Goal: Task Accomplishment & Management: Manage account settings

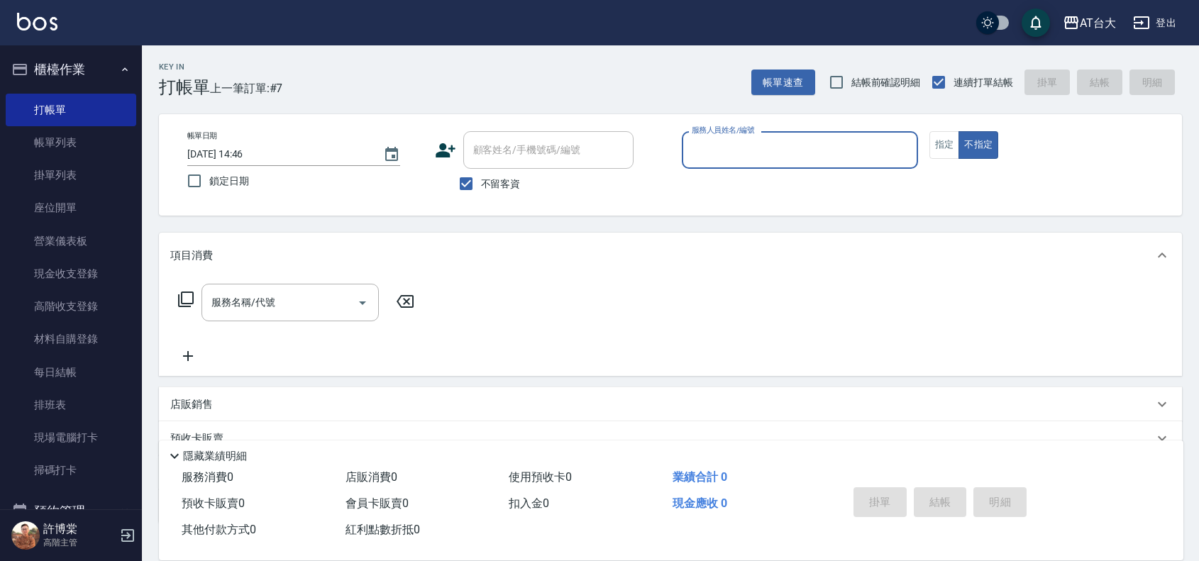
click at [823, 157] on input "服務人員姓名/編號" at bounding box center [799, 150] width 223 height 25
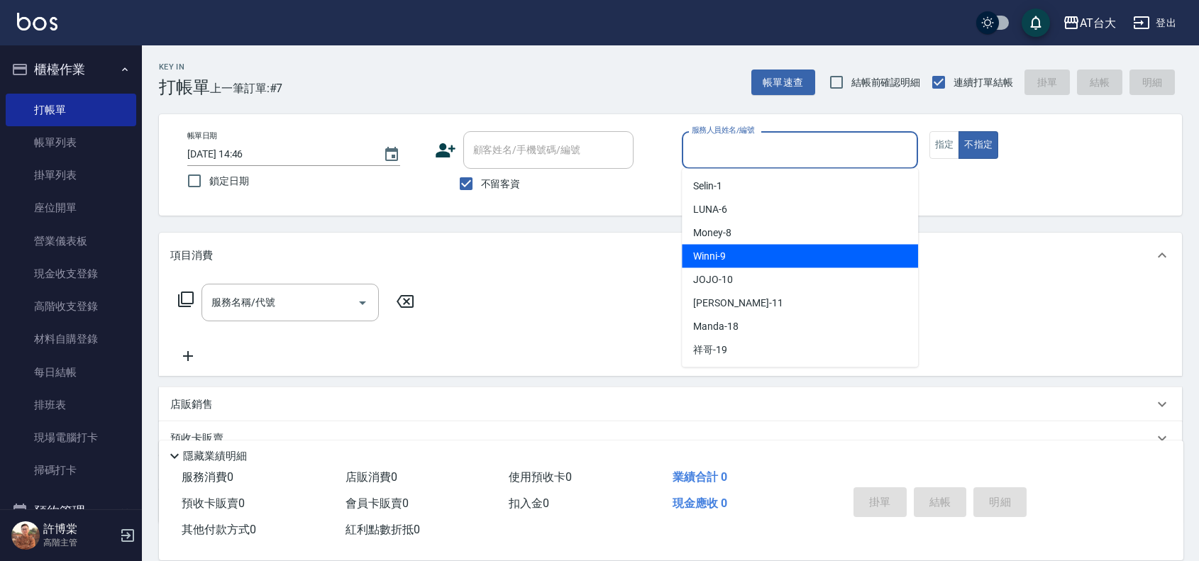
click at [890, 255] on div "Winni -9" at bounding box center [800, 256] width 236 height 23
type input "Winni-9"
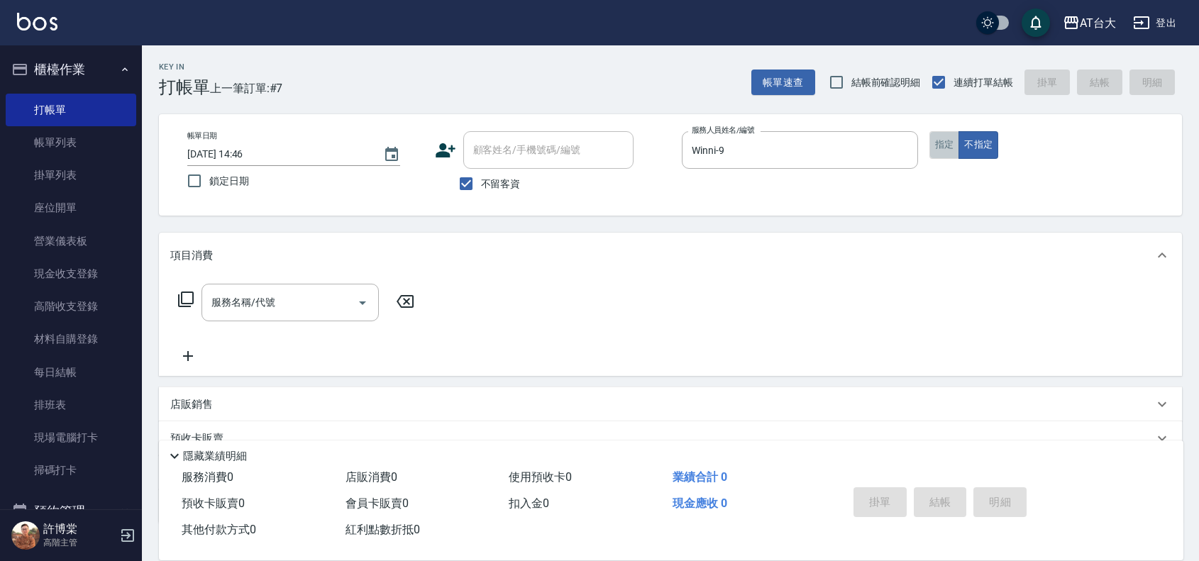
click at [937, 148] on button "指定" at bounding box center [944, 145] width 30 height 28
click at [281, 291] on input "服務名稱/代號" at bounding box center [279, 302] width 143 height 25
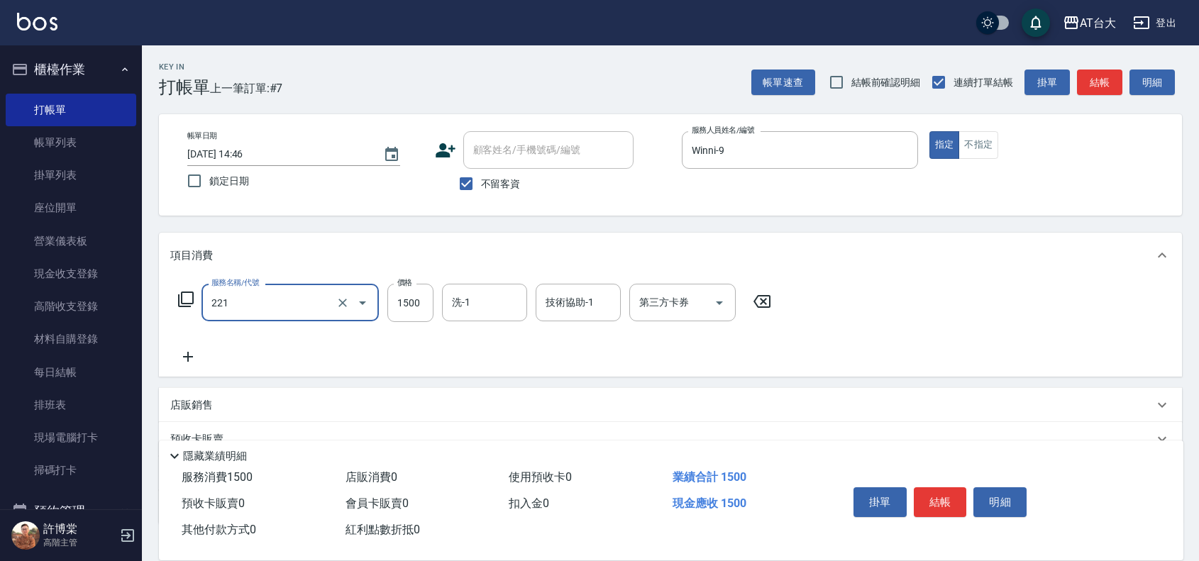
type input "燙髮自備 1500 以 下(221)"
type input "4399"
click at [194, 351] on icon at bounding box center [187, 356] width 35 height 17
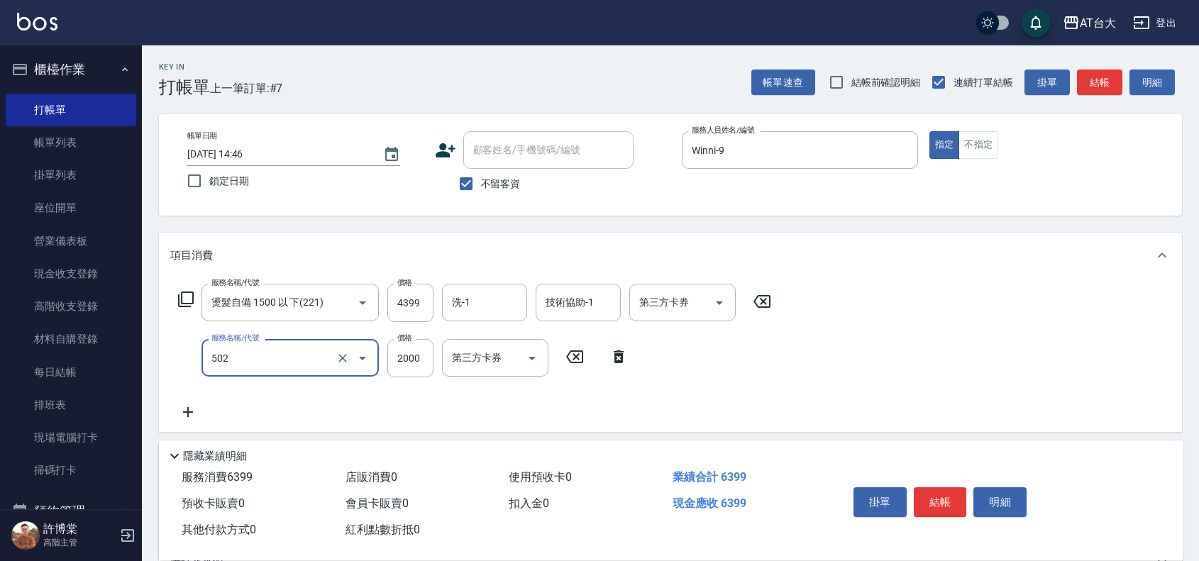
type input "染髮2000以上(502)"
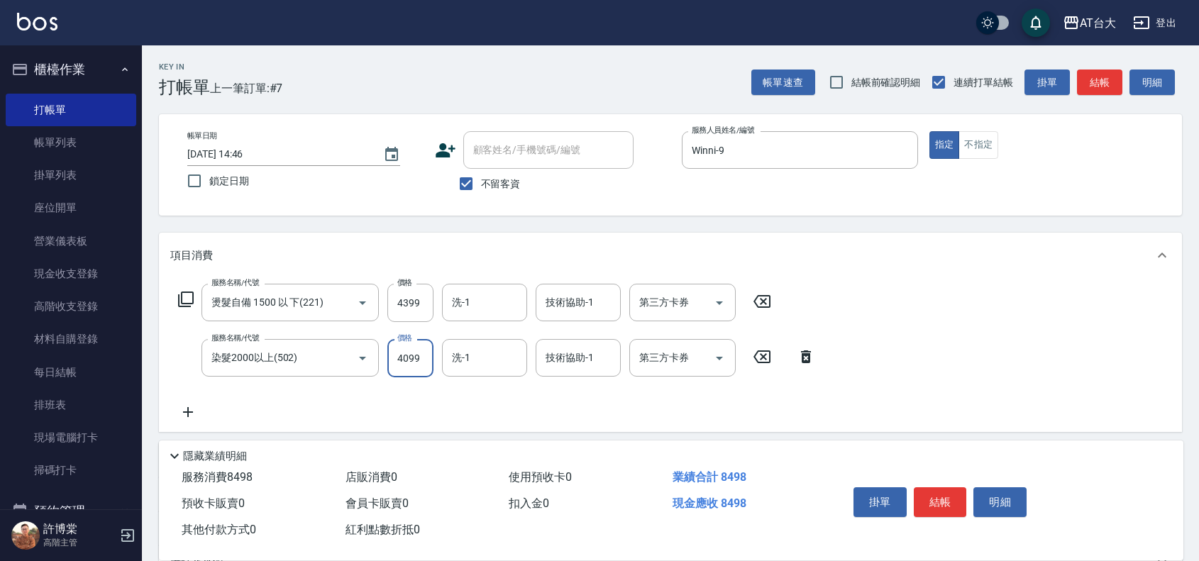
type input "4099"
click at [194, 409] on icon at bounding box center [187, 412] width 35 height 17
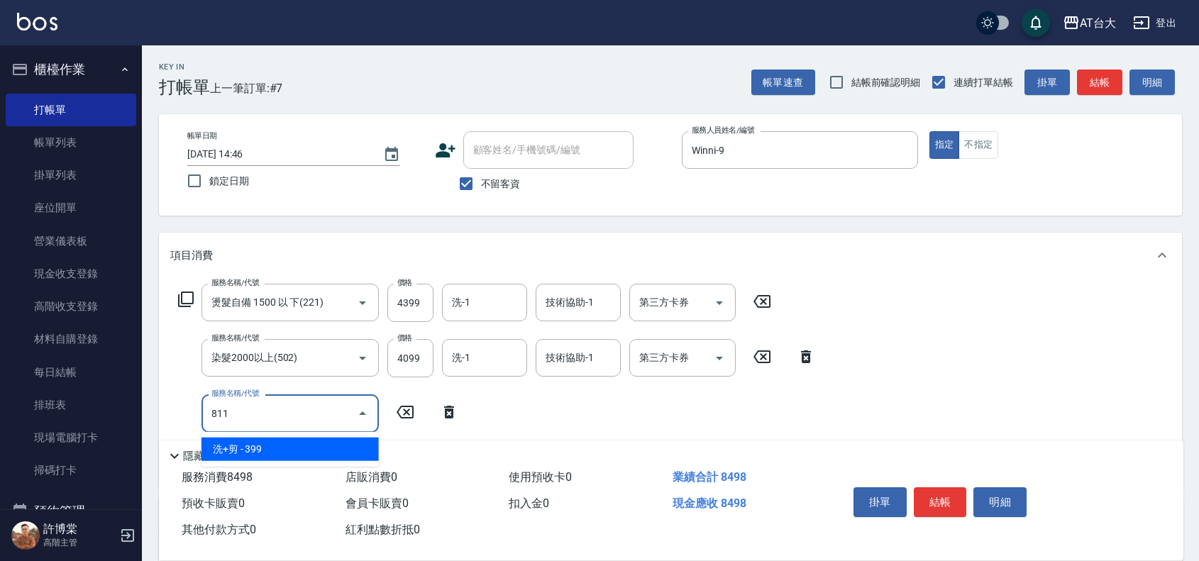
type input "洗+剪(811)"
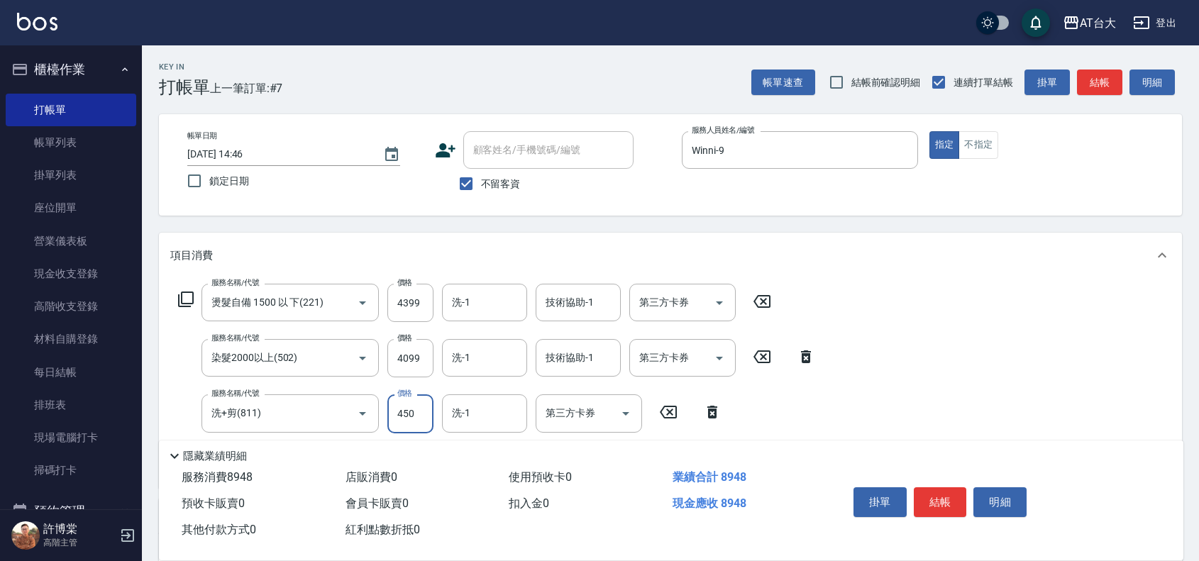
type input "450"
click at [785, 406] on div "服務名稱/代號 燙髮自備 1500 以 下(221) 服務名稱/代號 價格 4399 價格 洗-1 洗-1 技術協助-1 技術協助-1 第三方卡券 第三方卡券…" at bounding box center [496, 380] width 653 height 192
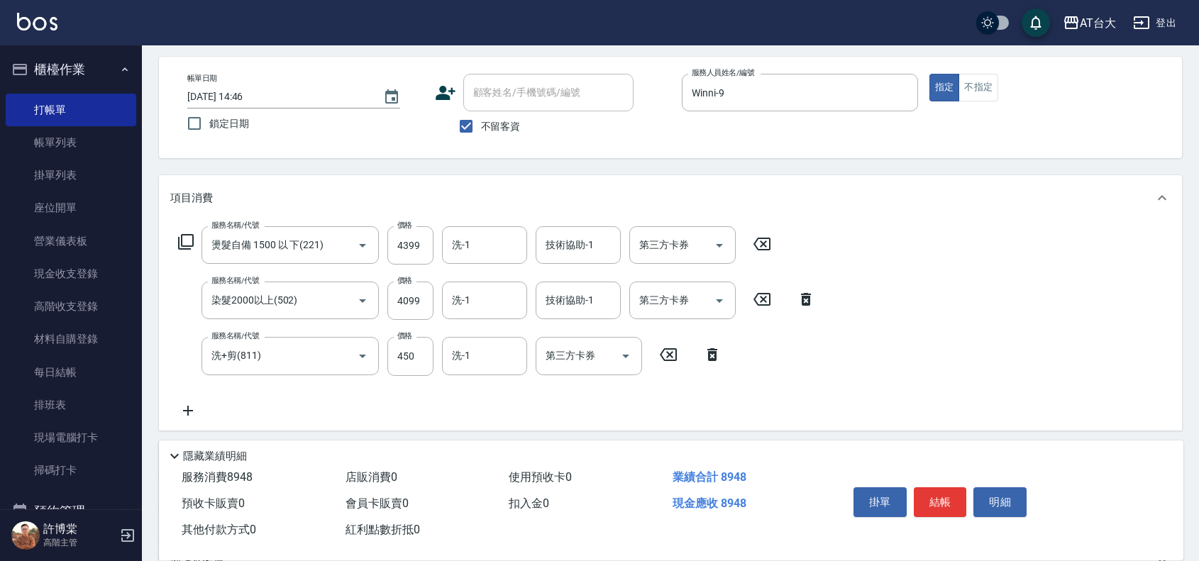
scroll to position [89, 0]
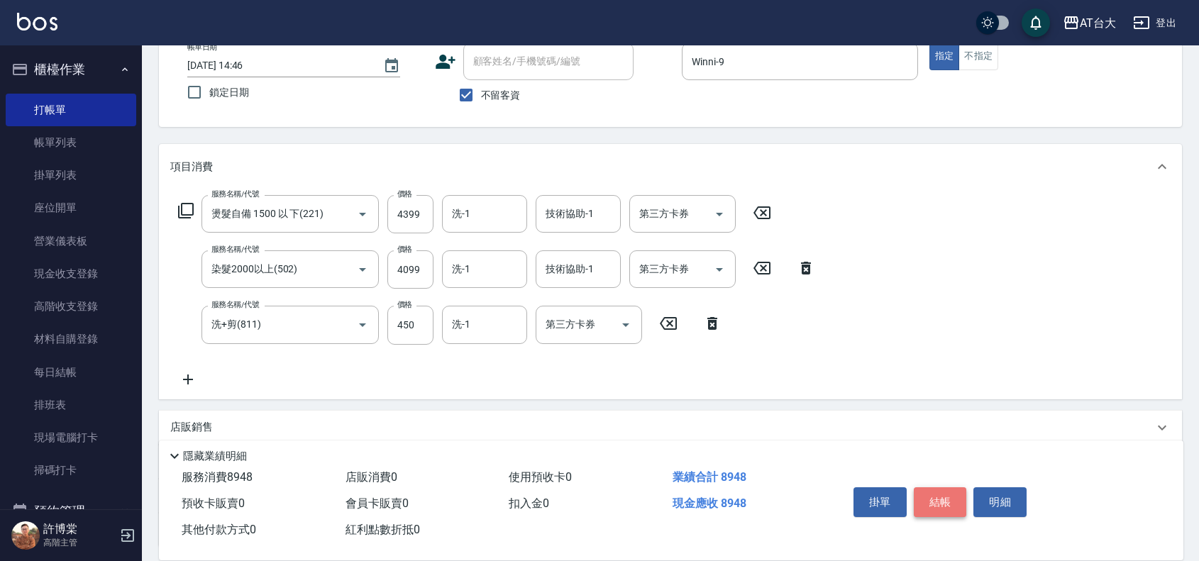
click at [928, 494] on button "結帳" at bounding box center [939, 502] width 53 height 30
type input "[DATE] 15:20"
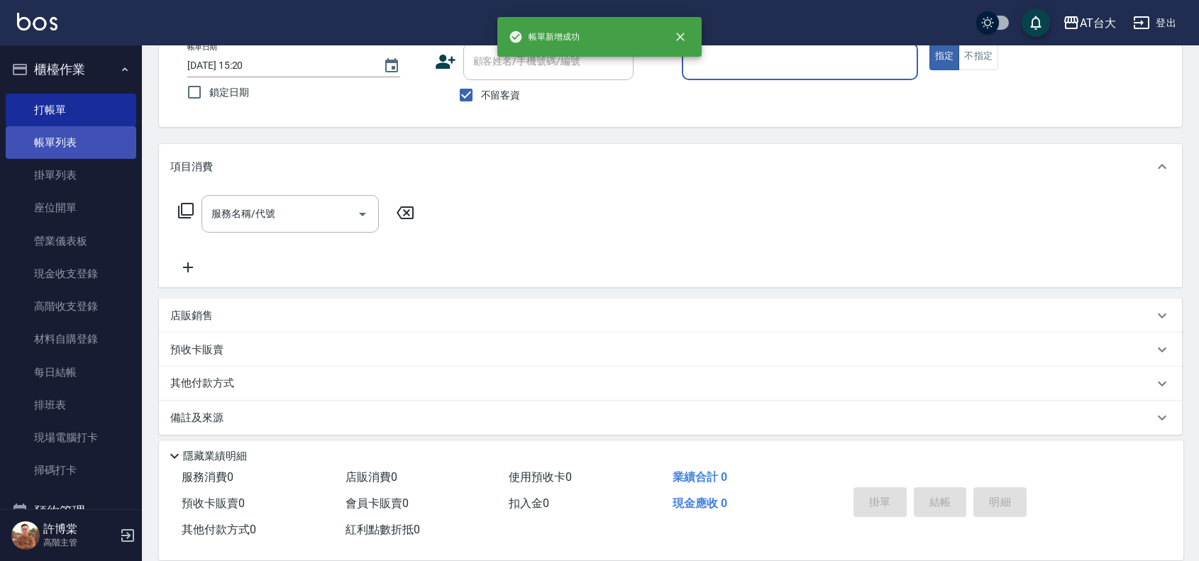
click at [106, 144] on link "帳單列表" at bounding box center [71, 142] width 130 height 33
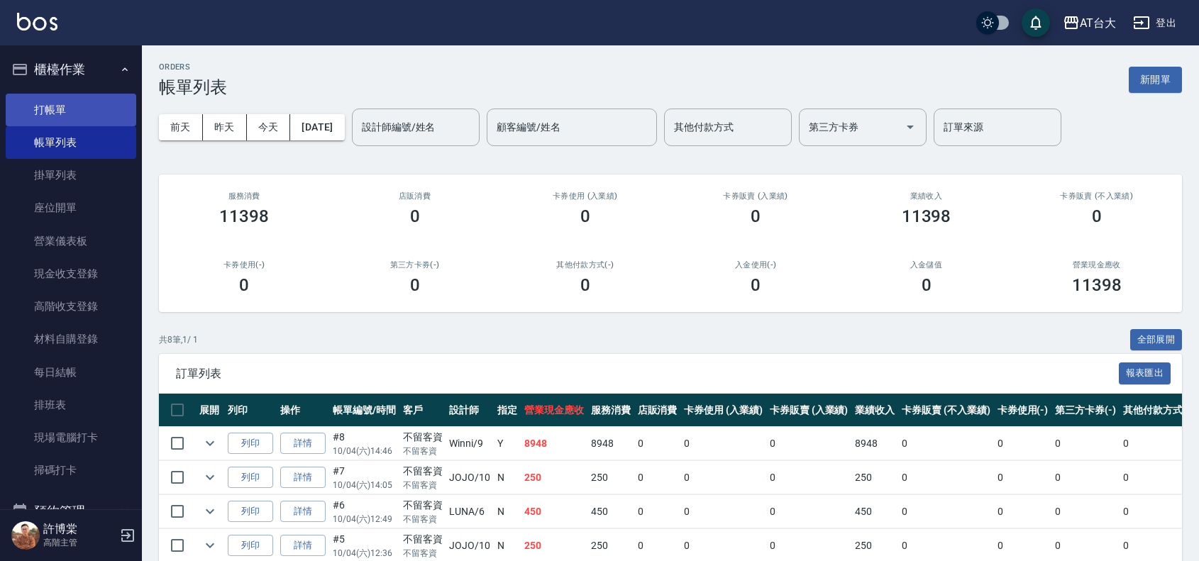
click at [67, 105] on link "打帳單" at bounding box center [71, 110] width 130 height 33
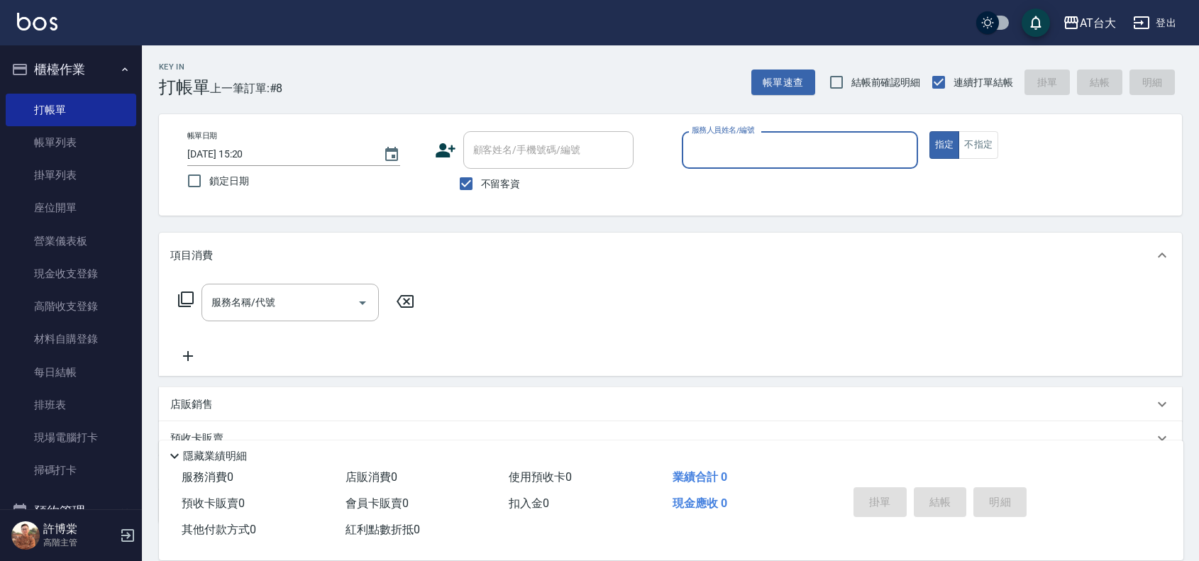
drag, startPoint x: 968, startPoint y: 150, endPoint x: 962, endPoint y: 189, distance: 40.2
click at [968, 151] on button "不指定" at bounding box center [978, 145] width 40 height 28
click at [707, 149] on input "服務人員姓名/編號" at bounding box center [799, 150] width 223 height 25
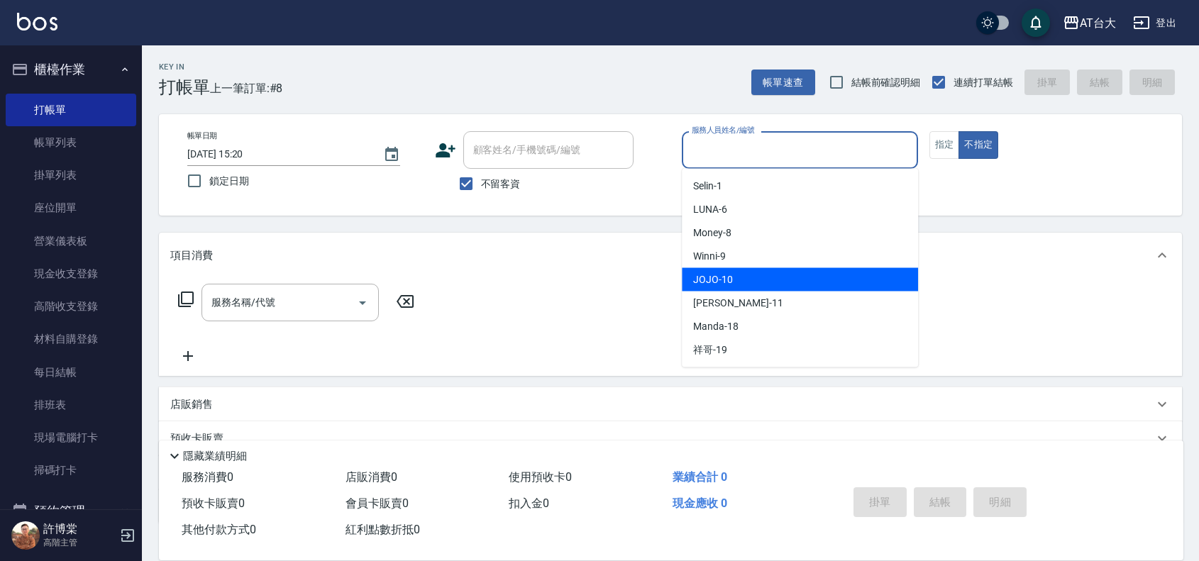
click at [738, 282] on div "JOJO -10" at bounding box center [800, 279] width 236 height 23
type input "JOJO-10"
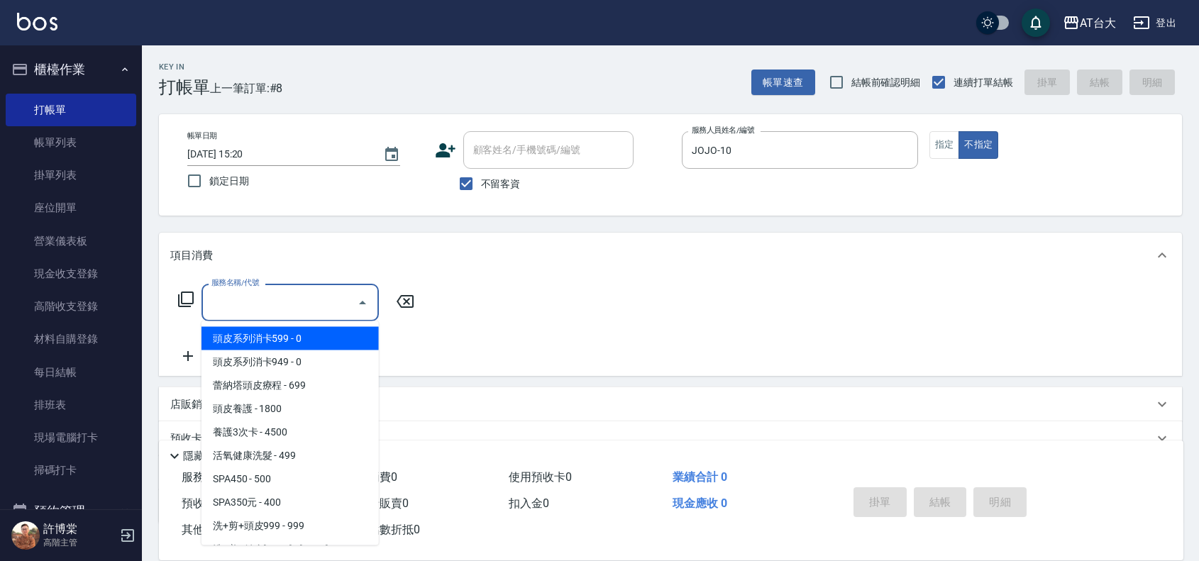
click at [250, 299] on input "服務名稱/代號" at bounding box center [279, 302] width 143 height 25
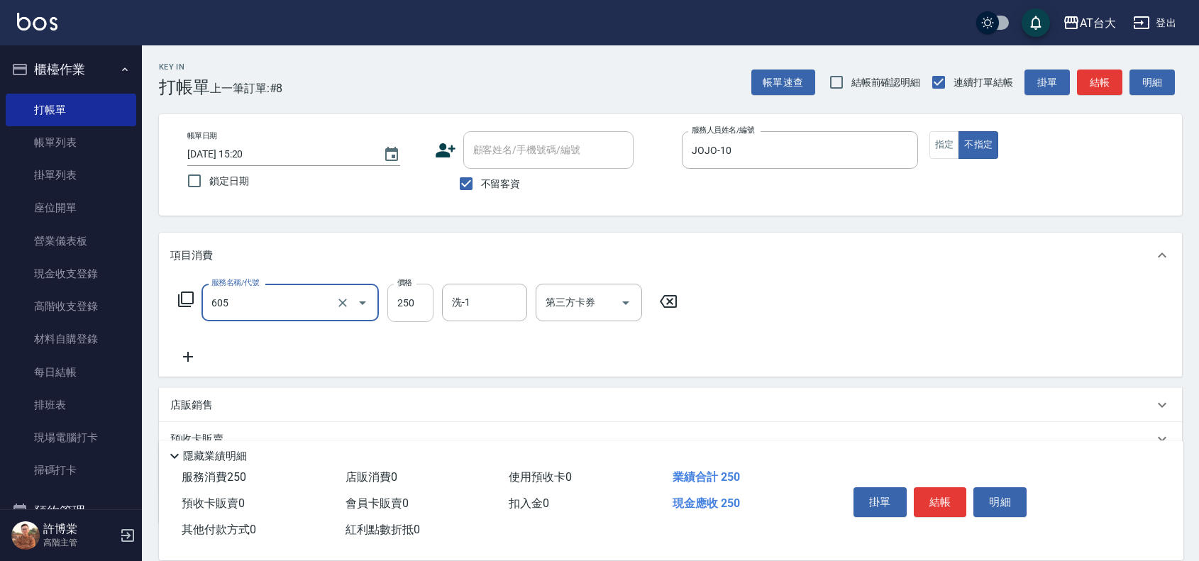
type input "洗髮 (女)(605)"
click at [394, 298] on input "250" at bounding box center [410, 303] width 46 height 38
type input "350"
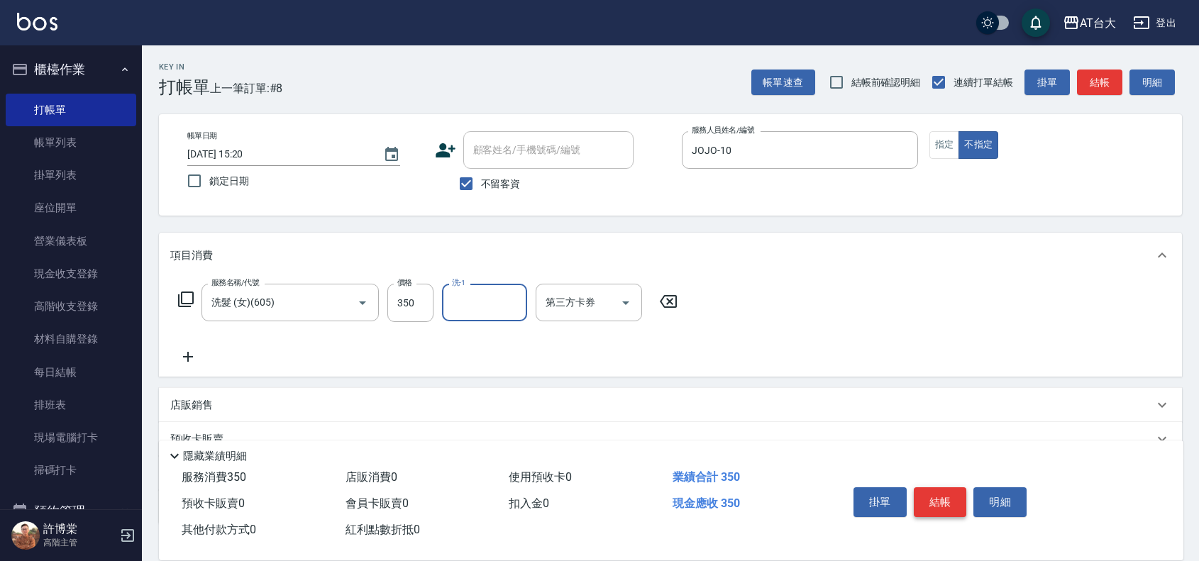
click at [948, 487] on button "結帳" at bounding box center [939, 502] width 53 height 30
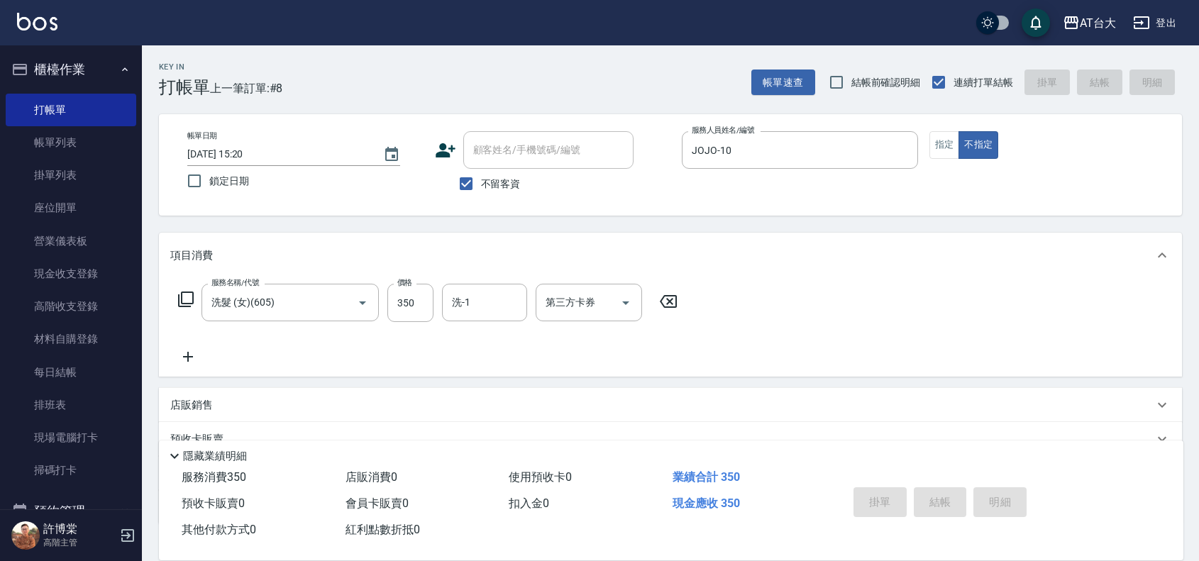
type input "[DATE] 16:01"
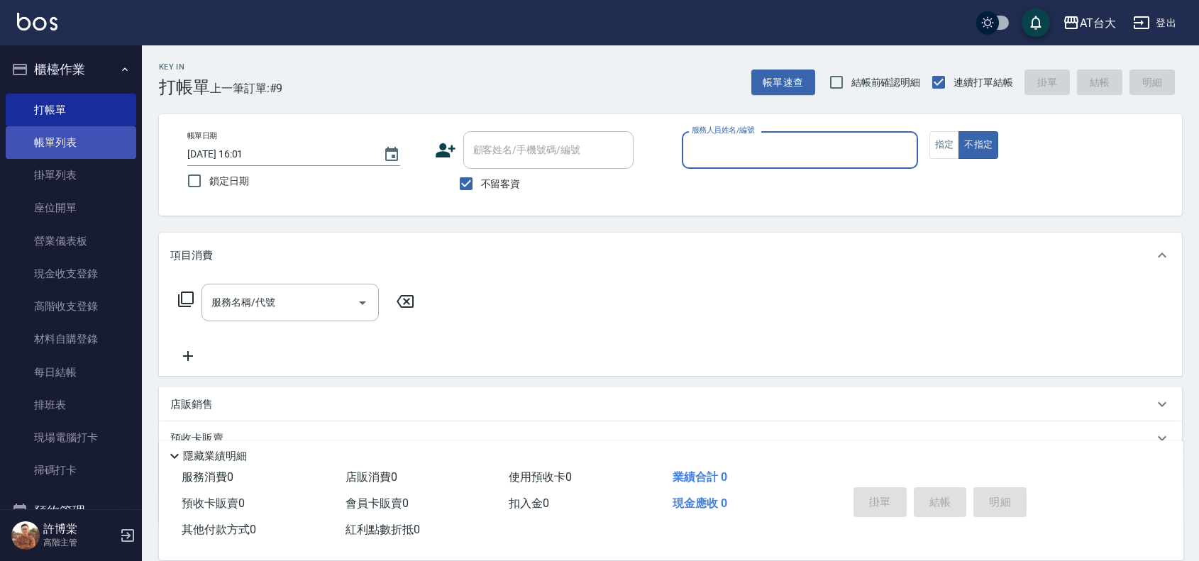
click at [87, 140] on link "帳單列表" at bounding box center [71, 142] width 130 height 33
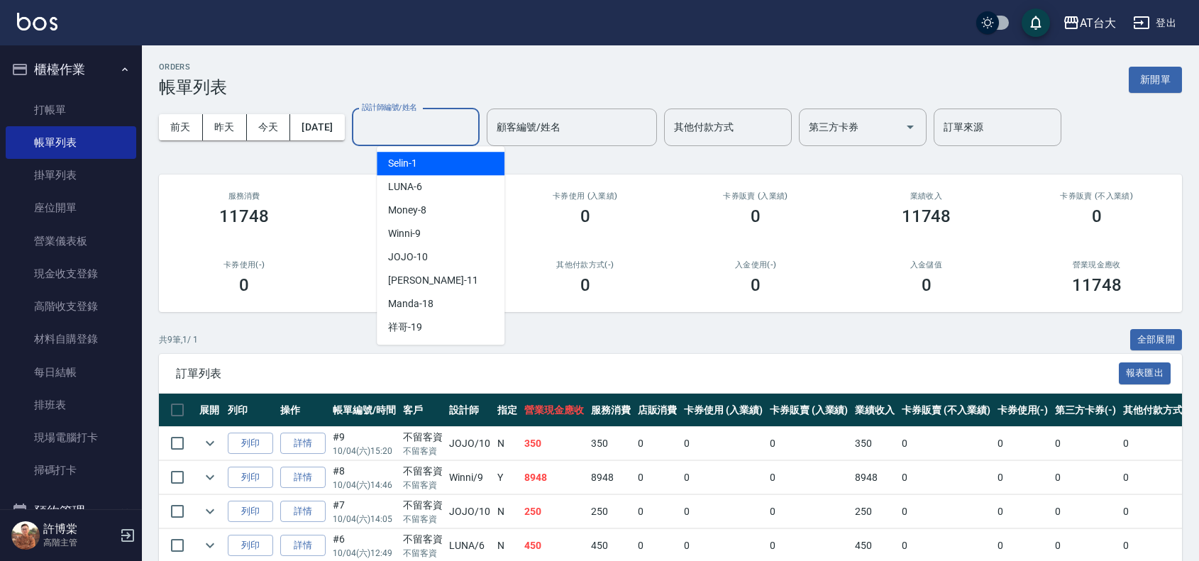
click at [416, 121] on input "設計師編號/姓名" at bounding box center [415, 127] width 115 height 25
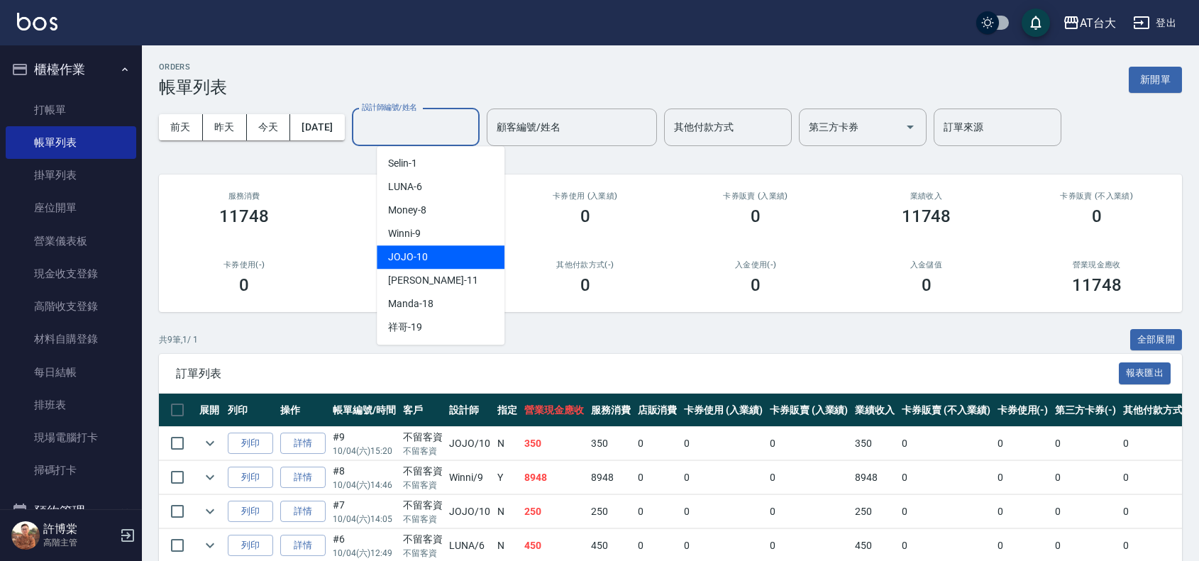
click at [401, 252] on span "JOJO -10" at bounding box center [408, 257] width 40 height 15
type input "JOJO-10"
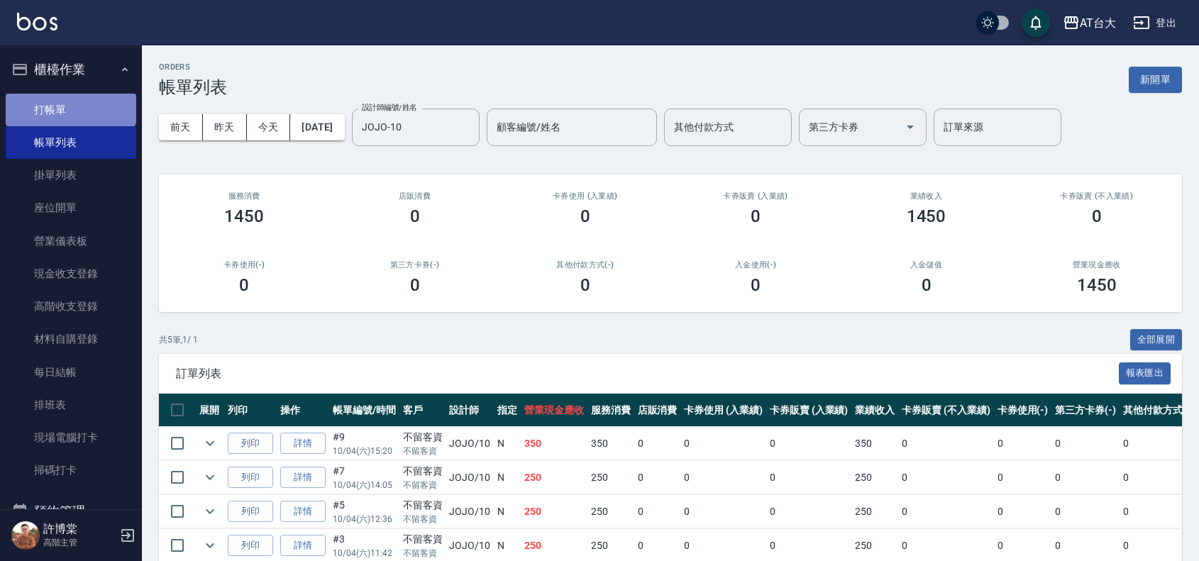
click at [70, 94] on link "打帳單" at bounding box center [71, 110] width 130 height 33
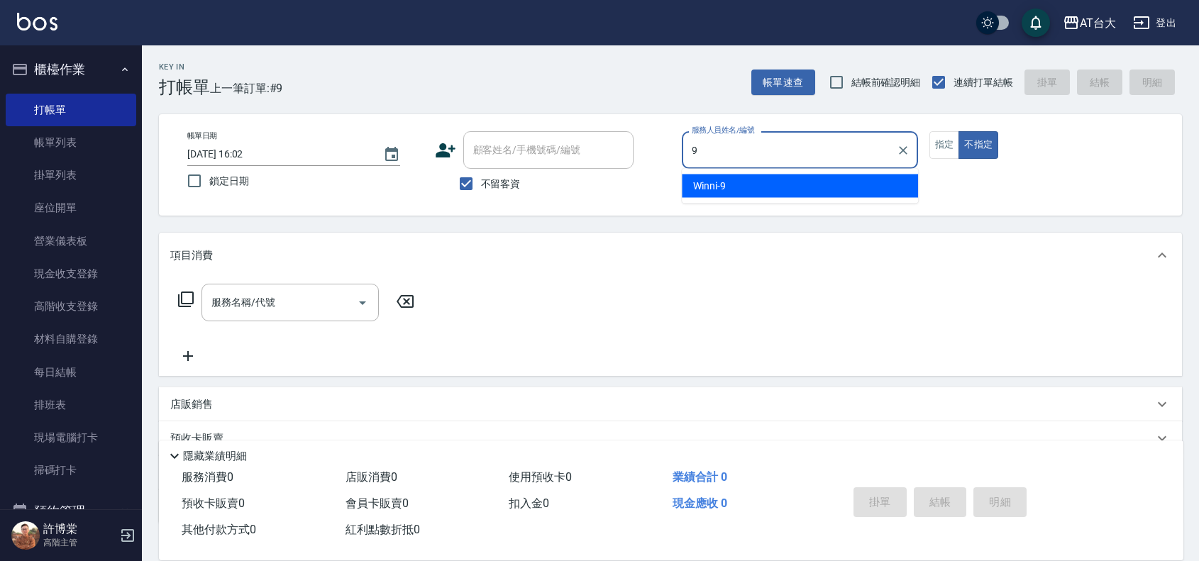
type input "Winni-9"
type button "false"
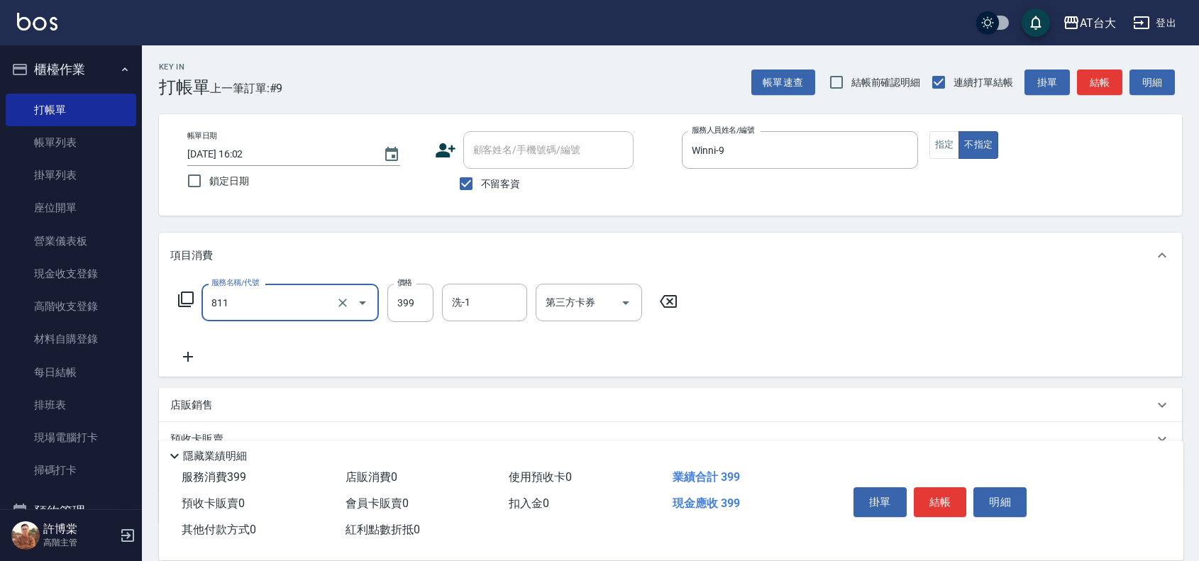
type input "洗+剪(811)"
type input "450"
click at [928, 499] on button "結帳" at bounding box center [939, 502] width 53 height 30
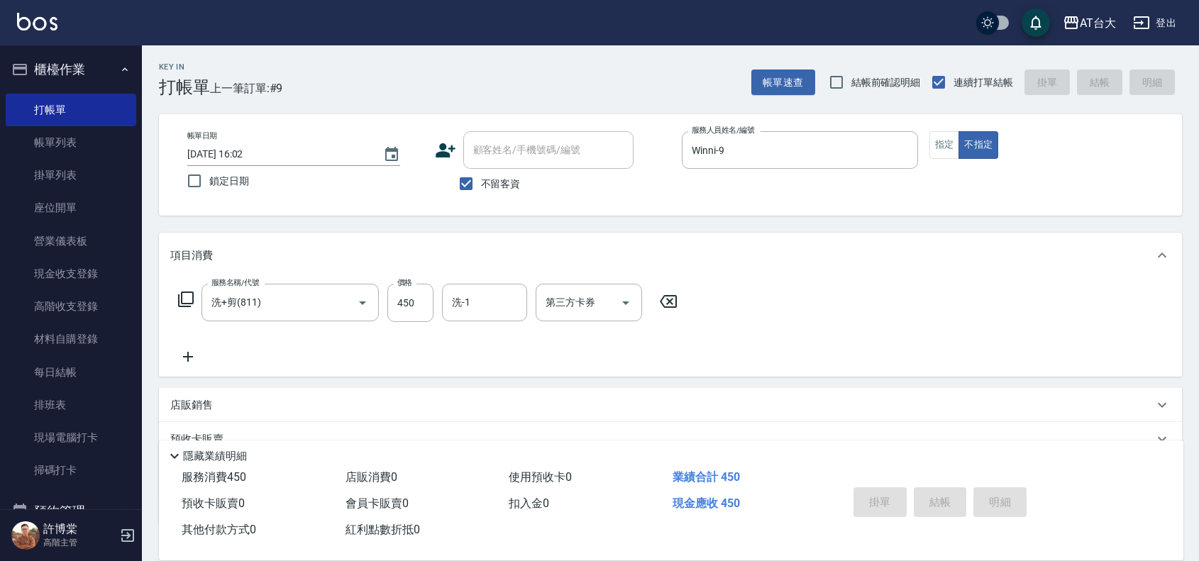
type input "[DATE] 16:20"
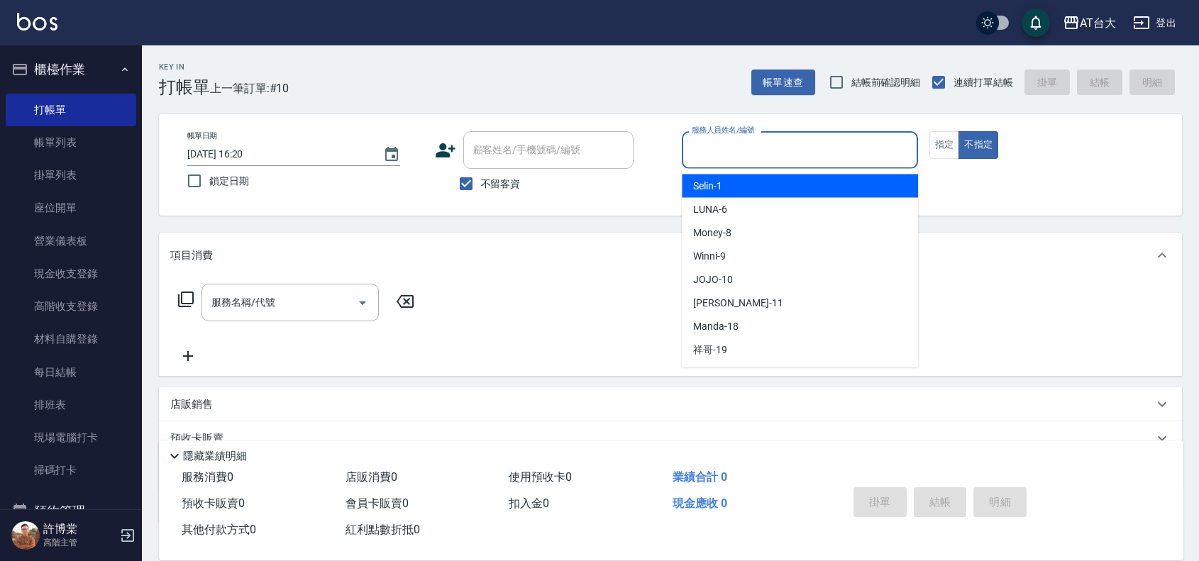
click at [717, 147] on input "服務人員姓名/編號" at bounding box center [799, 150] width 223 height 25
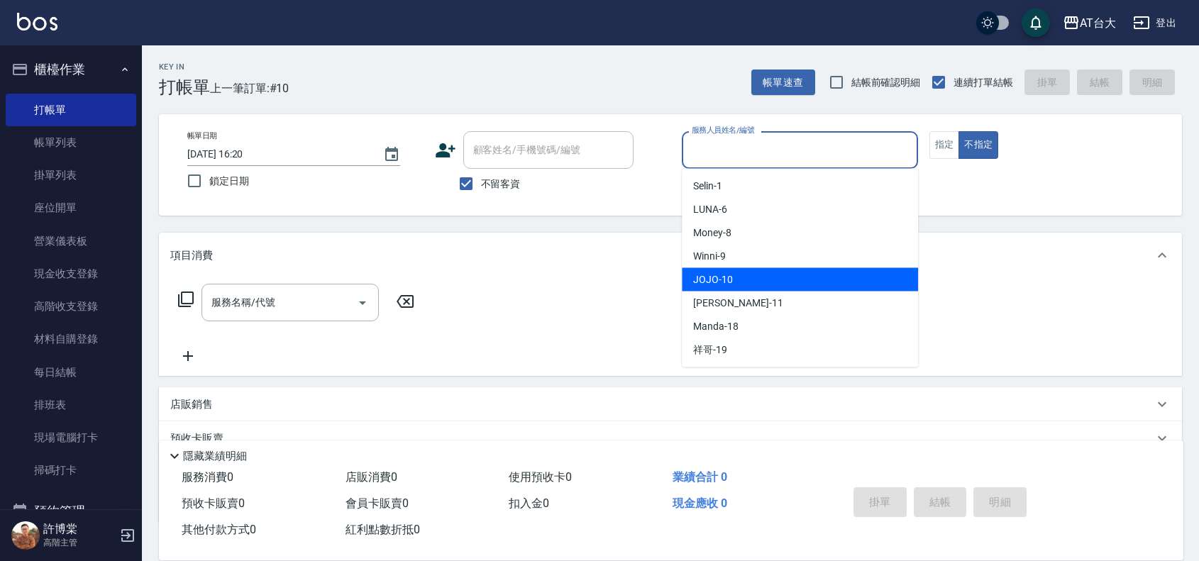
drag, startPoint x: 734, startPoint y: 282, endPoint x: 706, endPoint y: 278, distance: 27.9
click at [734, 281] on div "JOJO -10" at bounding box center [800, 279] width 236 height 23
type input "JOJO-10"
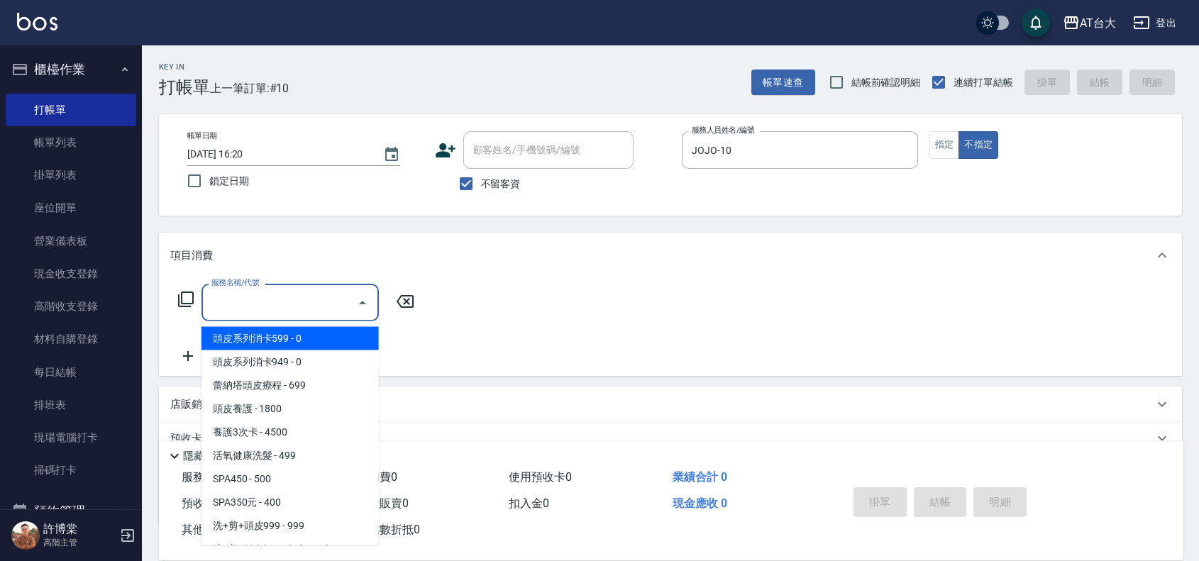
click at [345, 296] on input "服務名稱/代號" at bounding box center [279, 302] width 143 height 25
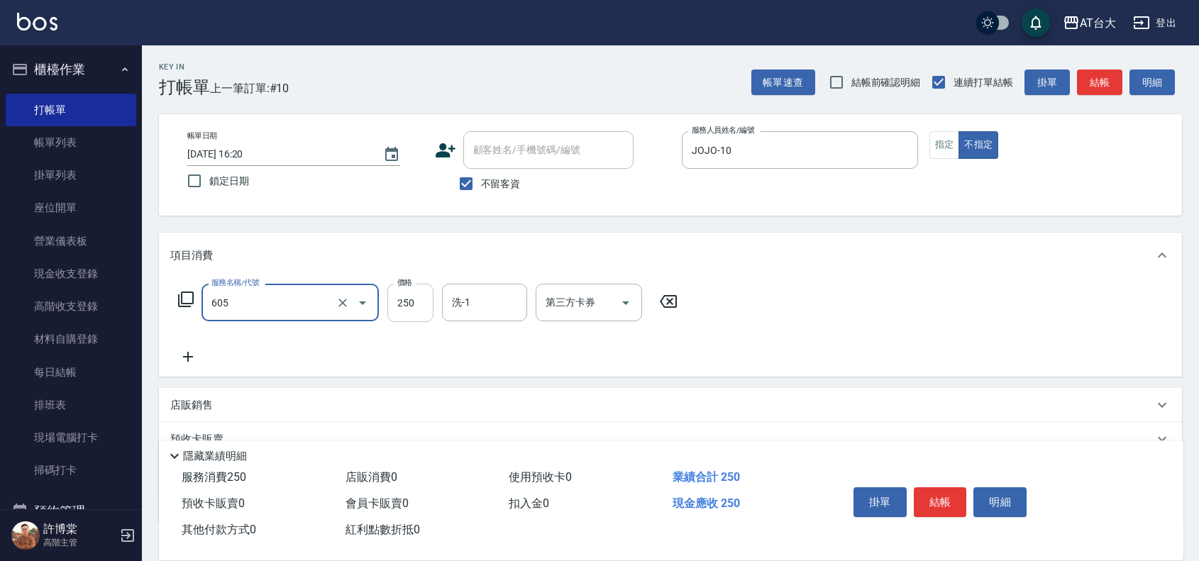
type input "洗髮 (女)(605)"
click at [413, 306] on input "250" at bounding box center [410, 303] width 46 height 38
type input "299"
click at [931, 487] on button "結帳" at bounding box center [939, 502] width 53 height 30
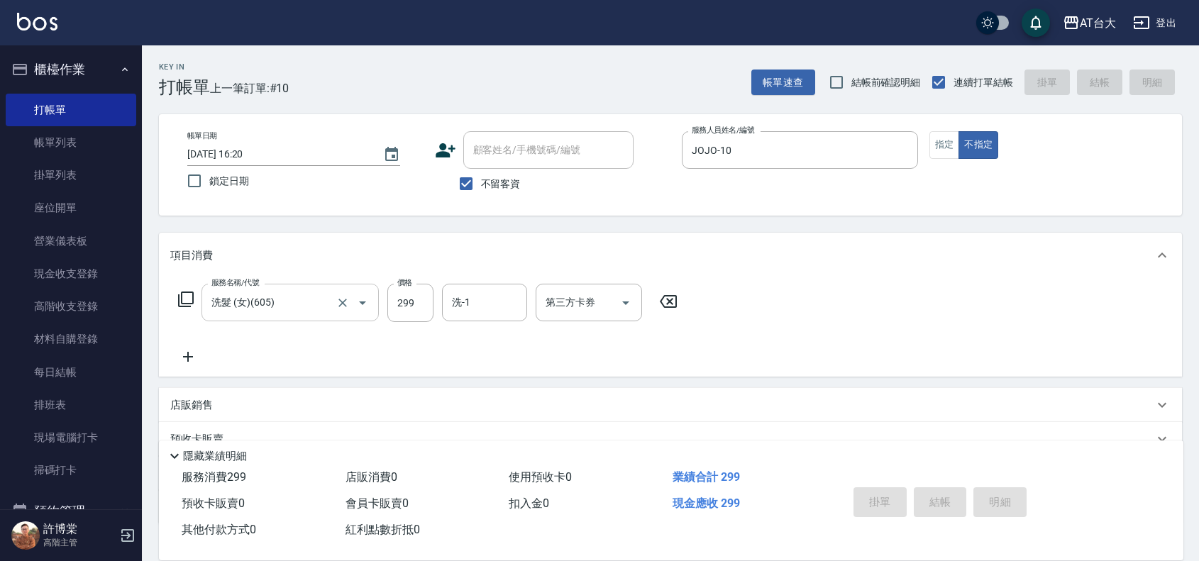
type input "[DATE] 17:10"
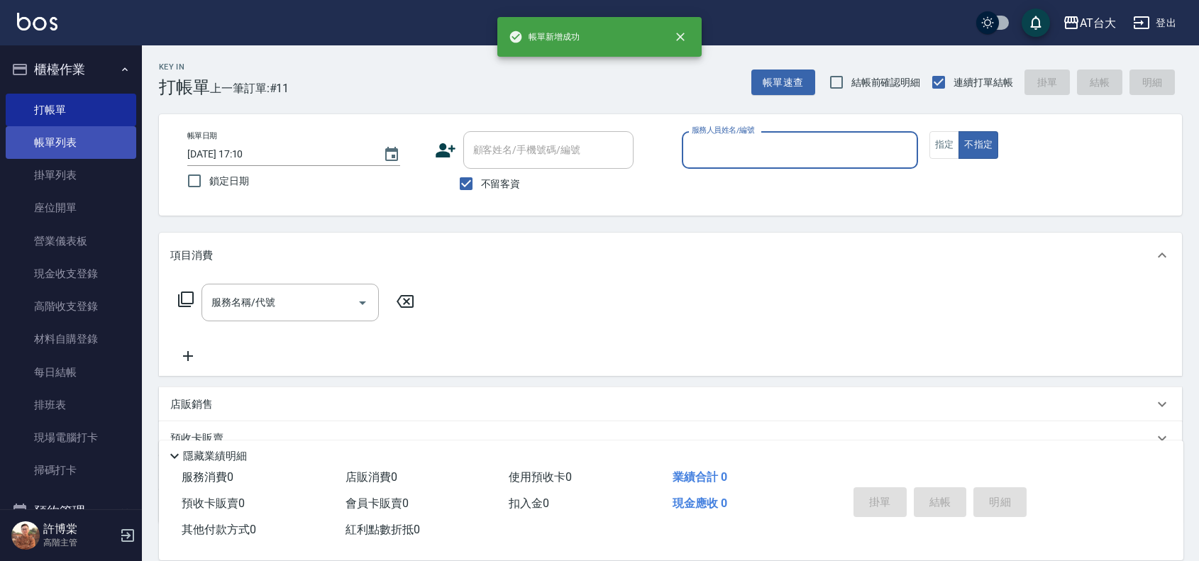
click at [53, 140] on link "帳單列表" at bounding box center [71, 142] width 130 height 33
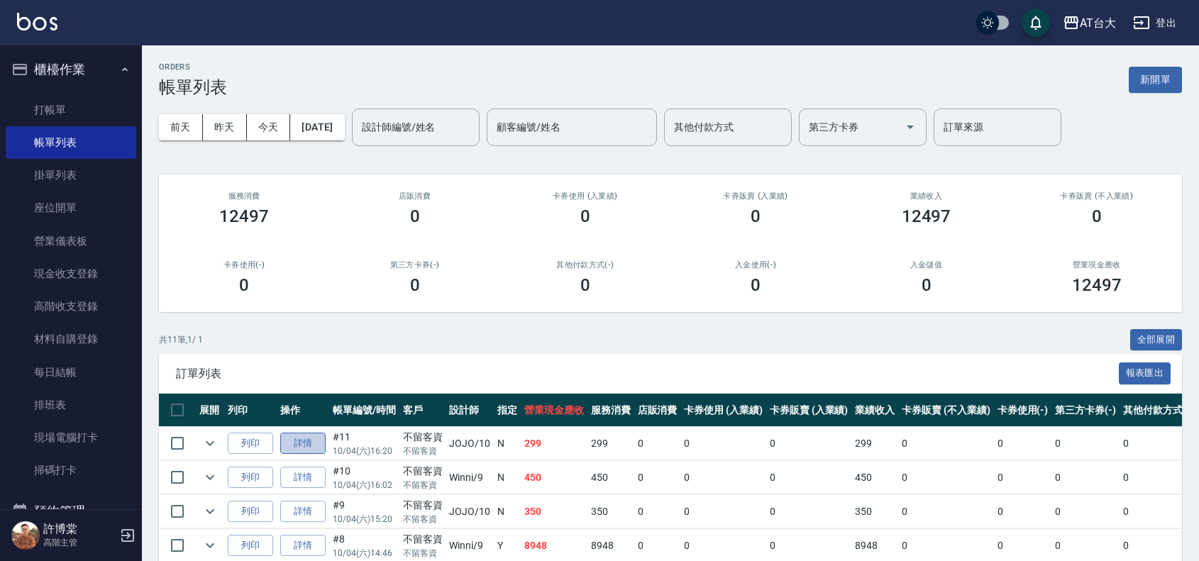
click at [299, 440] on link "詳情" at bounding box center [302, 444] width 45 height 22
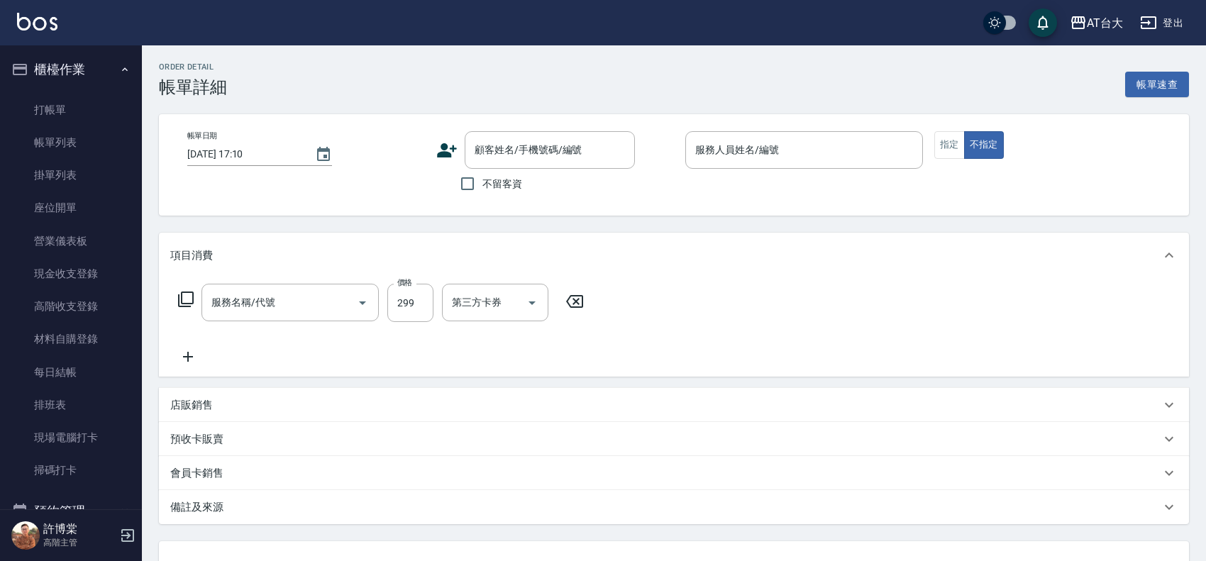
type input "[DATE] 16:20"
checkbox input "true"
type input "JOJO-10"
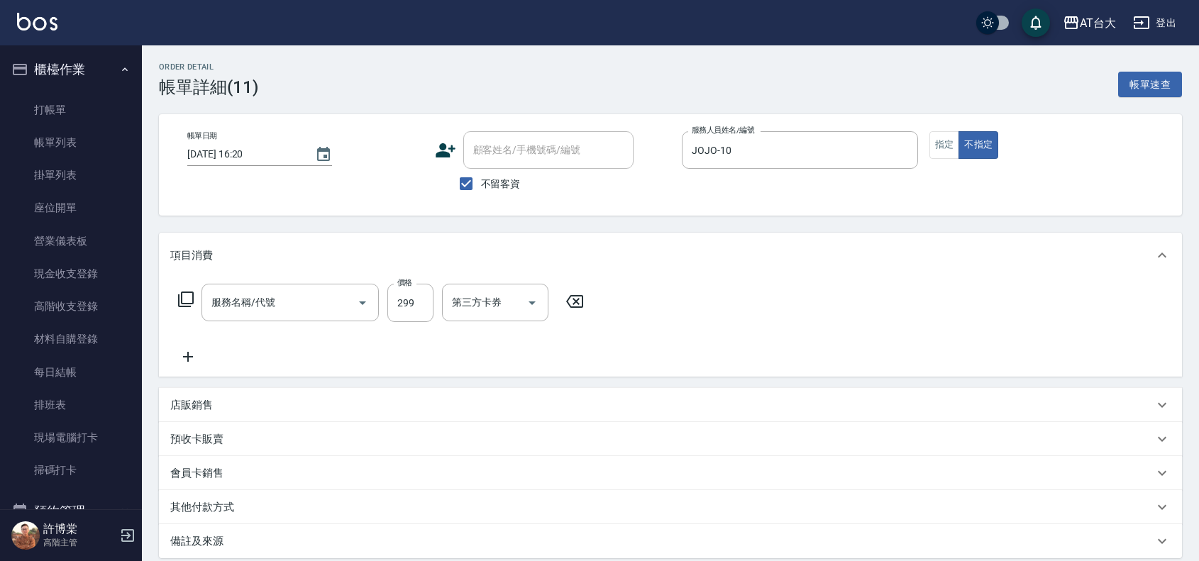
type input "洗髮 (女)(605)"
click at [569, 298] on div "第三方卡券 第三方卡券" at bounding box center [588, 303] width 106 height 38
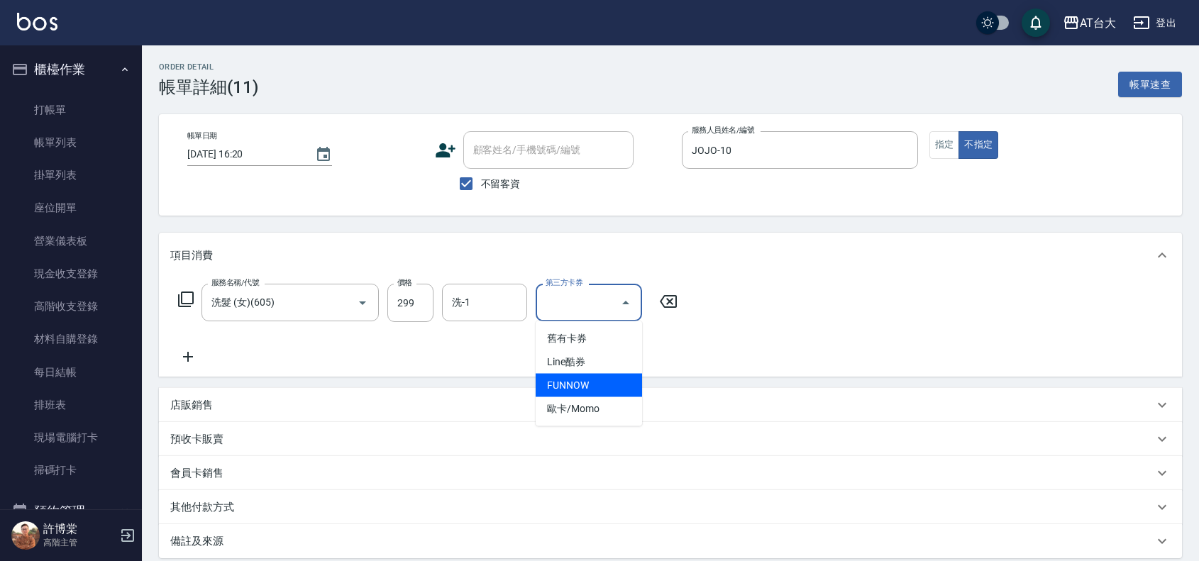
click at [587, 379] on span "FUNNOW" at bounding box center [588, 385] width 106 height 23
type input "FUNNOW"
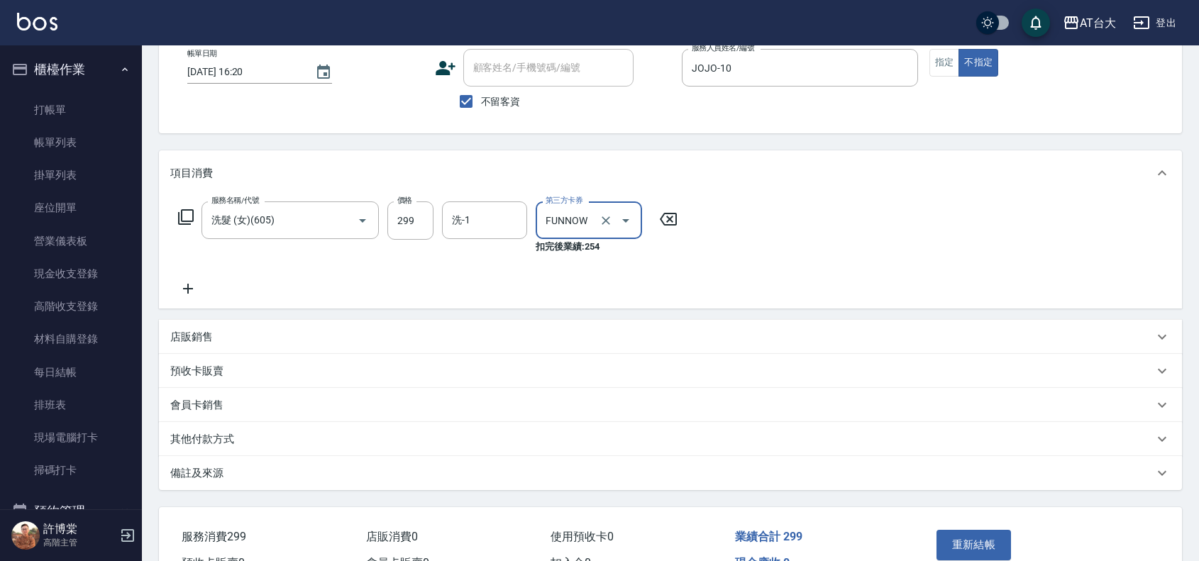
scroll to position [164, 0]
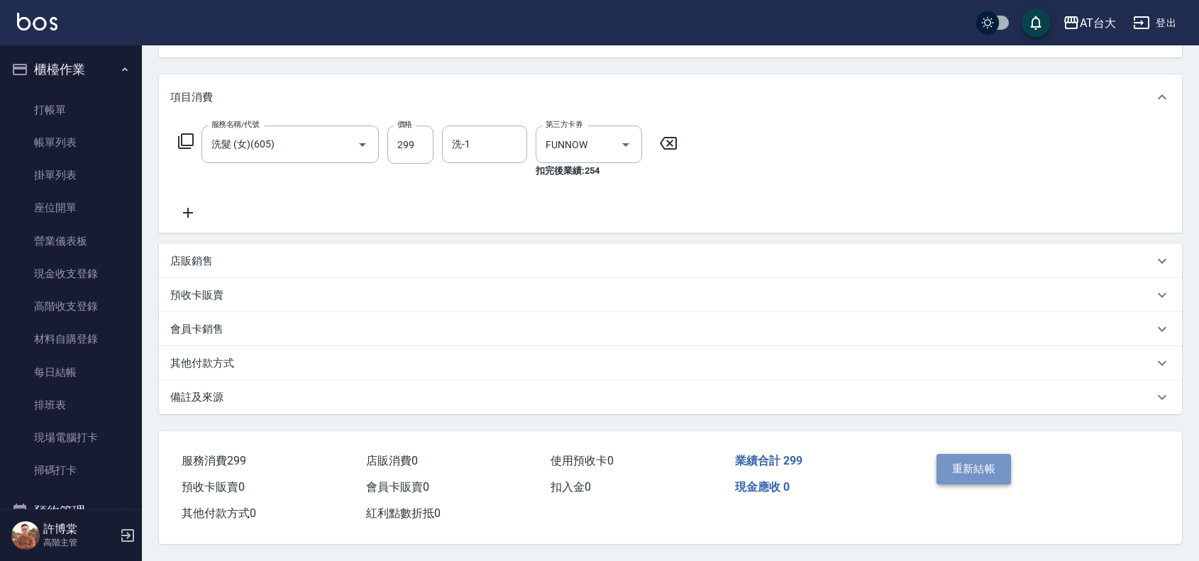
click at [947, 462] on button "重新結帳" at bounding box center [973, 469] width 75 height 30
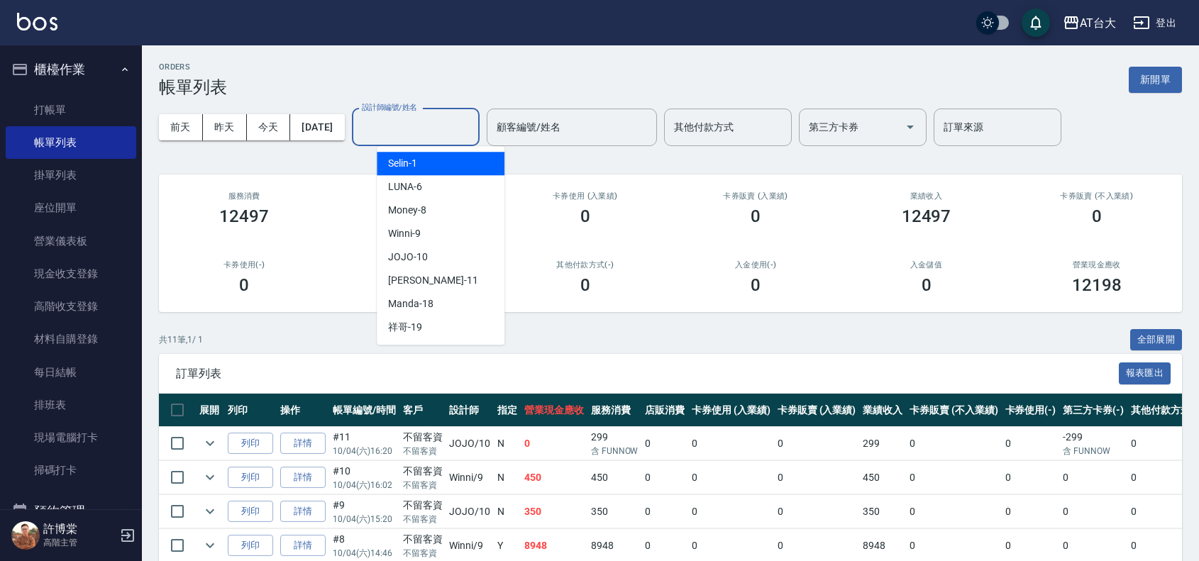
click at [473, 121] on input "設計師編號/姓名" at bounding box center [415, 127] width 115 height 25
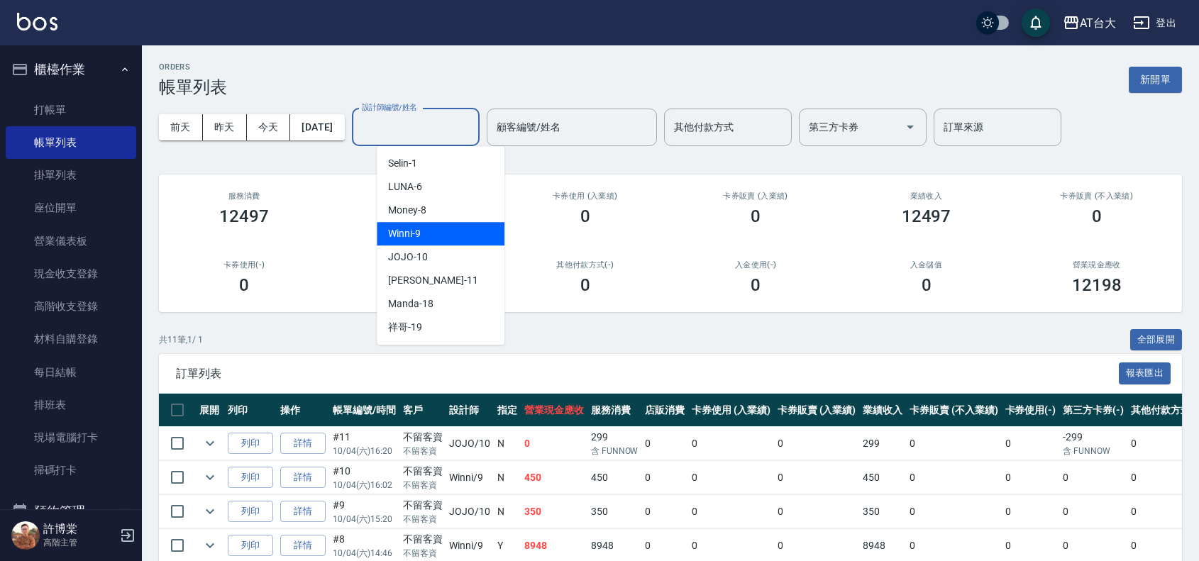
click at [457, 238] on div "Winni -9" at bounding box center [441, 233] width 128 height 23
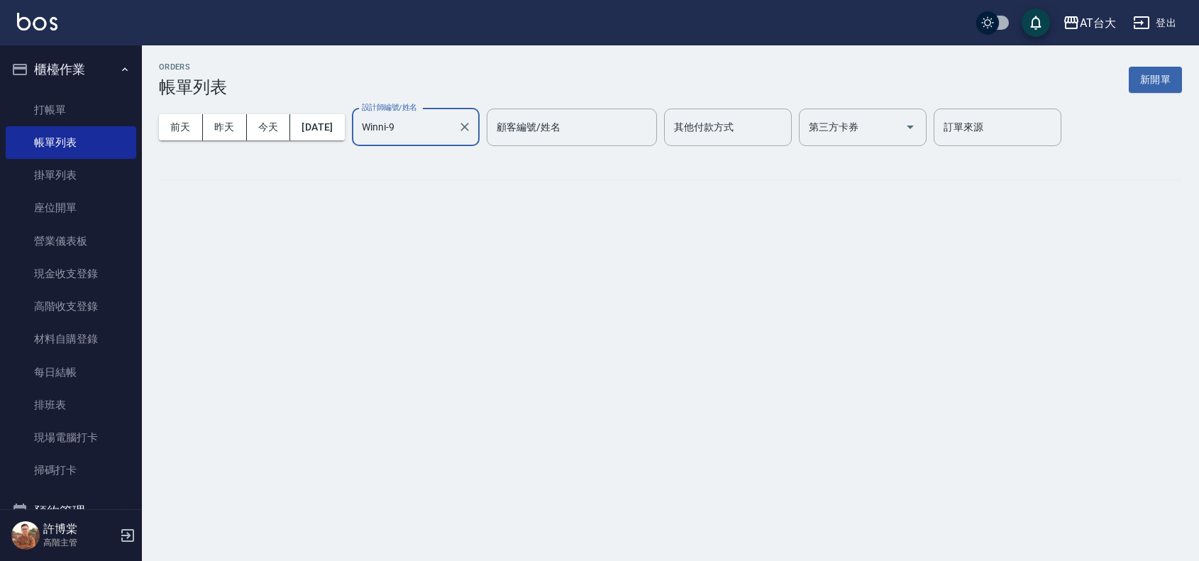
type input "Winni-9"
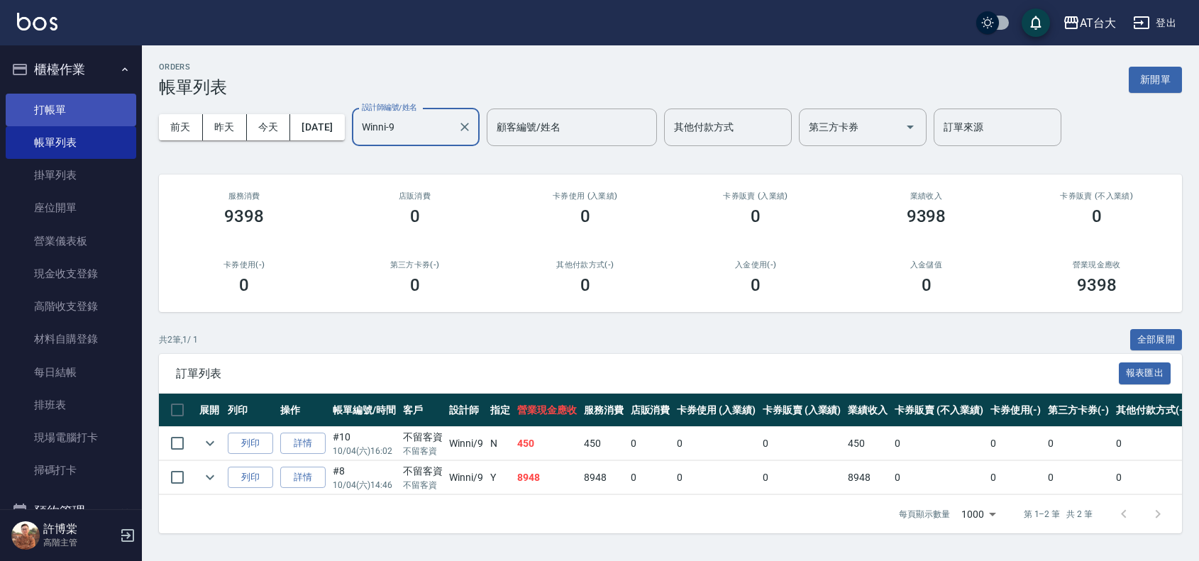
click at [84, 119] on link "打帳單" at bounding box center [71, 110] width 130 height 33
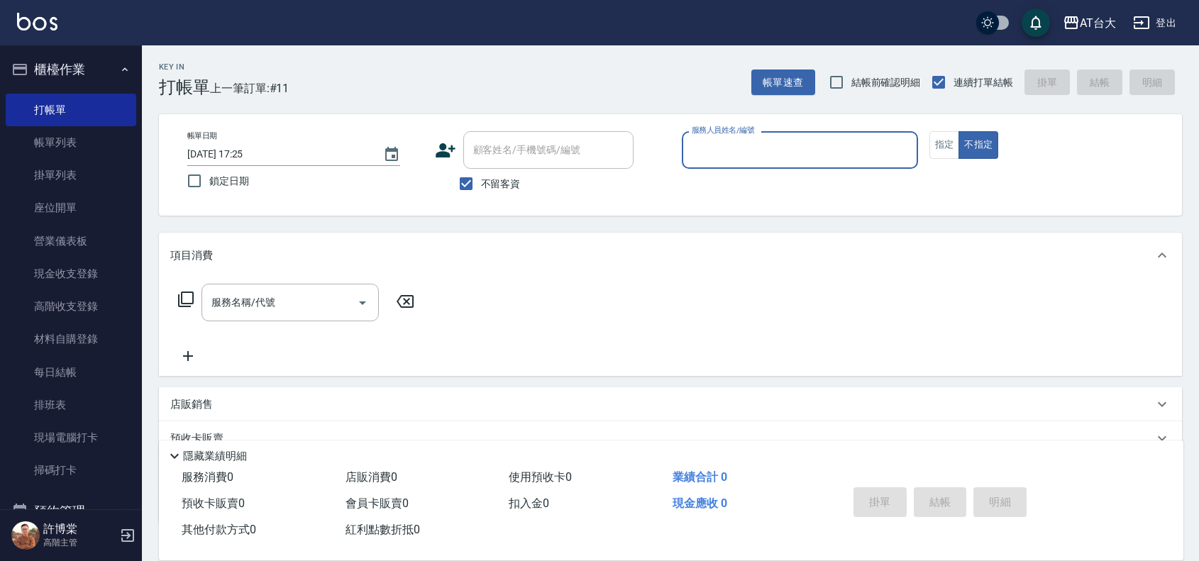
click at [754, 157] on input "服務人員姓名/編號" at bounding box center [799, 150] width 223 height 25
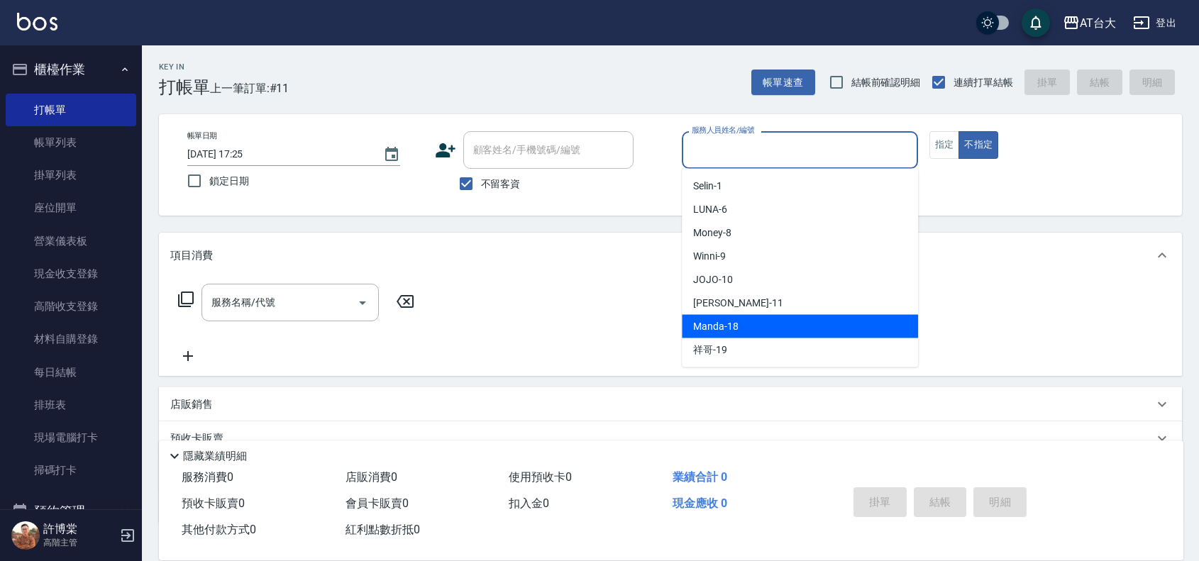
click at [757, 316] on div "Manda -18" at bounding box center [800, 326] width 236 height 23
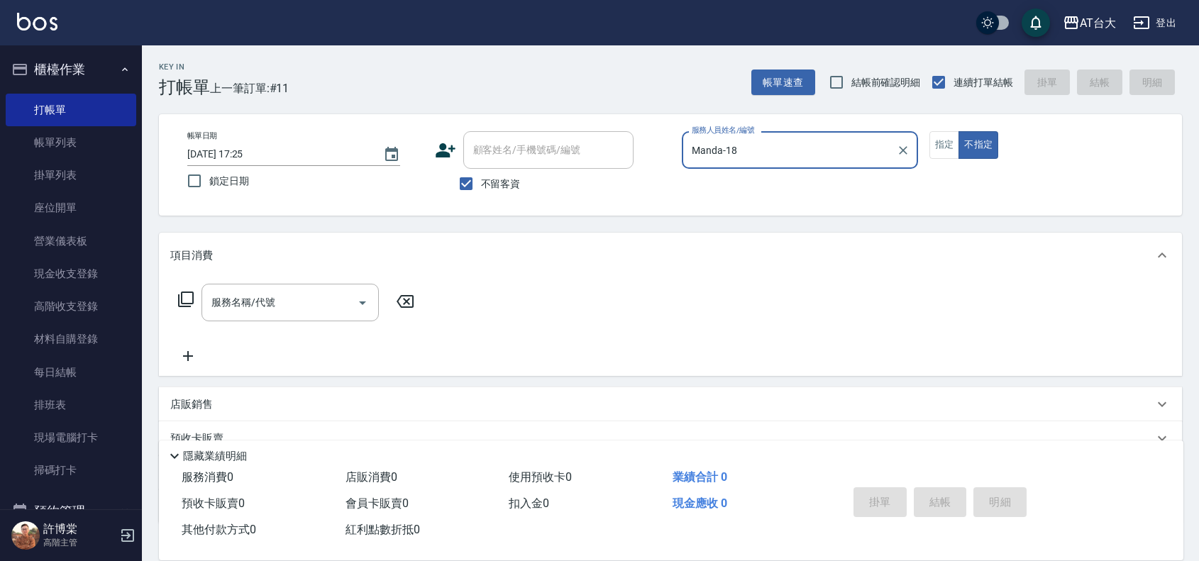
click at [756, 163] on div "Manda-18 服務人員姓名/編號" at bounding box center [800, 150] width 236 height 38
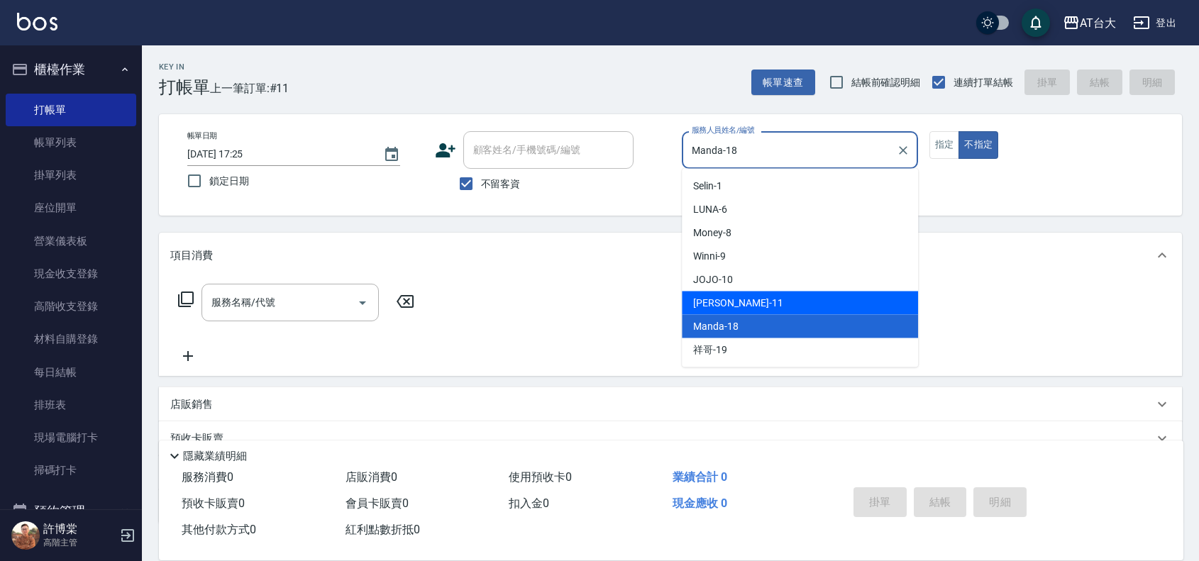
click at [762, 306] on div "[PERSON_NAME] -11" at bounding box center [800, 302] width 236 height 23
type input "[PERSON_NAME]-11"
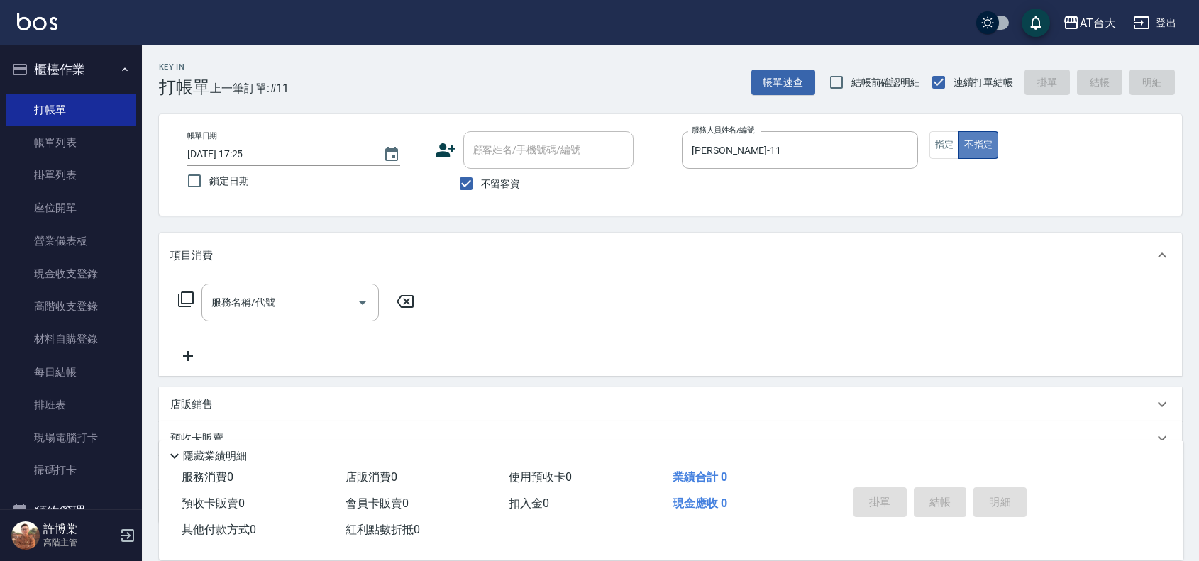
click at [958, 146] on button "不指定" at bounding box center [978, 145] width 40 height 28
click at [948, 146] on button "指定" at bounding box center [944, 145] width 30 height 28
click at [286, 313] on input "服務名稱/代號" at bounding box center [279, 302] width 143 height 25
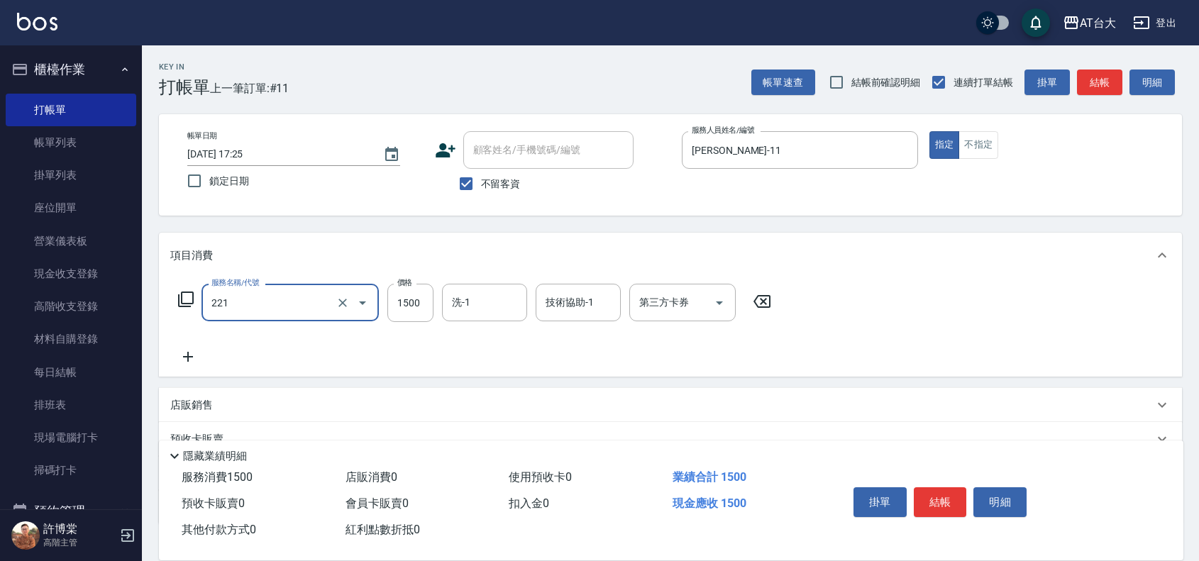
type input "燙髮自備 1500 以 下(221)"
type input "3899"
click at [184, 352] on icon at bounding box center [187, 356] width 35 height 17
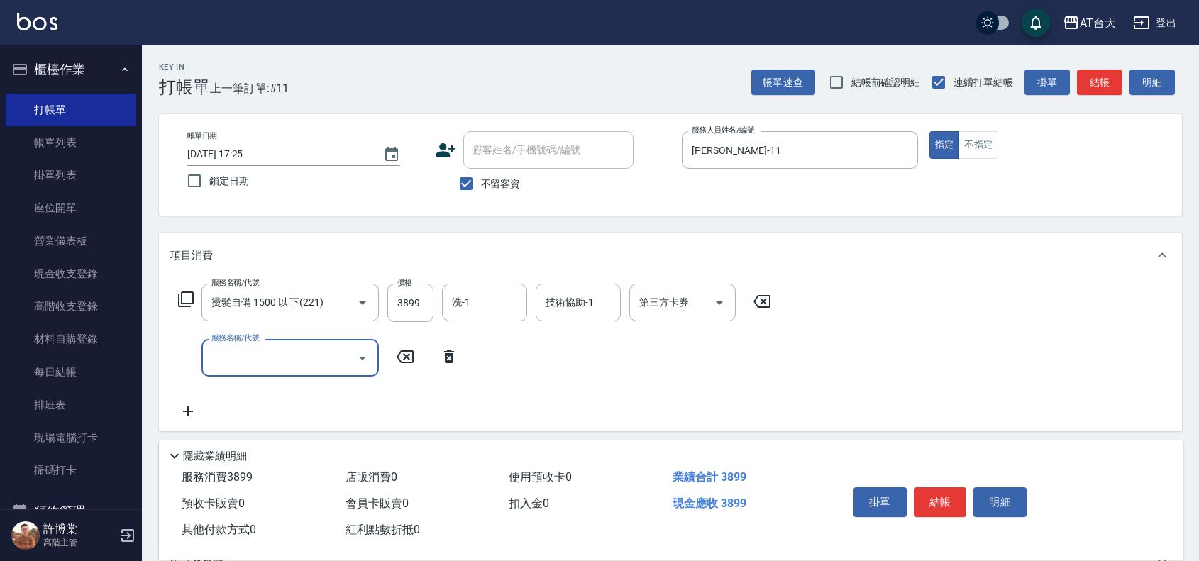
click at [245, 350] on input "服務名稱/代號" at bounding box center [279, 357] width 143 height 25
type input "染髮2000以上(502)"
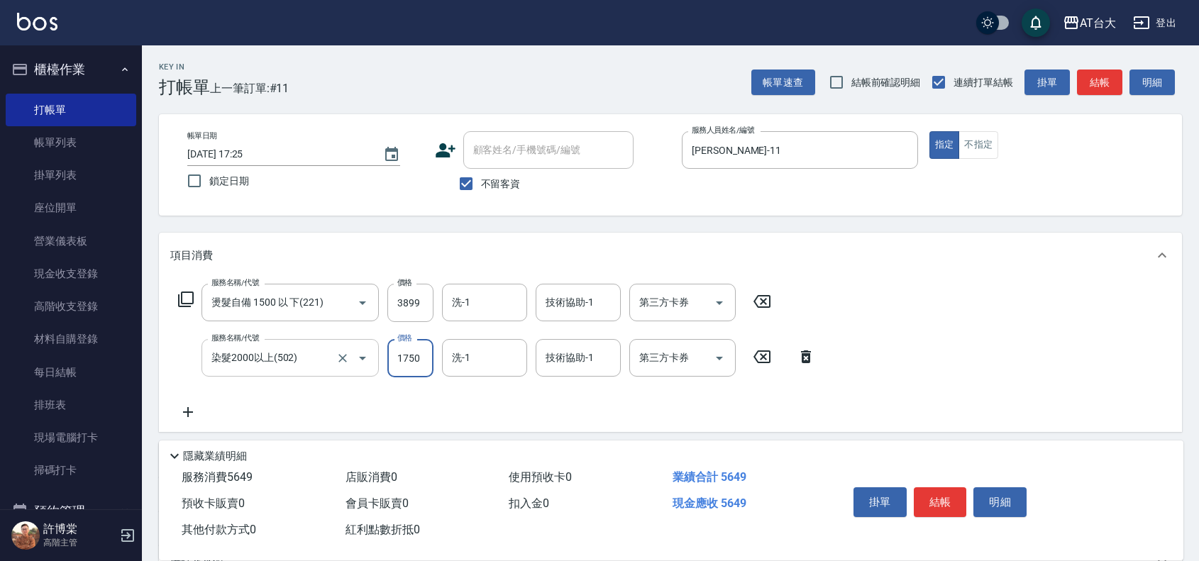
type input "1750"
click at [933, 490] on button "結帳" at bounding box center [939, 502] width 53 height 30
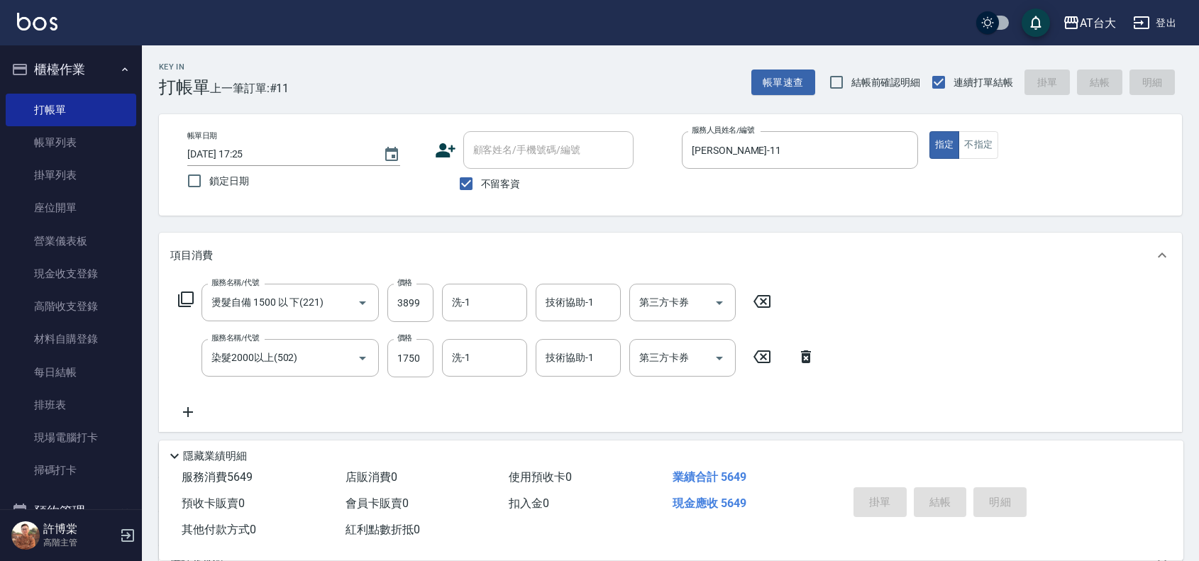
type input "[DATE] 17:26"
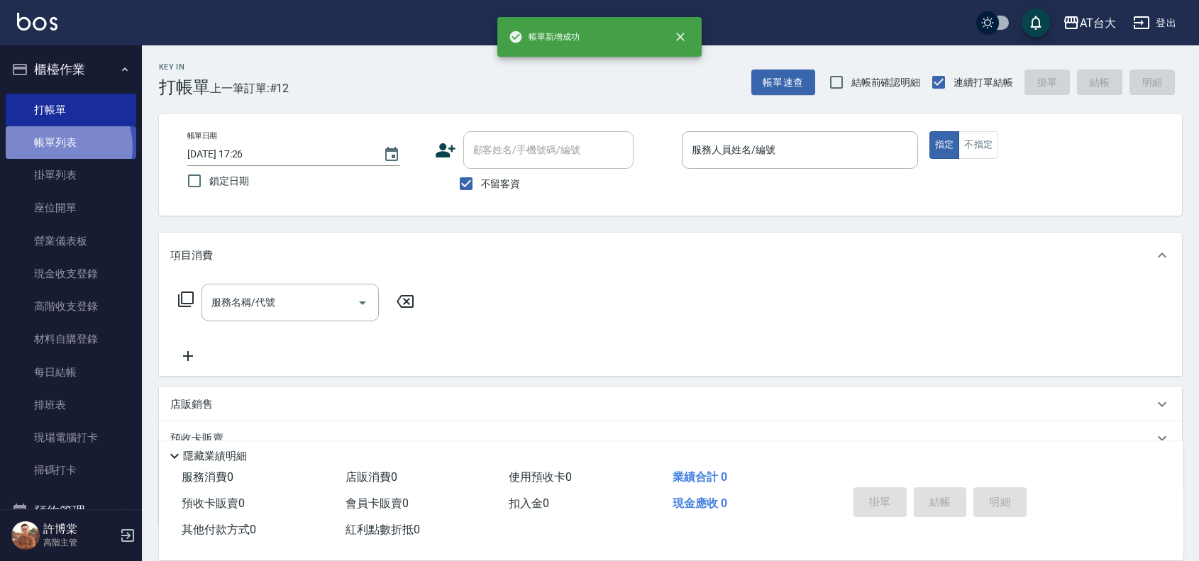
click at [55, 148] on link "帳單列表" at bounding box center [71, 142] width 130 height 33
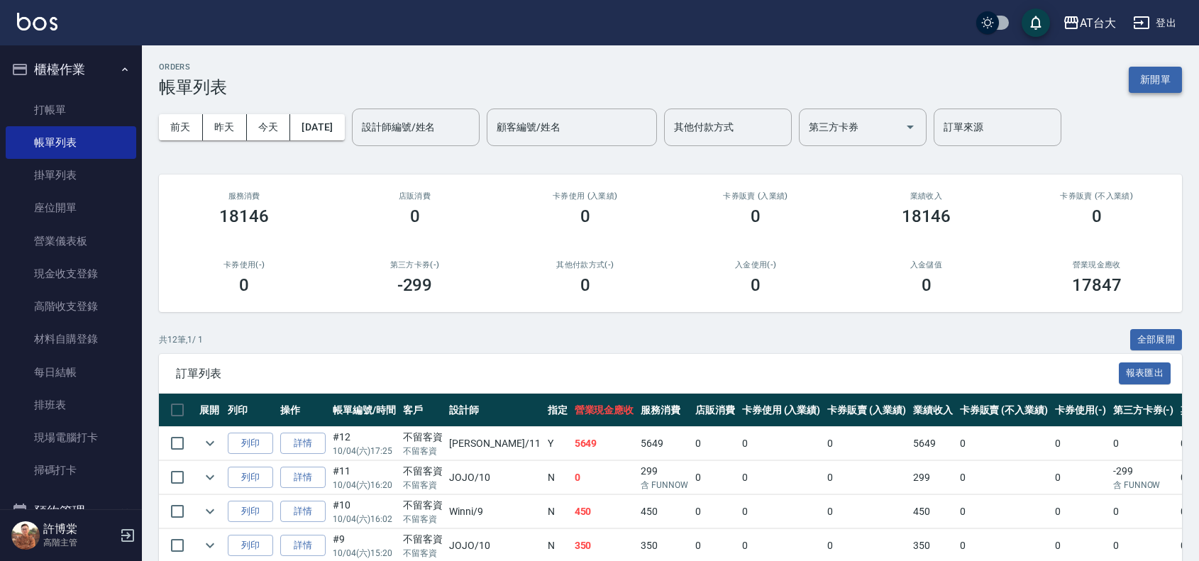
click at [1155, 78] on button "新開單" at bounding box center [1154, 80] width 53 height 26
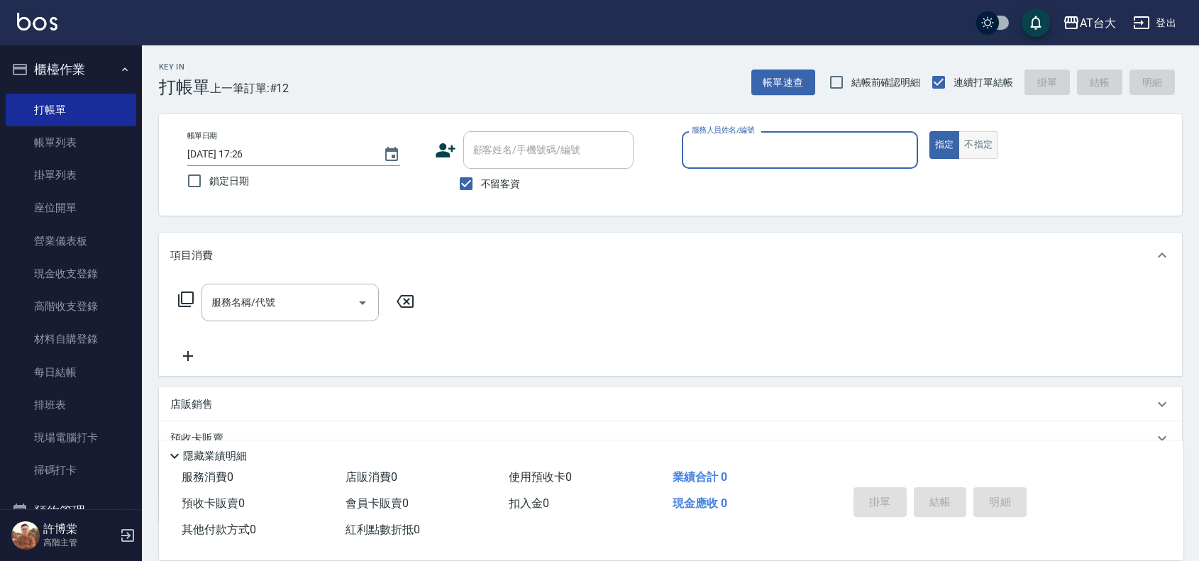
click at [979, 150] on button "不指定" at bounding box center [978, 145] width 40 height 28
click at [844, 151] on input "服務人員姓名/編號" at bounding box center [799, 150] width 223 height 25
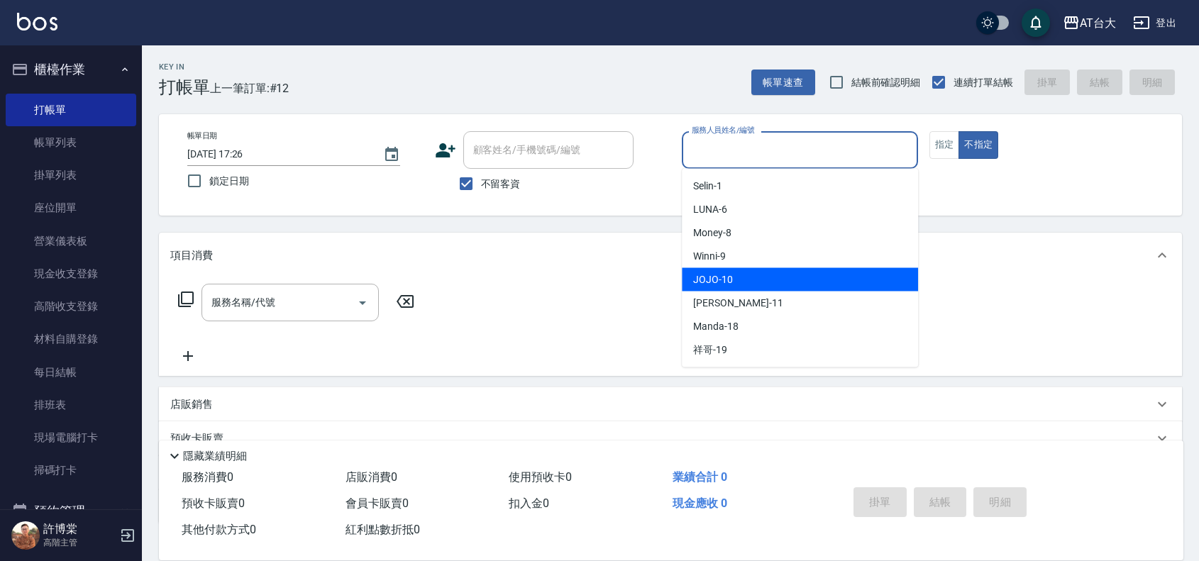
click at [723, 281] on span "JOJO -10" at bounding box center [713, 279] width 40 height 15
type input "JOJO-10"
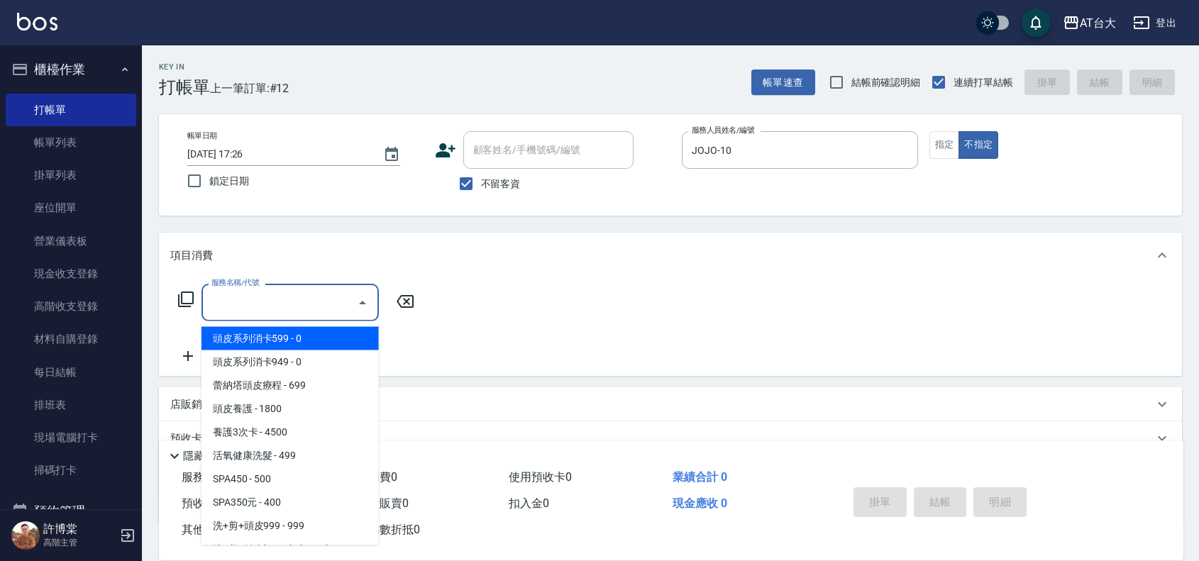
click at [320, 296] on input "服務名稱/代號" at bounding box center [279, 302] width 143 height 25
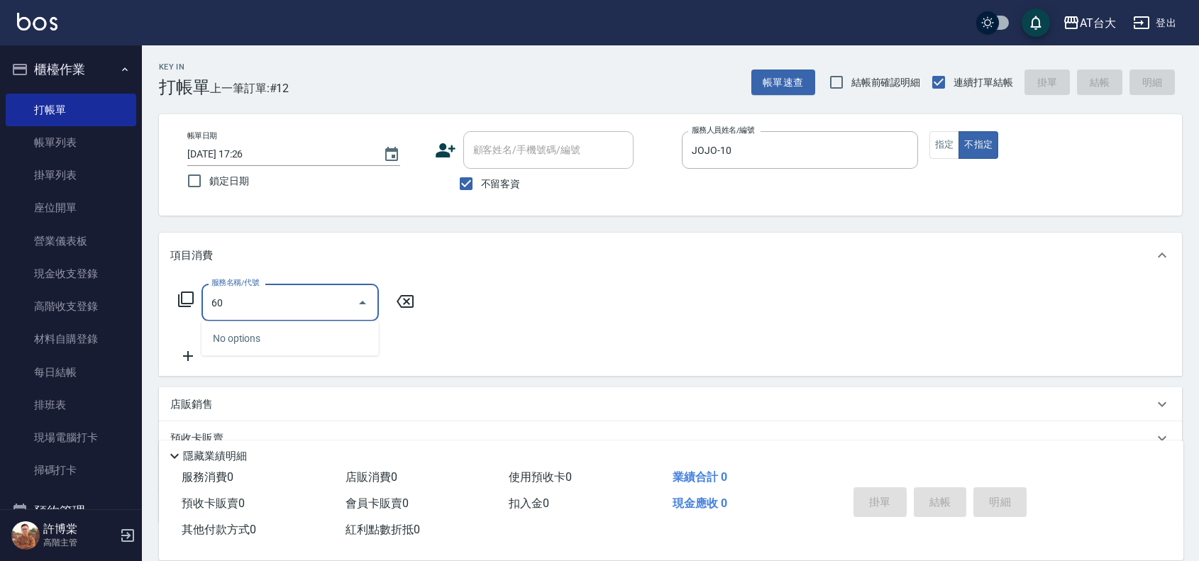
type input "605"
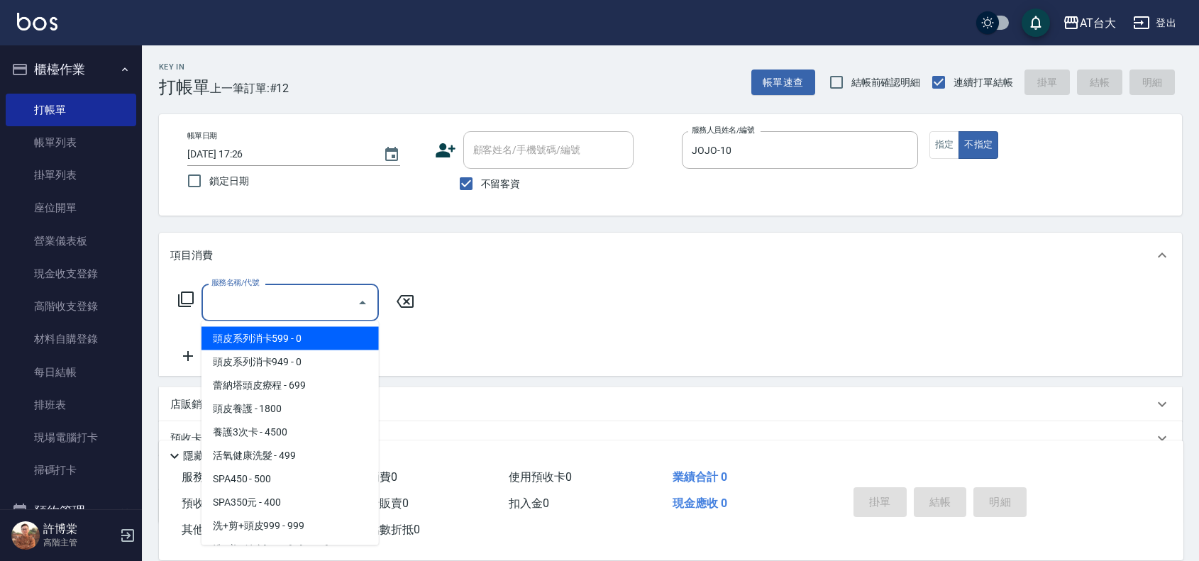
click at [291, 288] on div "服務名稱/代號" at bounding box center [289, 303] width 177 height 38
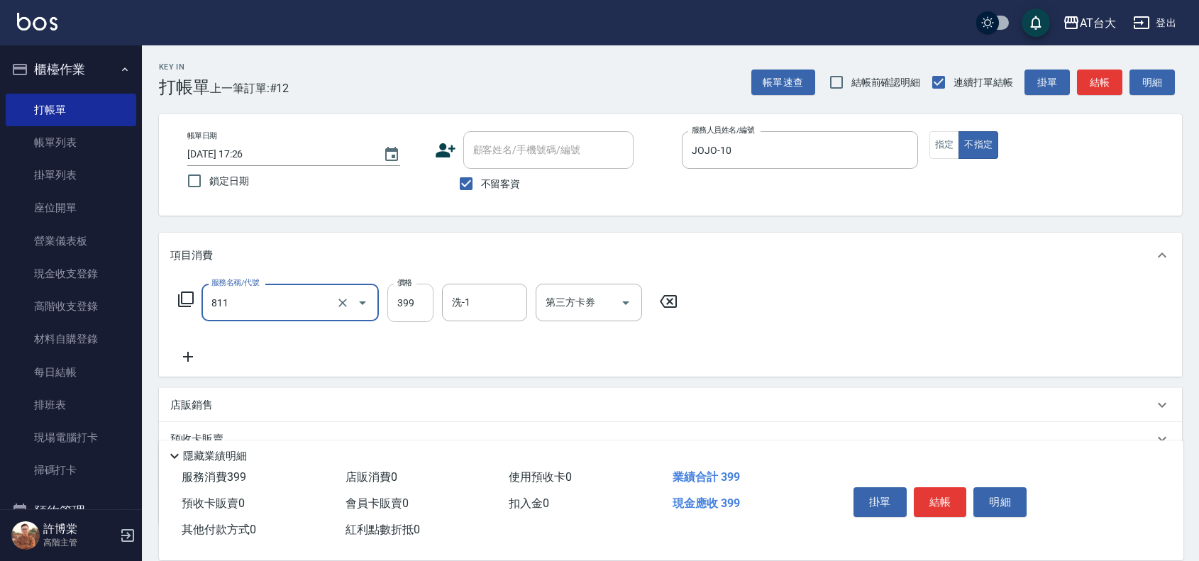
type input "洗+剪(811)"
click at [419, 300] on input "399" at bounding box center [410, 303] width 46 height 38
type input "450"
click at [936, 487] on button "結帳" at bounding box center [939, 502] width 53 height 30
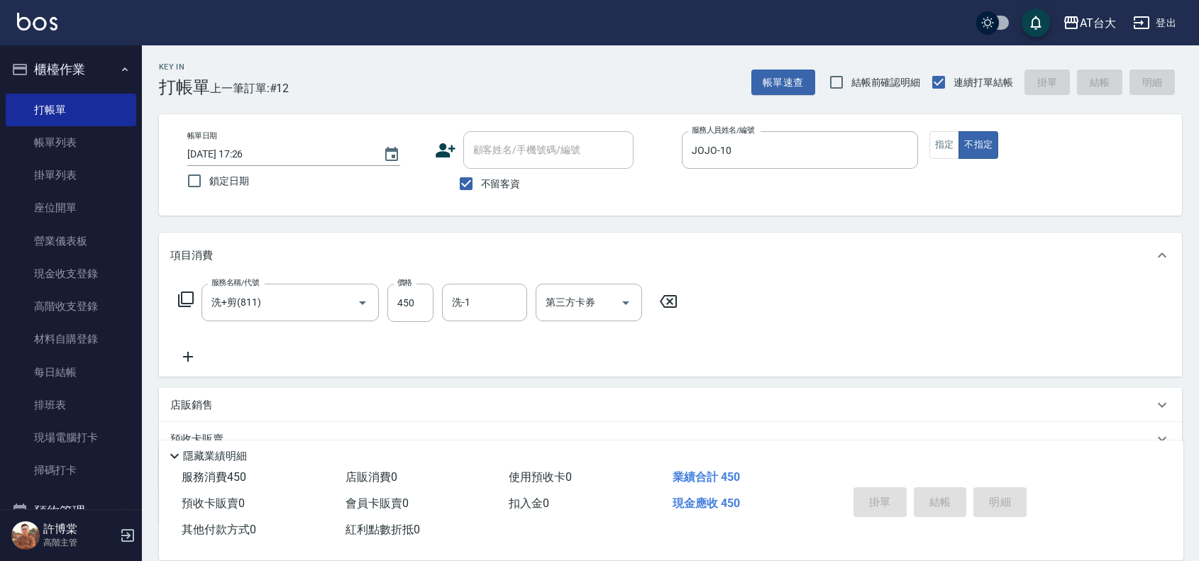
type input "[DATE] 17:39"
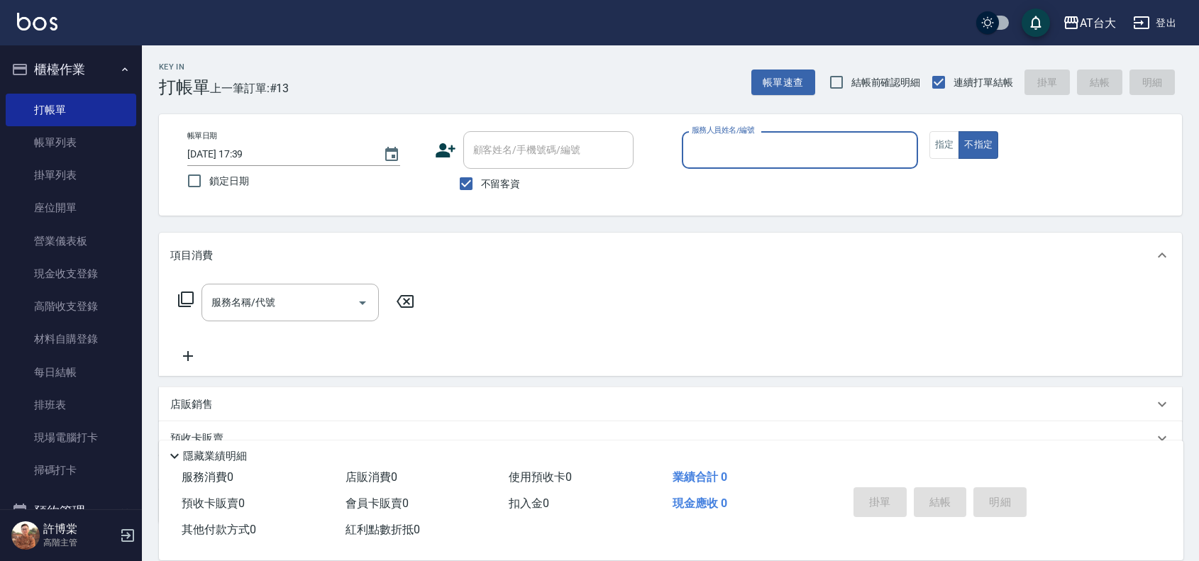
click at [713, 133] on label "服務人員姓名/編號" at bounding box center [723, 130] width 62 height 11
click at [713, 138] on input "服務人員姓名/編號" at bounding box center [799, 150] width 223 height 25
click at [714, 142] on input "服務人員姓名/編號" at bounding box center [799, 150] width 223 height 25
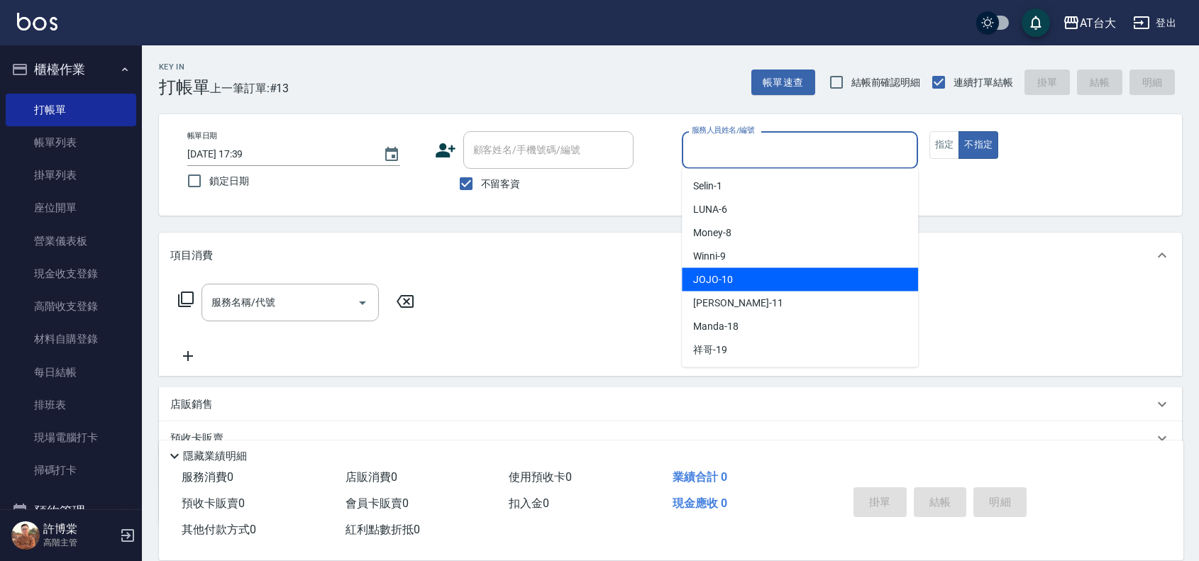
click at [741, 272] on div "JOJO -10" at bounding box center [800, 279] width 236 height 23
type input "JOJO-10"
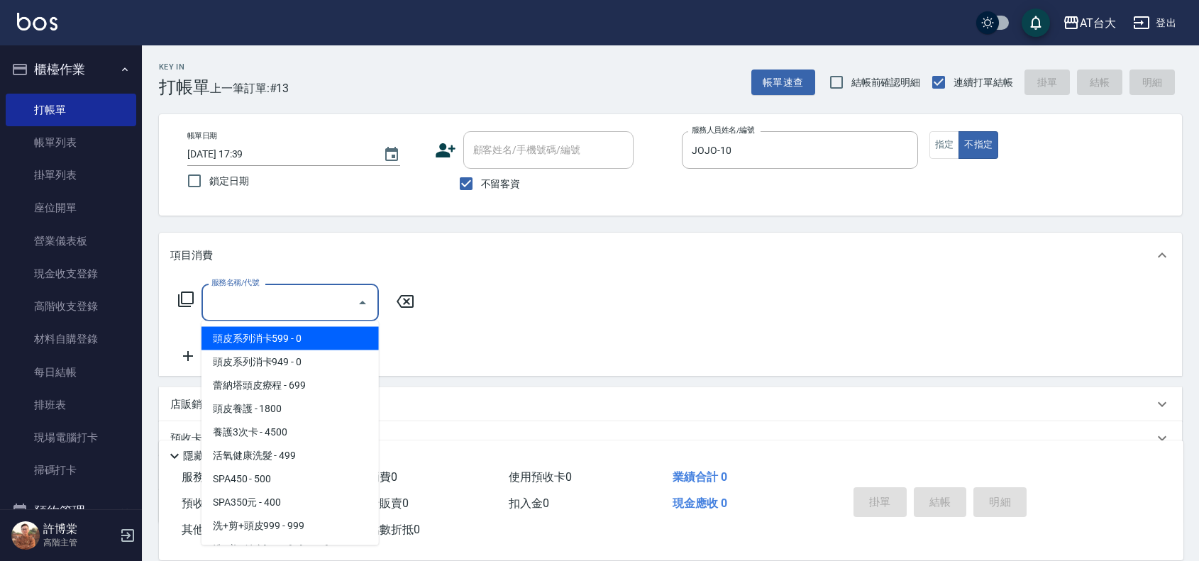
click at [339, 306] on input "服務名稱/代號" at bounding box center [279, 302] width 143 height 25
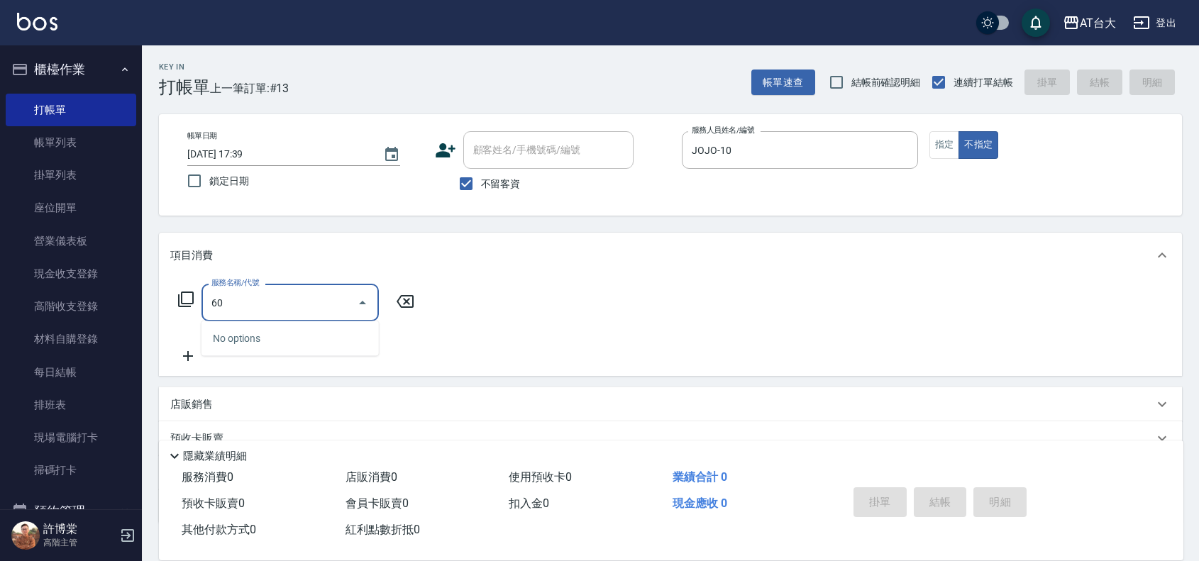
type input "6"
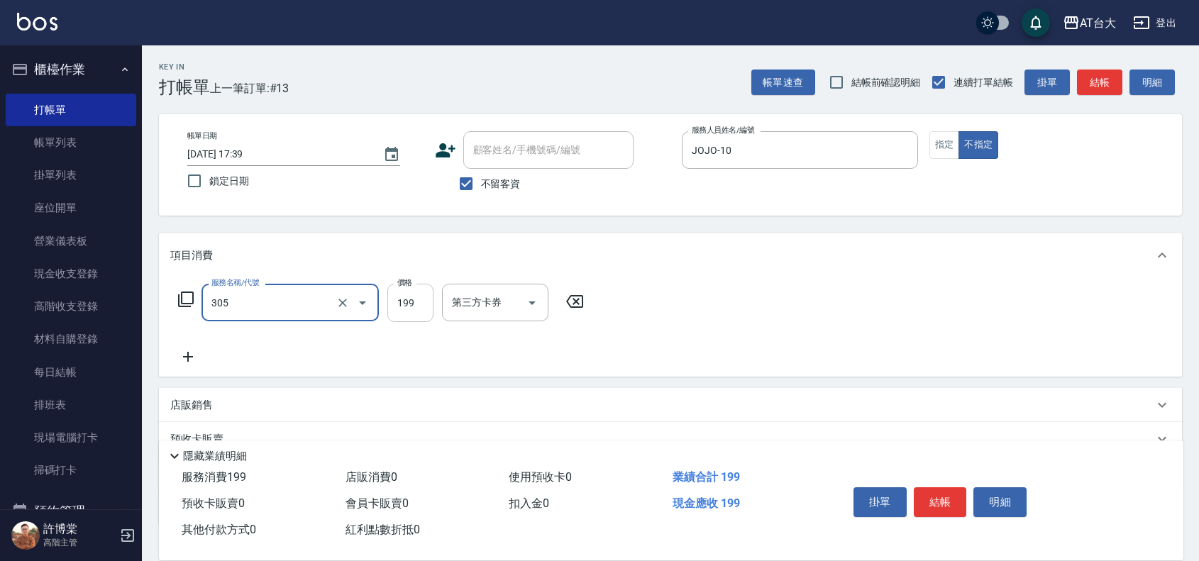
type input "剪髮(305)"
click at [409, 299] on input "199" at bounding box center [410, 303] width 46 height 38
type input "250"
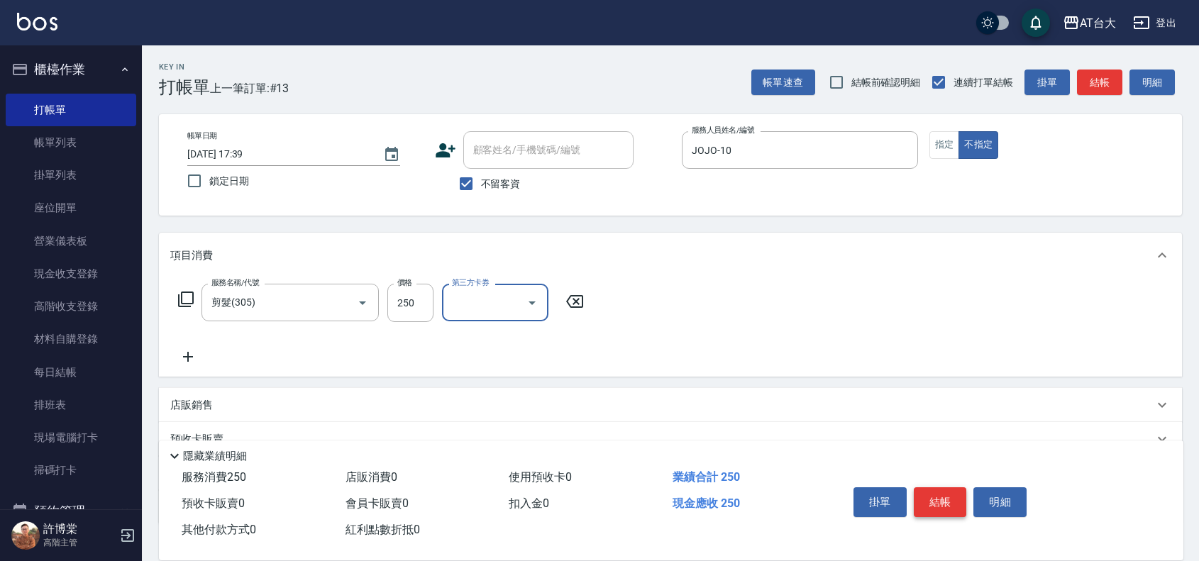
click at [955, 491] on button "結帳" at bounding box center [939, 502] width 53 height 30
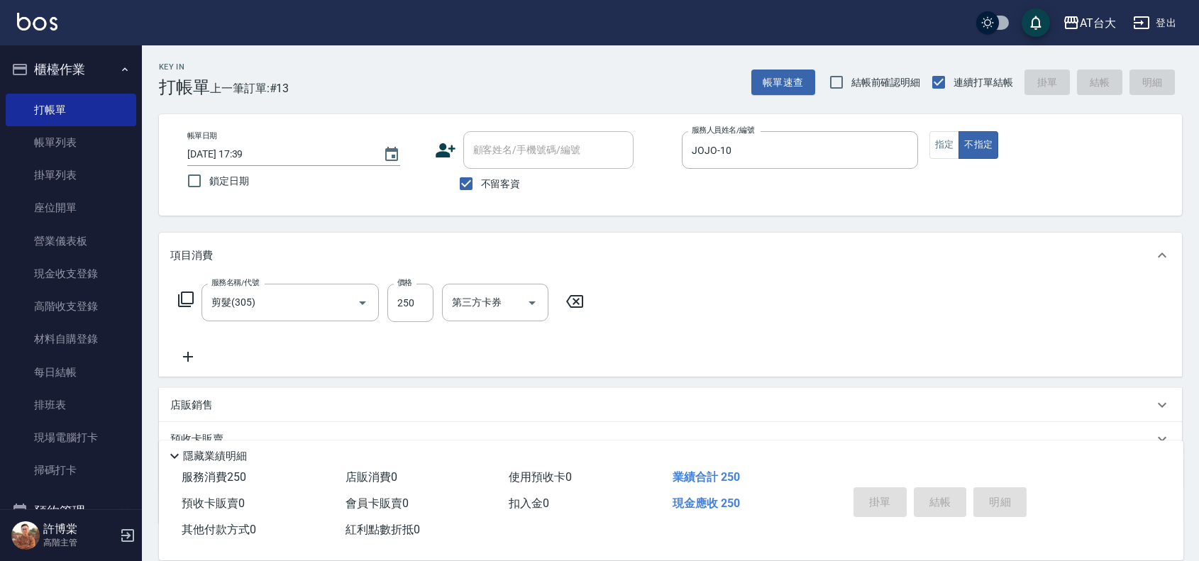
type input "[DATE] 18:02"
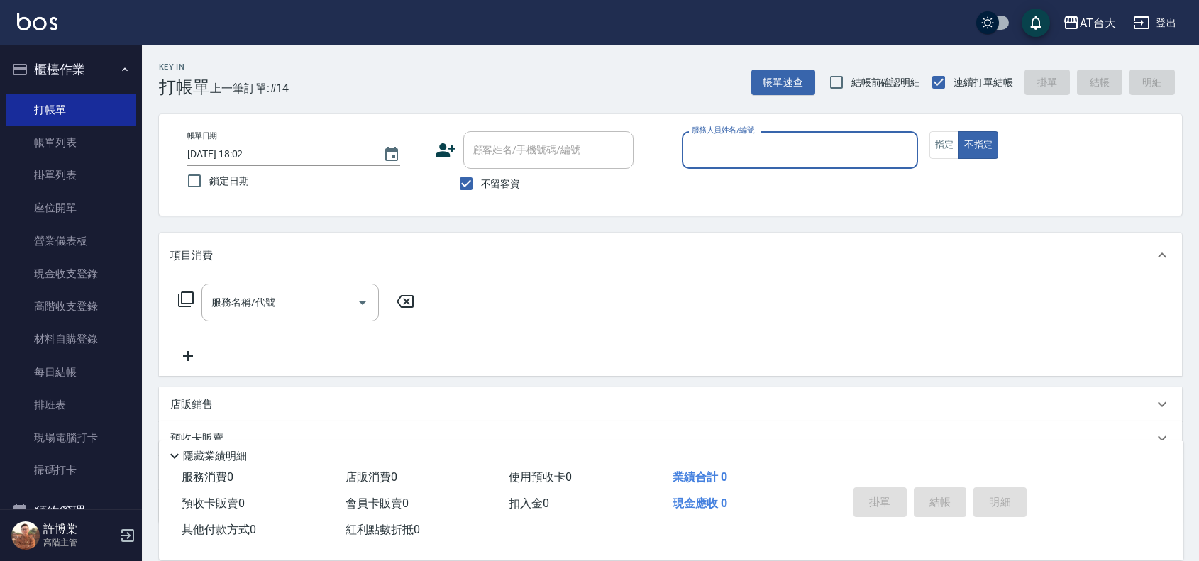
click at [764, 148] on input "服務人員姓名/編號" at bounding box center [799, 150] width 223 height 25
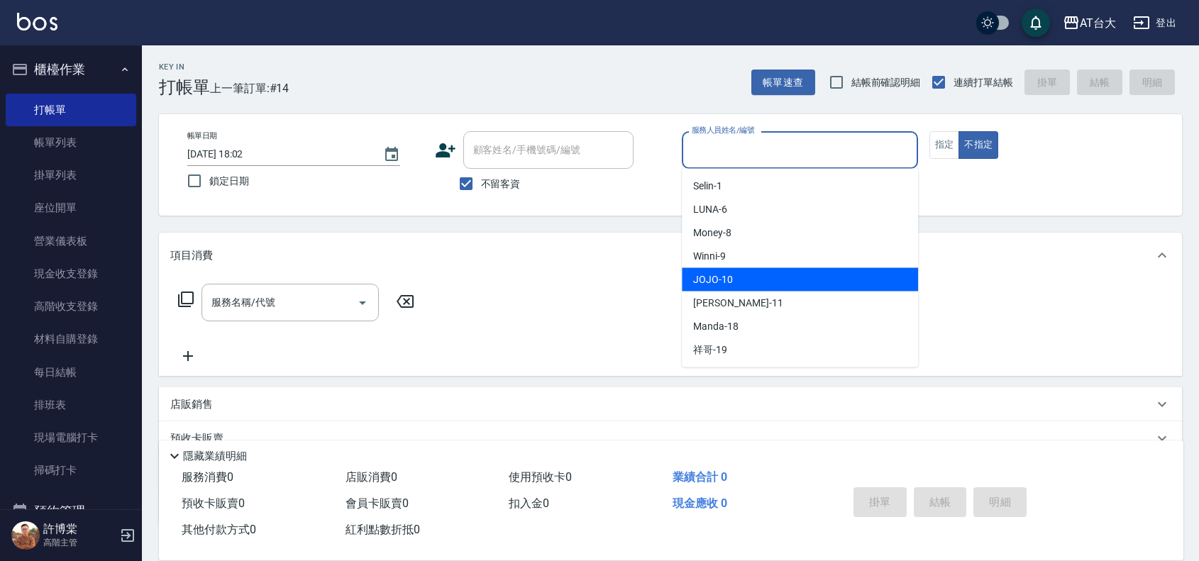
click at [735, 282] on div "JOJO -10" at bounding box center [800, 279] width 236 height 23
type input "JOJO-10"
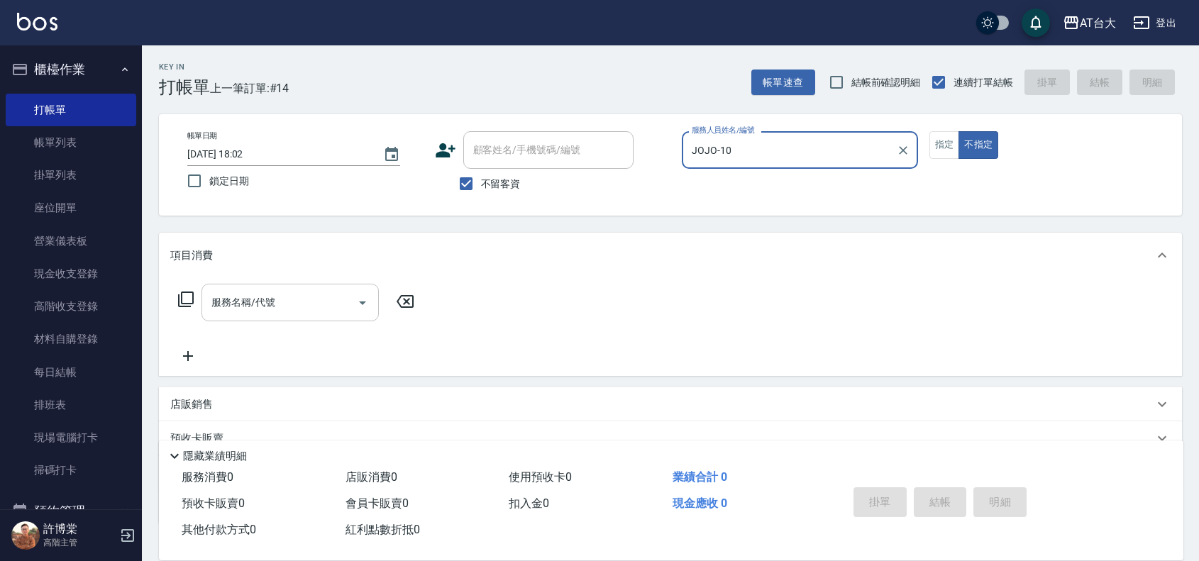
click at [309, 299] on input "服務名稱/代號" at bounding box center [279, 302] width 143 height 25
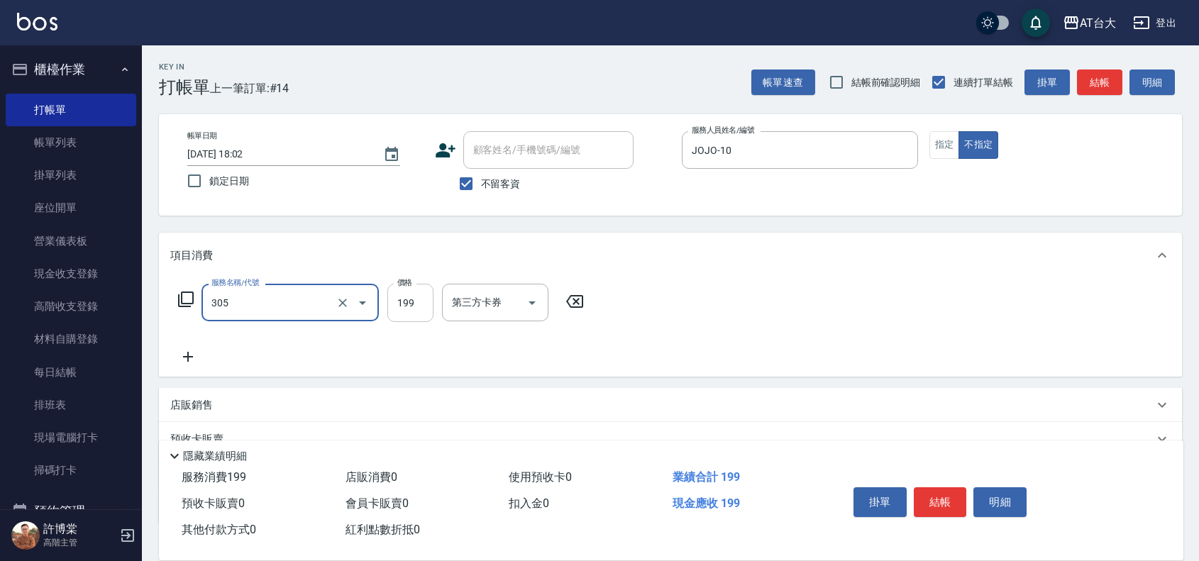
type input "剪髮(305)"
click at [415, 306] on input "199" at bounding box center [410, 303] width 46 height 38
type input "250"
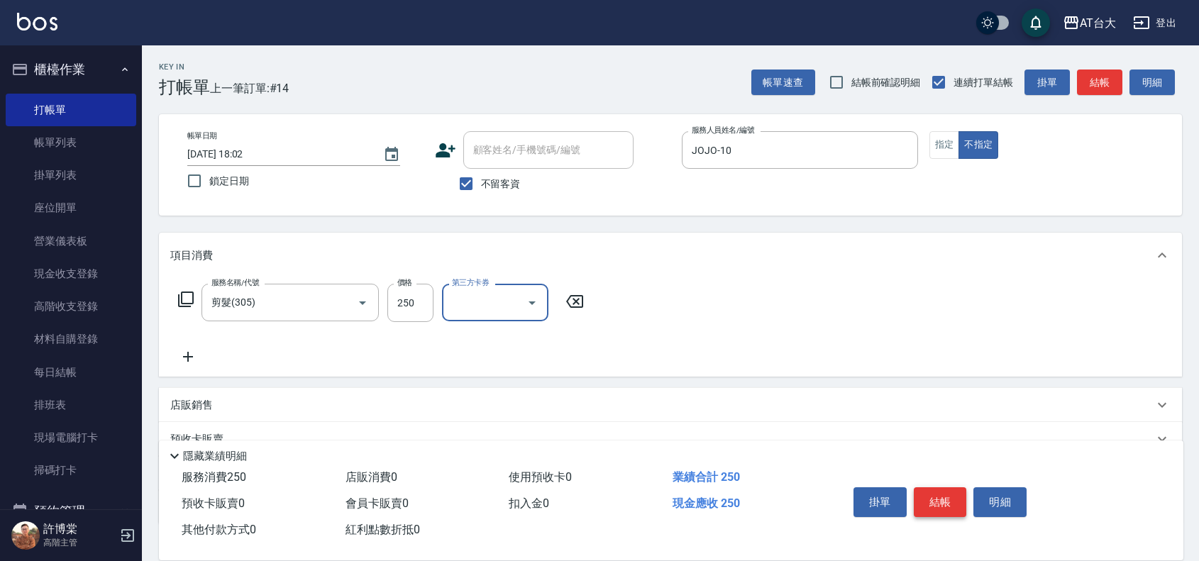
click at [926, 505] on button "結帳" at bounding box center [939, 502] width 53 height 30
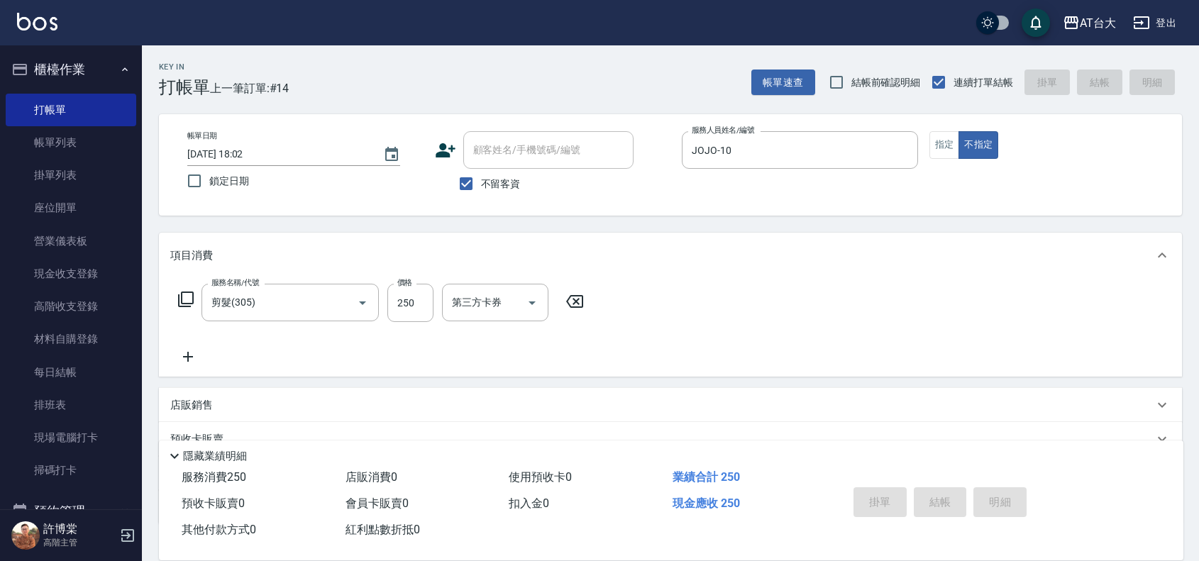
type input "[DATE] 18:16"
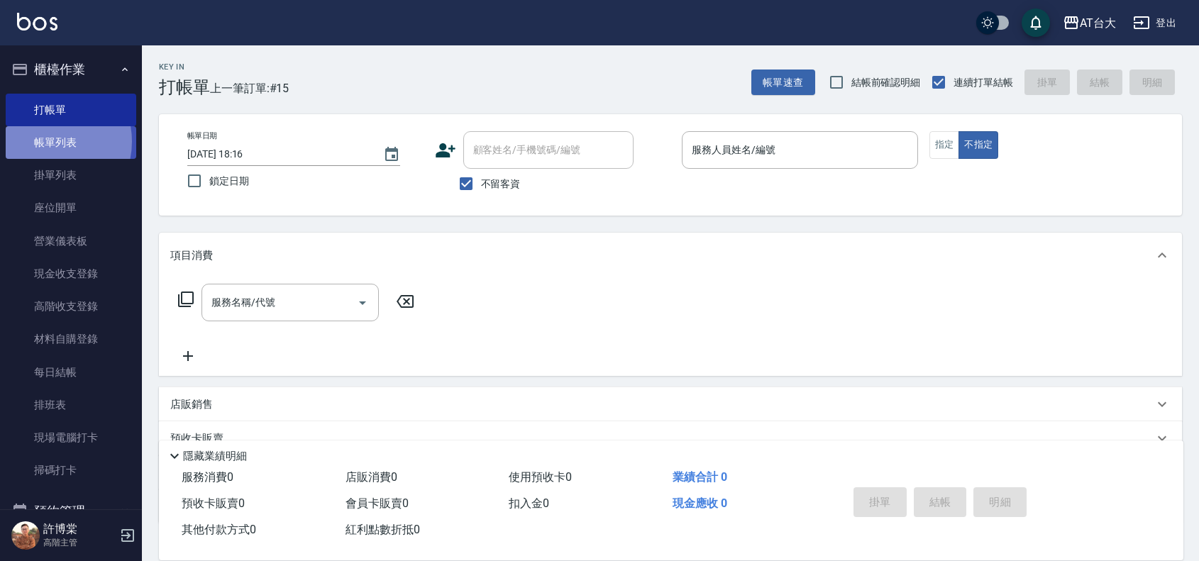
click at [44, 142] on link "帳單列表" at bounding box center [71, 142] width 130 height 33
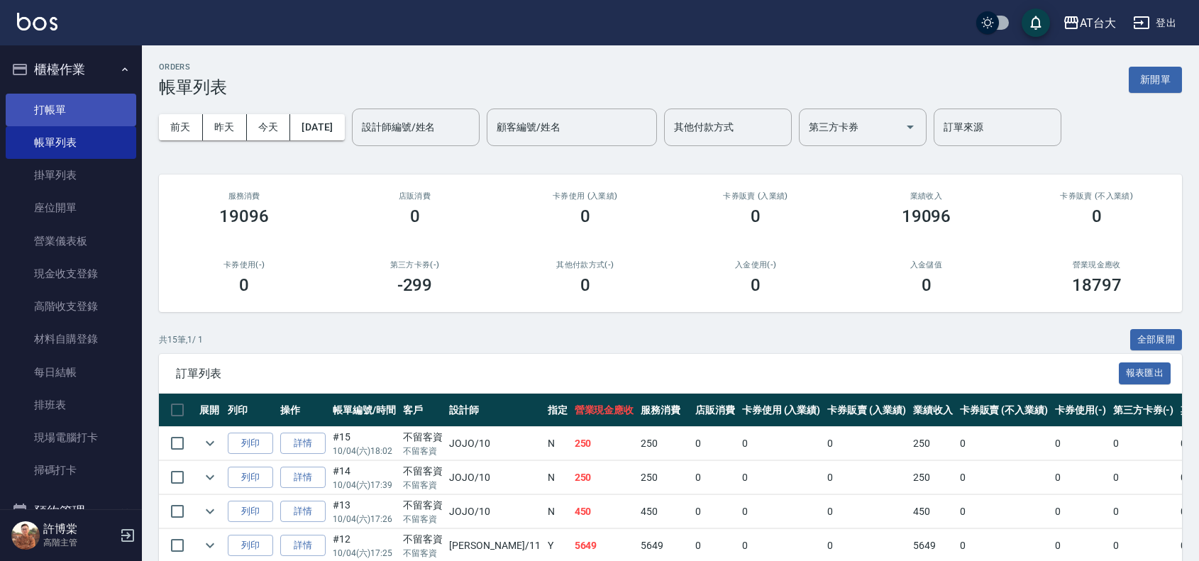
click at [65, 98] on link "打帳單" at bounding box center [71, 110] width 130 height 33
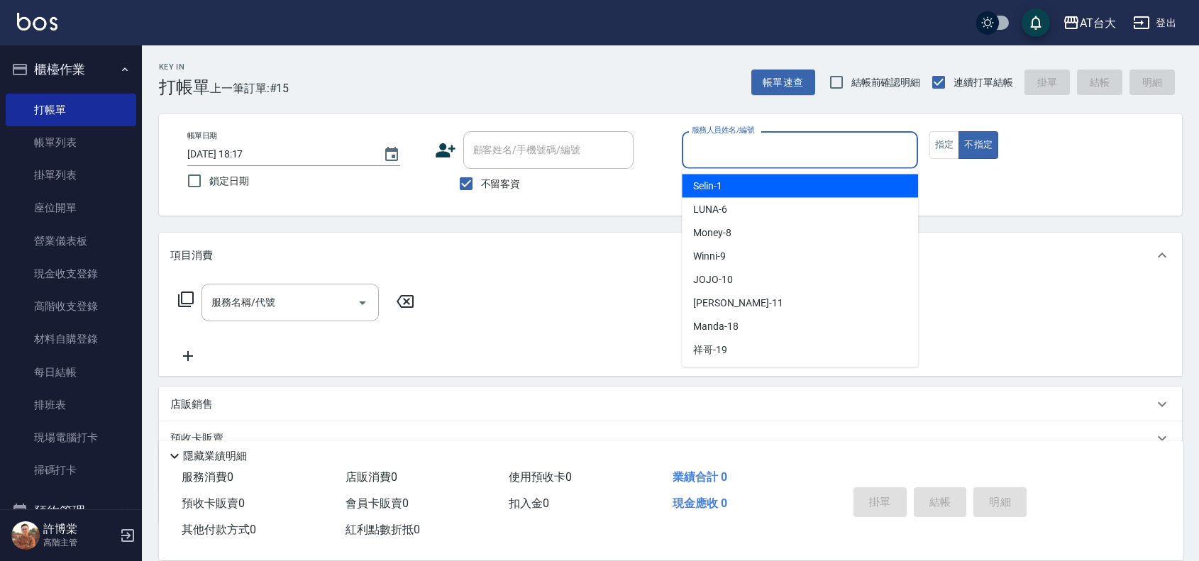
click at [789, 161] on input "服務人員姓名/編號" at bounding box center [799, 150] width 223 height 25
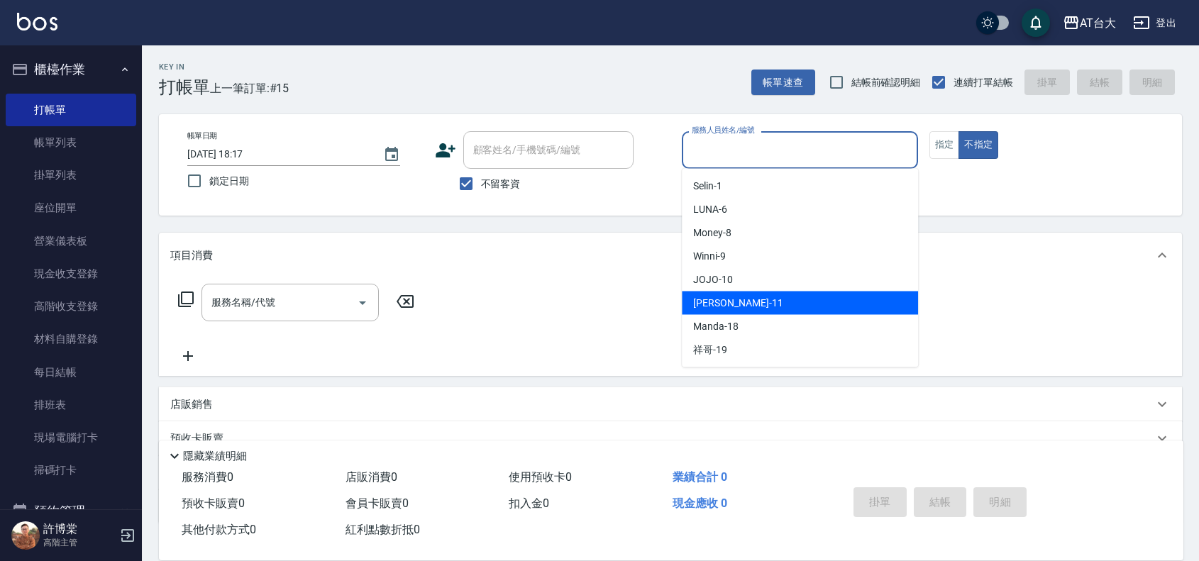
click at [735, 296] on span "[PERSON_NAME] -11" at bounding box center [737, 303] width 89 height 15
type input "[PERSON_NAME]-11"
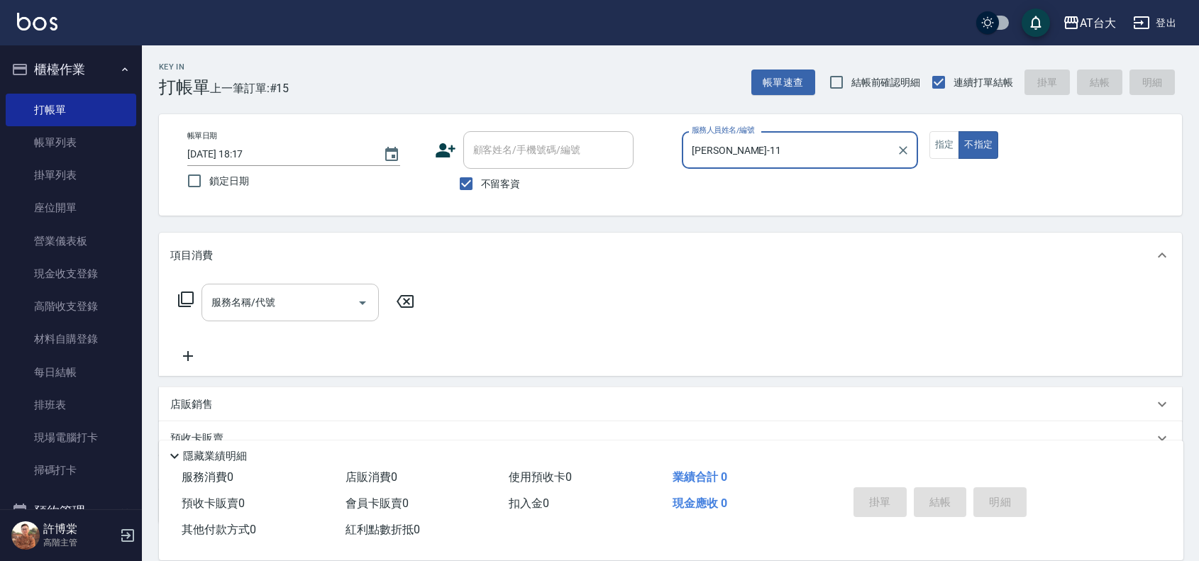
click at [305, 298] on input "服務名稱/代號" at bounding box center [279, 302] width 143 height 25
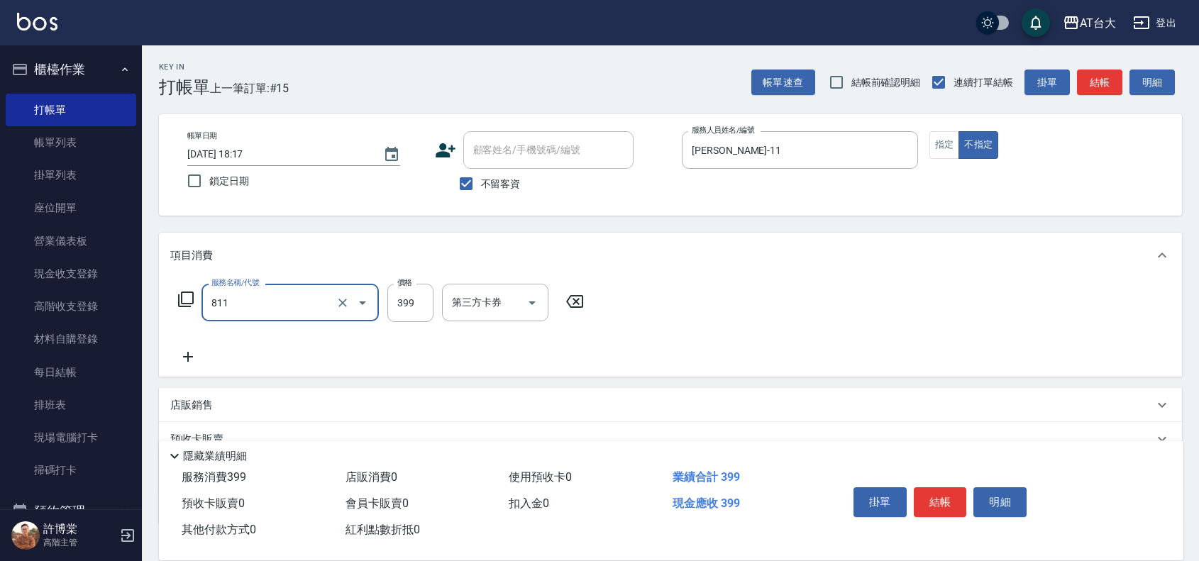
type input "洗+剪(811)"
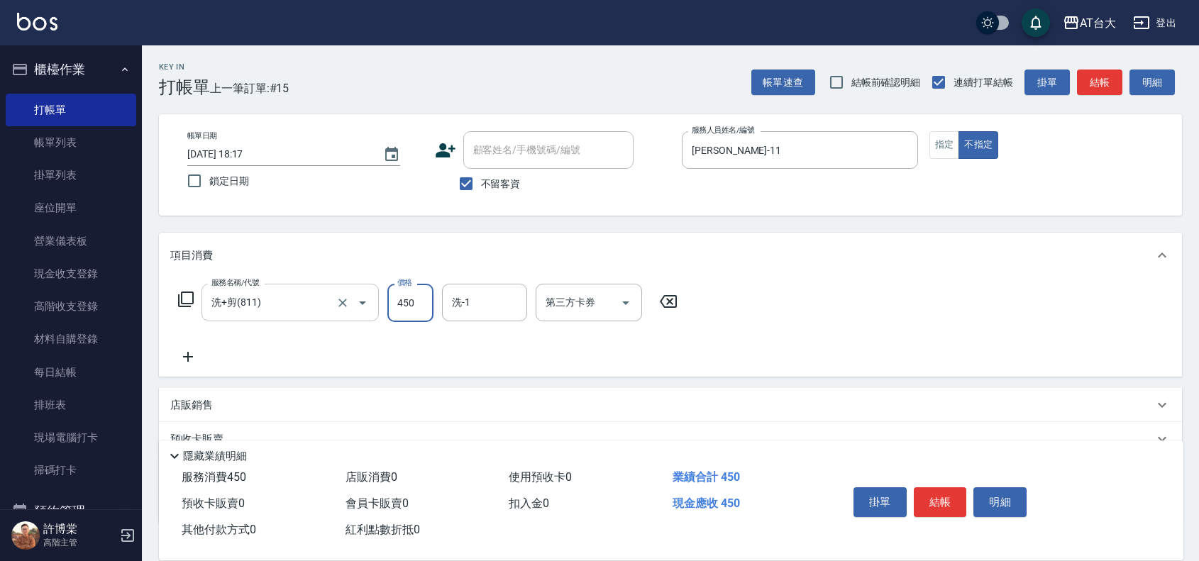
type input "450"
click at [940, 488] on button "結帳" at bounding box center [939, 502] width 53 height 30
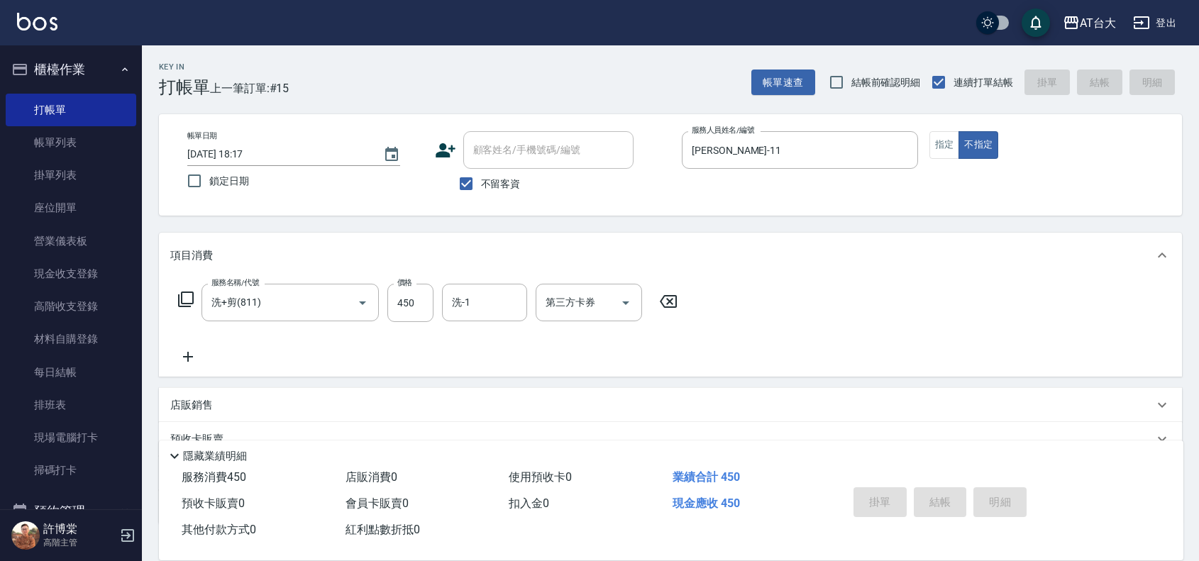
type input "[DATE] 18:41"
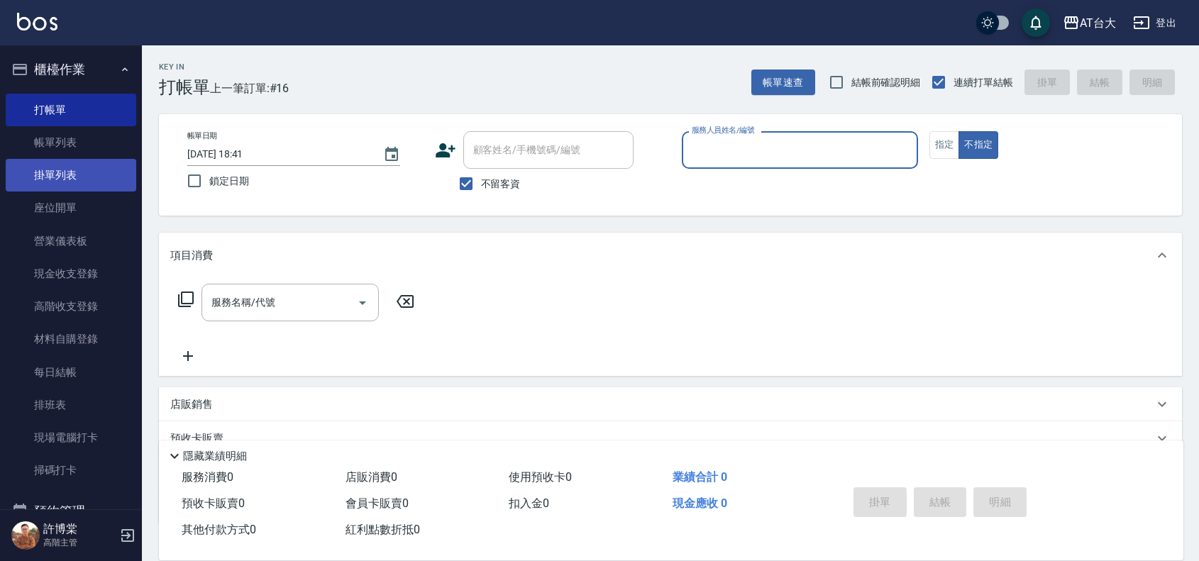
drag, startPoint x: 62, startPoint y: 140, endPoint x: 114, endPoint y: 184, distance: 67.9
click at [62, 140] on link "帳單列表" at bounding box center [71, 142] width 130 height 33
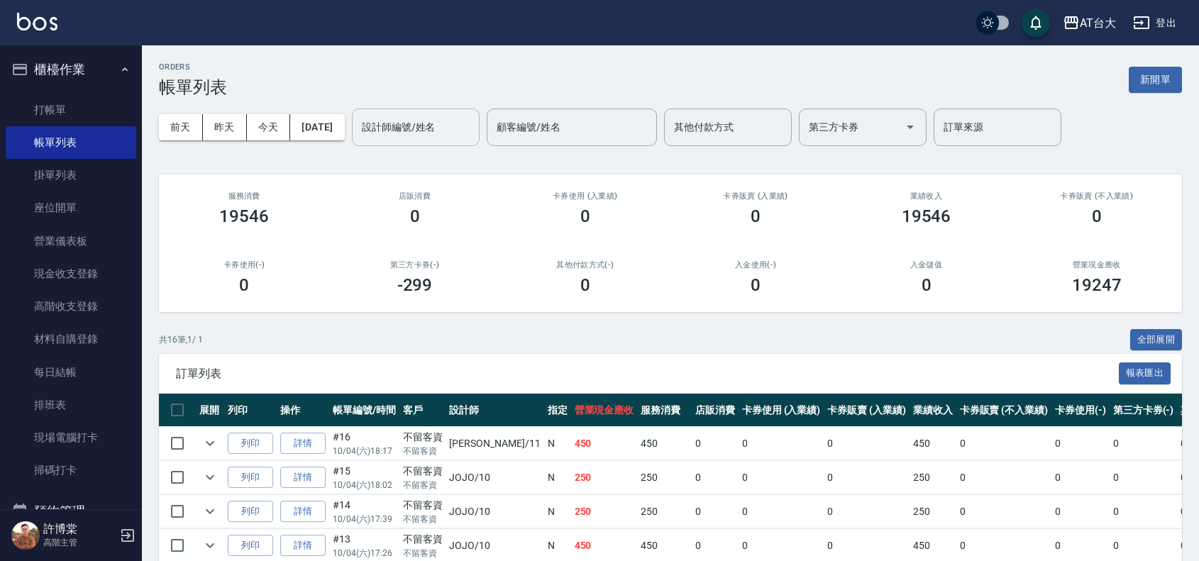
click at [416, 135] on input "設計師編號/姓名" at bounding box center [415, 127] width 115 height 25
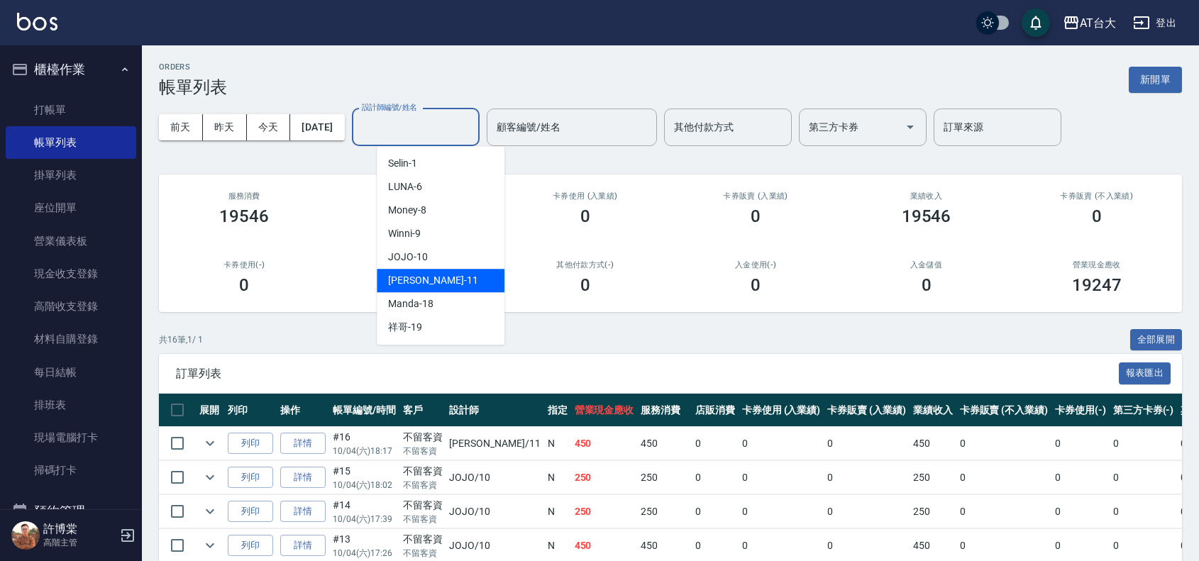
click at [433, 277] on span "[PERSON_NAME] -11" at bounding box center [432, 280] width 89 height 15
type input "[PERSON_NAME]-11"
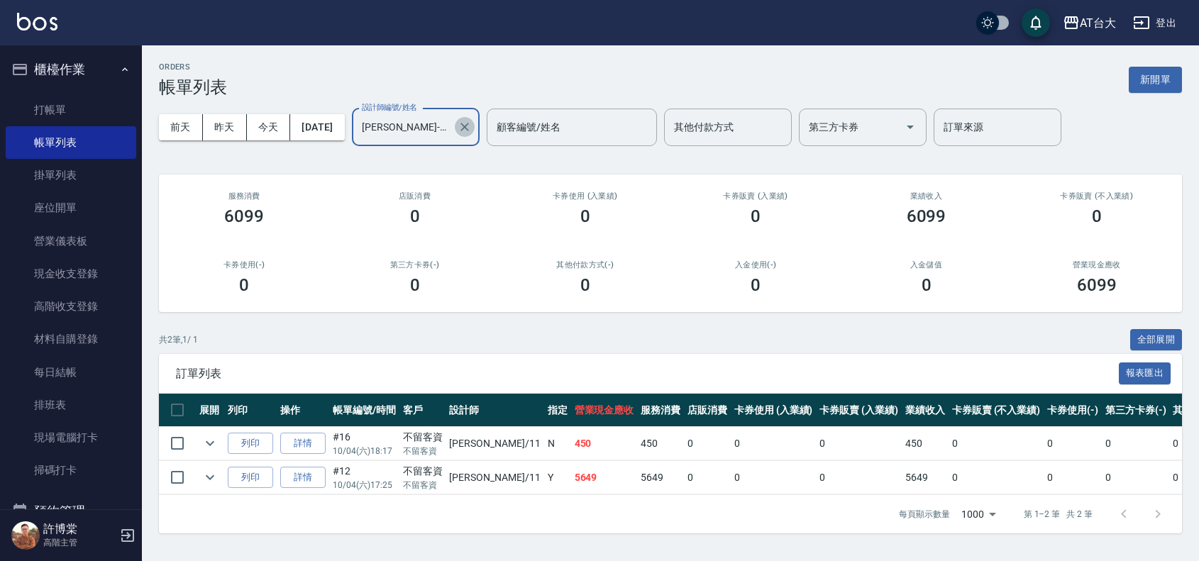
click at [474, 135] on button "Clear" at bounding box center [465, 127] width 20 height 20
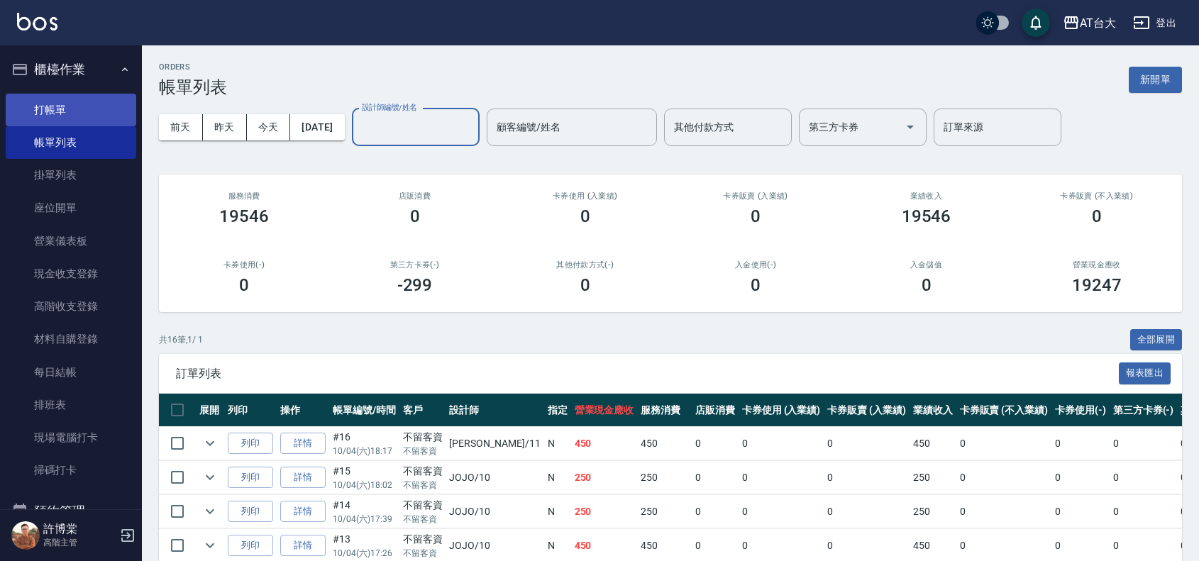
click at [84, 111] on link "打帳單" at bounding box center [71, 110] width 130 height 33
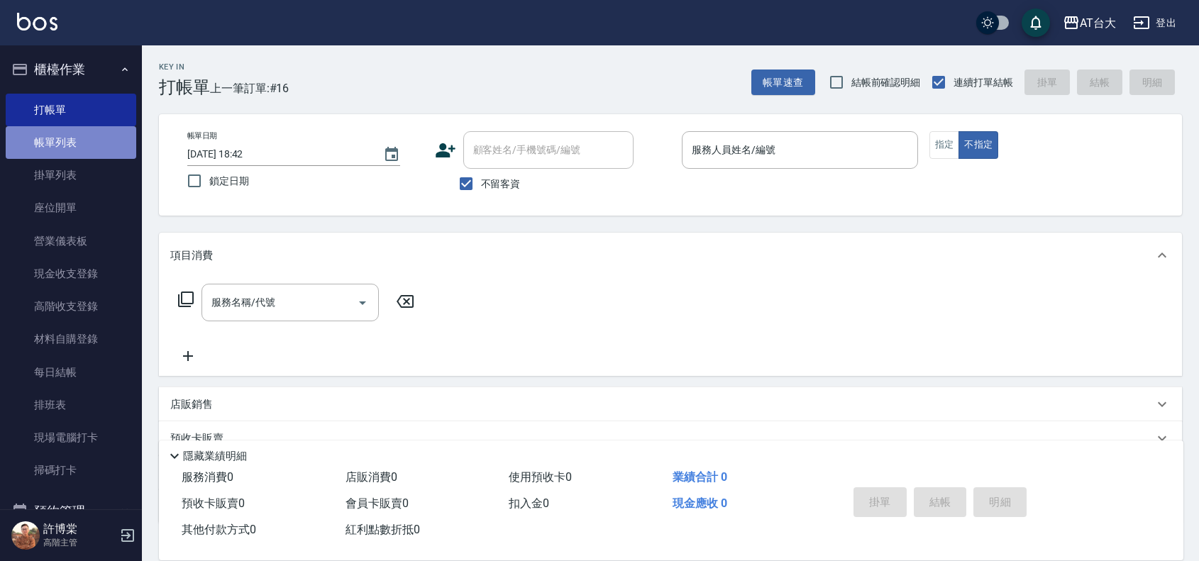
click at [103, 150] on link "帳單列表" at bounding box center [71, 142] width 130 height 33
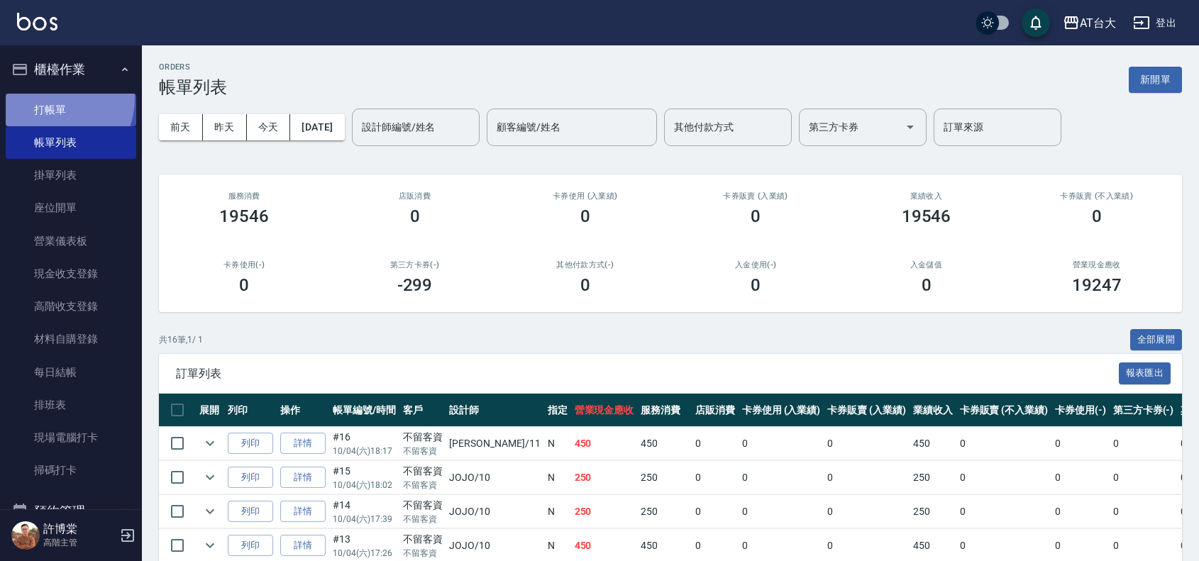
click at [48, 98] on link "打帳單" at bounding box center [71, 110] width 130 height 33
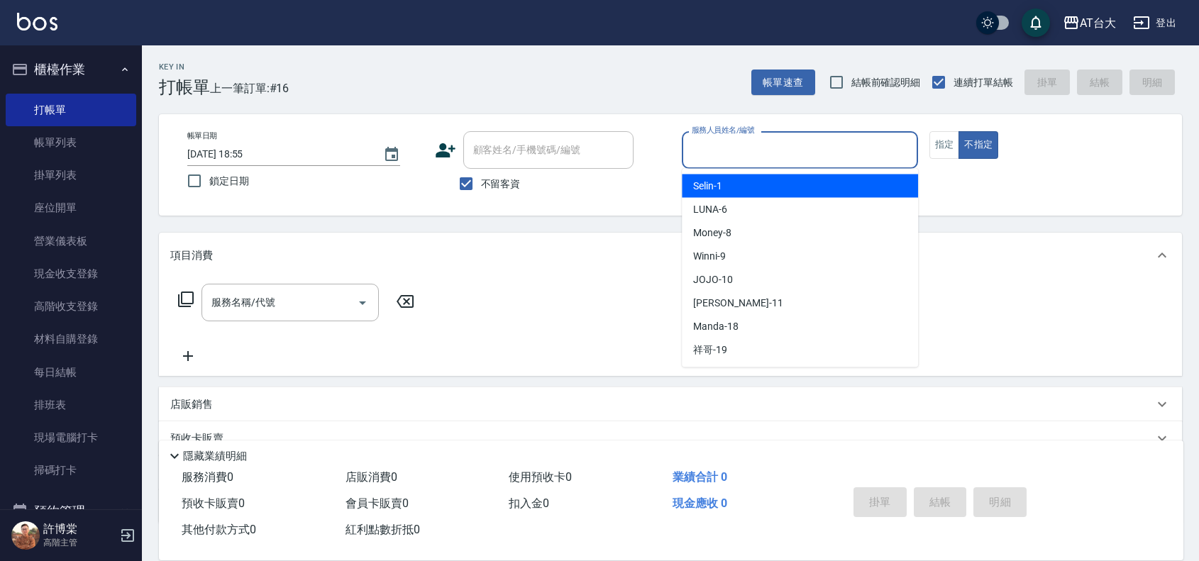
click at [812, 139] on input "服務人員姓名/編號" at bounding box center [799, 150] width 223 height 25
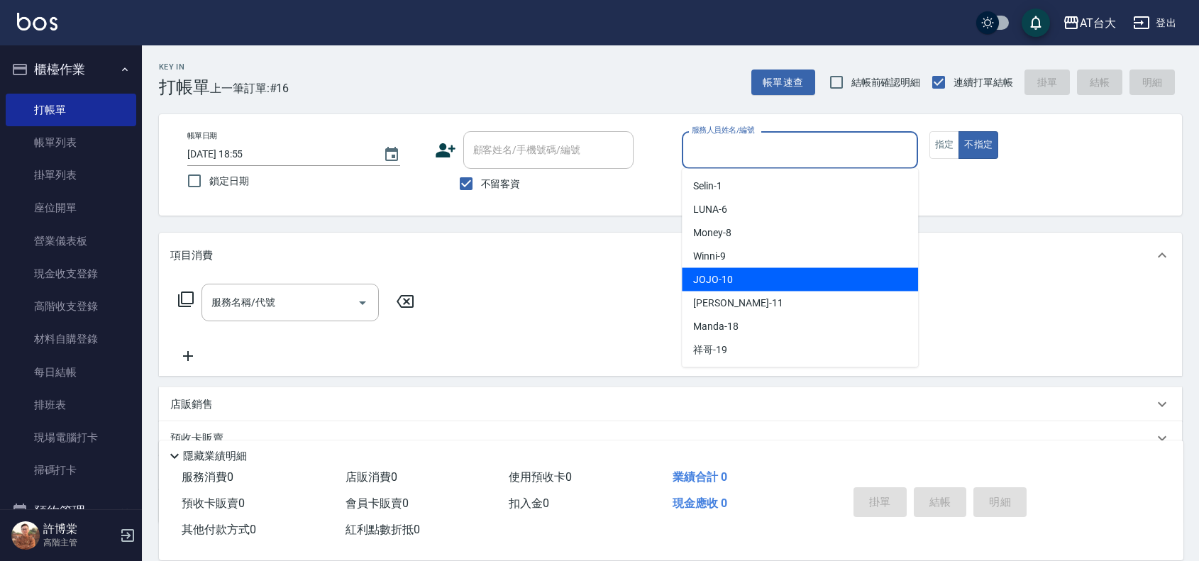
click at [728, 275] on span "JOJO -10" at bounding box center [713, 279] width 40 height 15
type input "JOJO-10"
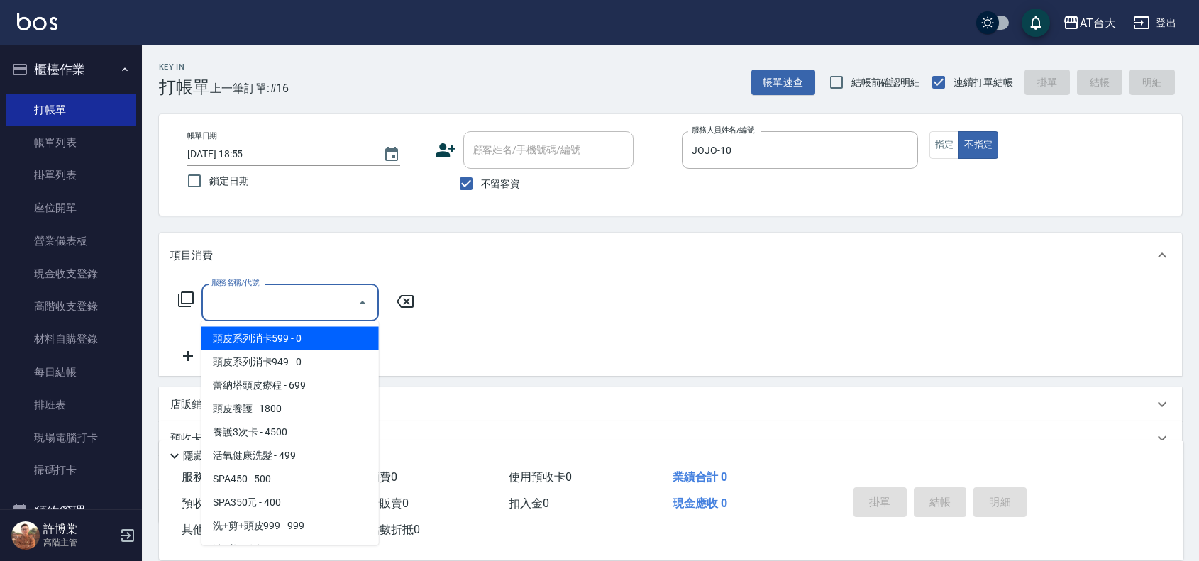
click at [314, 313] on input "服務名稱/代號" at bounding box center [279, 302] width 143 height 25
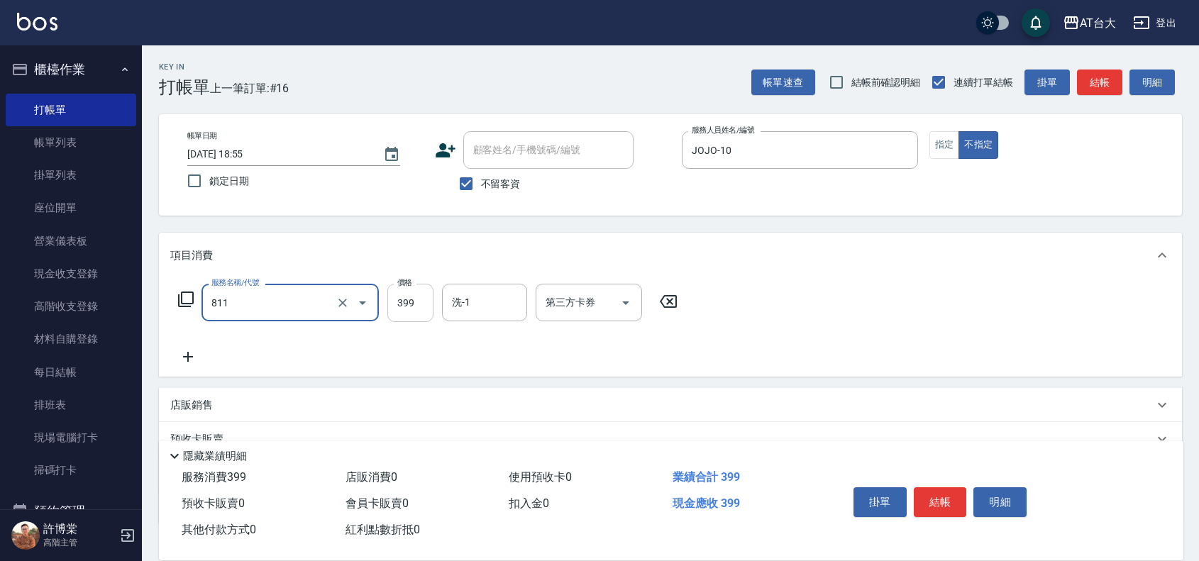
type input "洗+剪(811)"
click at [413, 309] on input "399" at bounding box center [410, 303] width 46 height 38
type input "450"
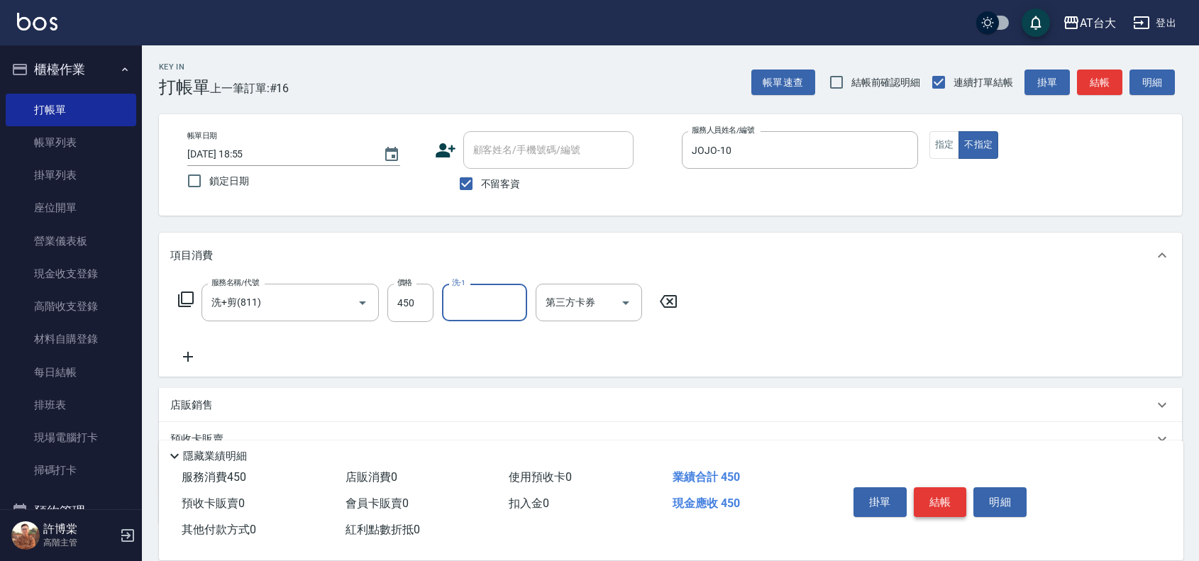
click at [945, 499] on button "結帳" at bounding box center [939, 502] width 53 height 30
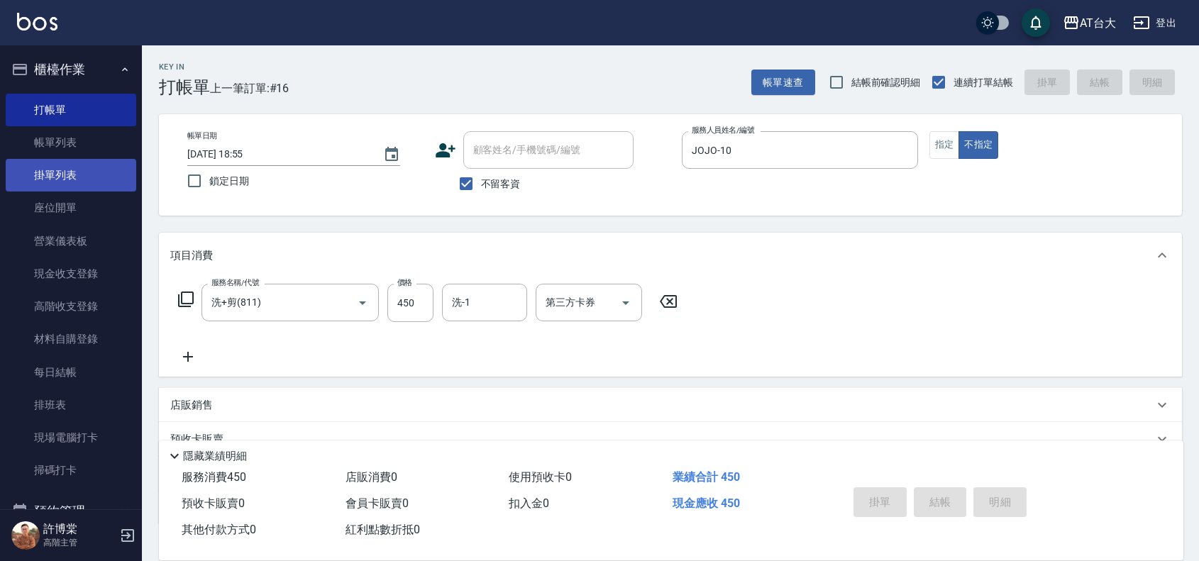
type input "[DATE] 18:56"
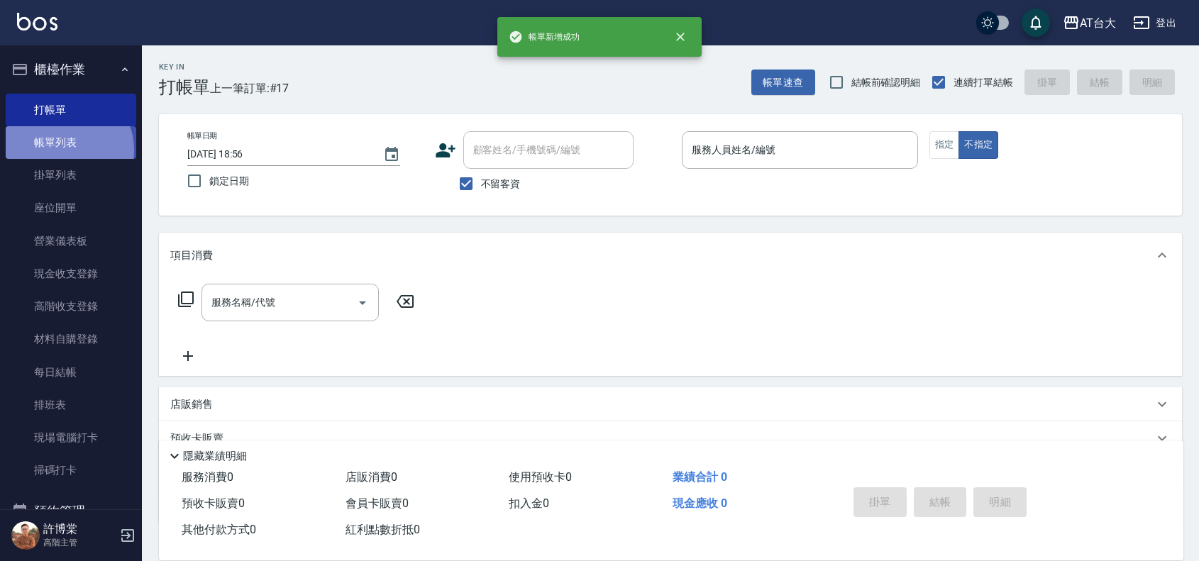
click at [64, 150] on link "帳單列表" at bounding box center [71, 142] width 130 height 33
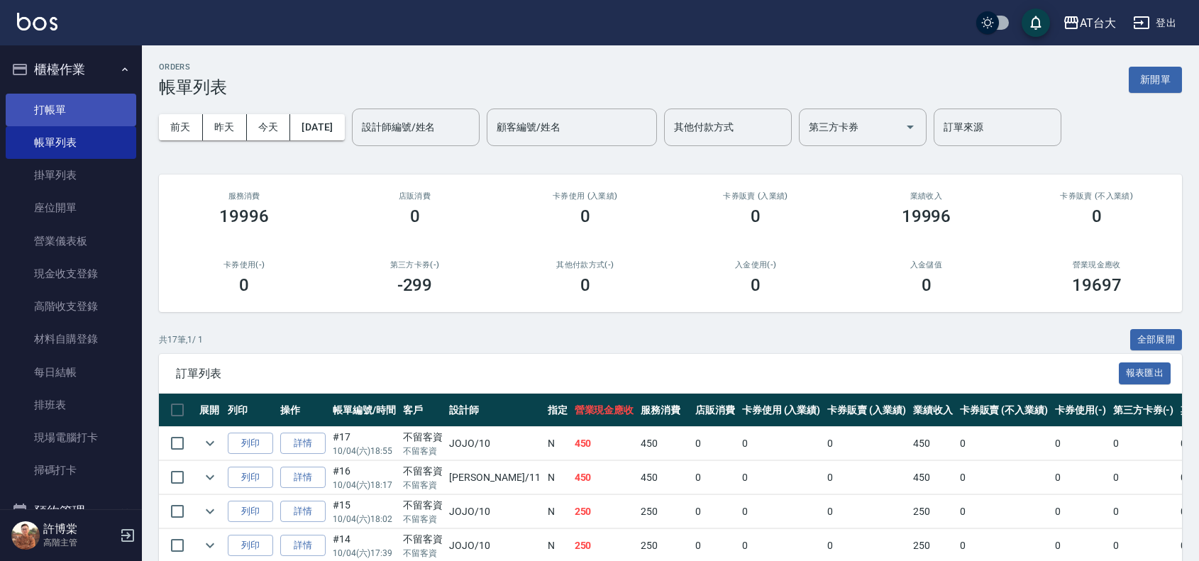
click at [87, 104] on link "打帳單" at bounding box center [71, 110] width 130 height 33
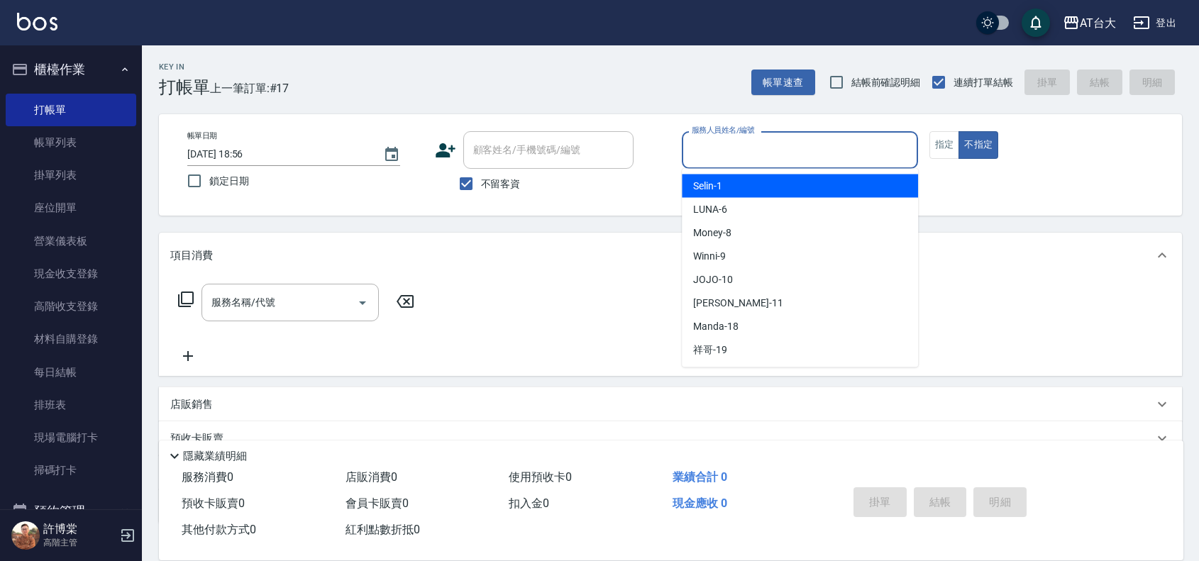
click at [747, 150] on input "服務人員姓名/編號" at bounding box center [799, 150] width 223 height 25
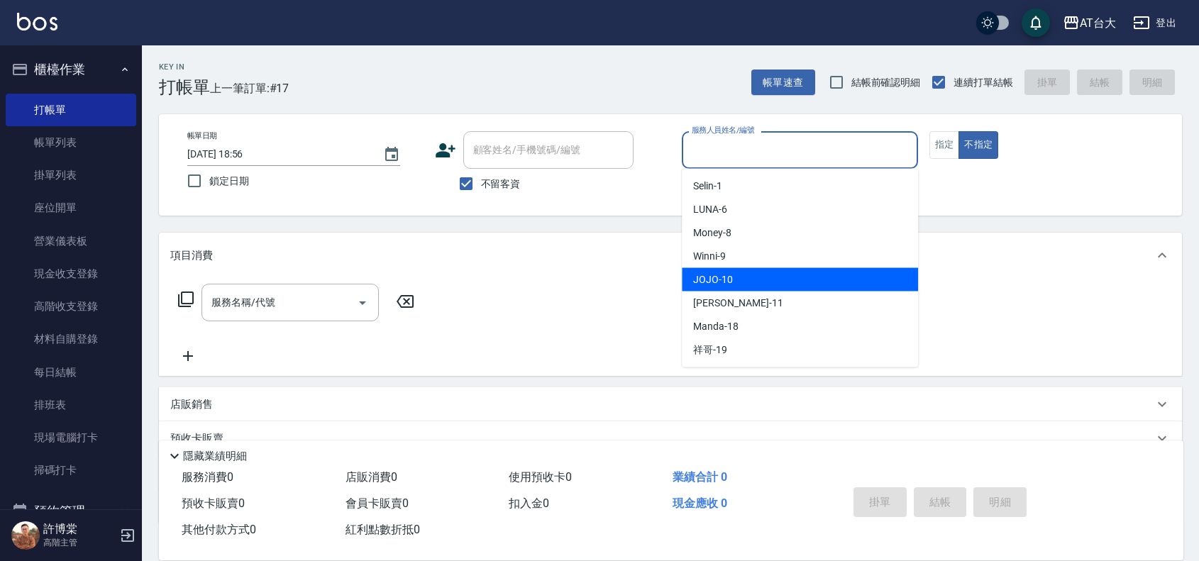
click at [725, 277] on span "JOJO -10" at bounding box center [713, 279] width 40 height 15
type input "JOJO-10"
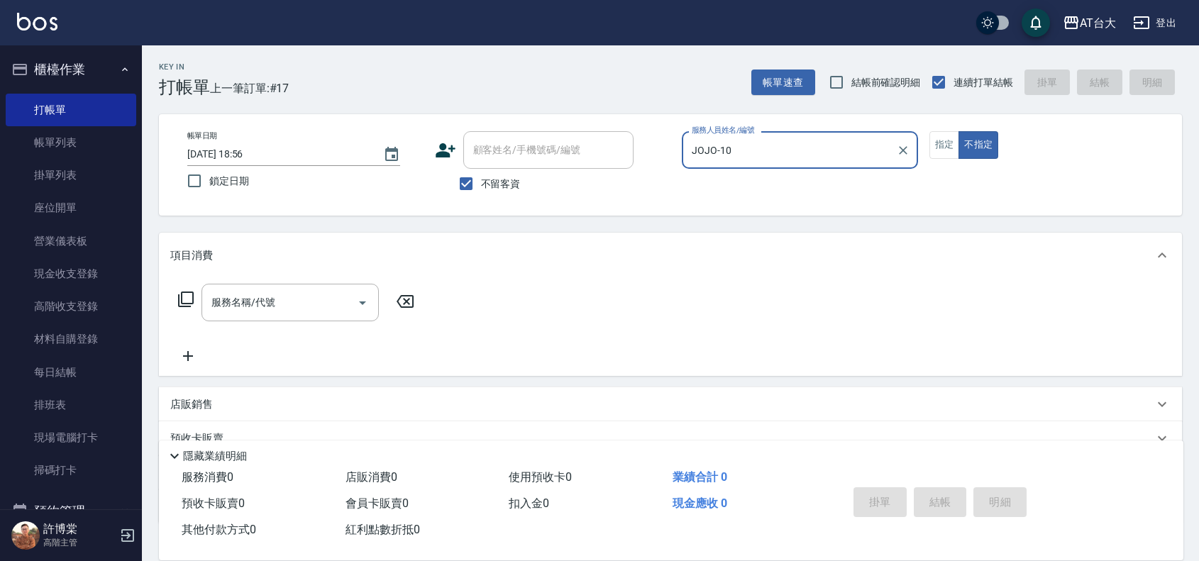
drag, startPoint x: 87, startPoint y: 137, endPoint x: 140, endPoint y: 128, distance: 53.3
click at [89, 137] on link "帳單列表" at bounding box center [71, 142] width 130 height 33
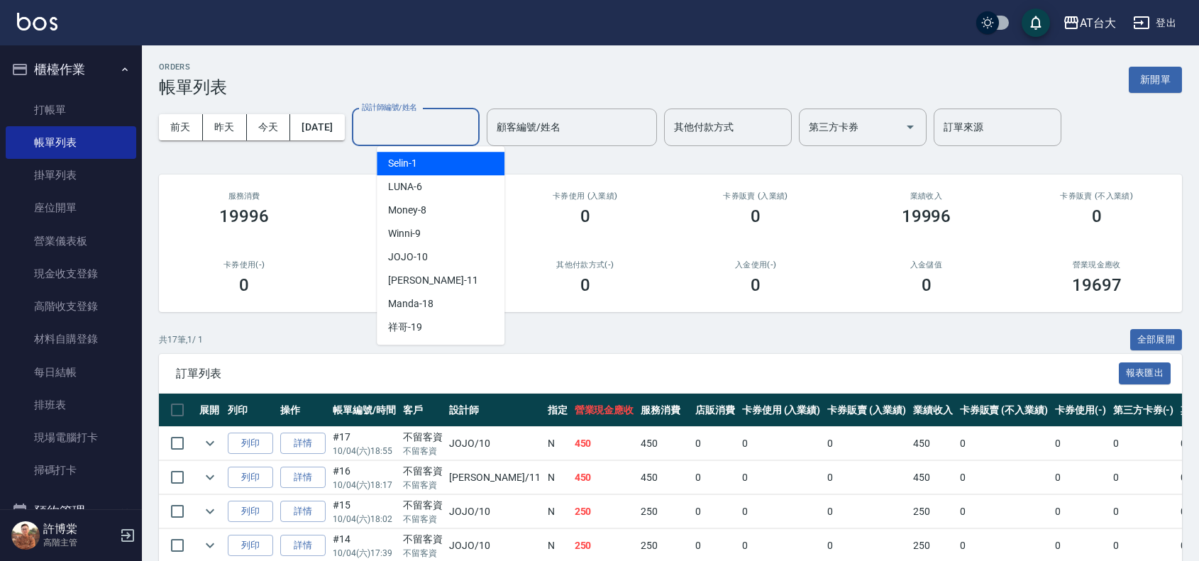
click at [413, 116] on input "設計師編號/姓名" at bounding box center [415, 127] width 115 height 25
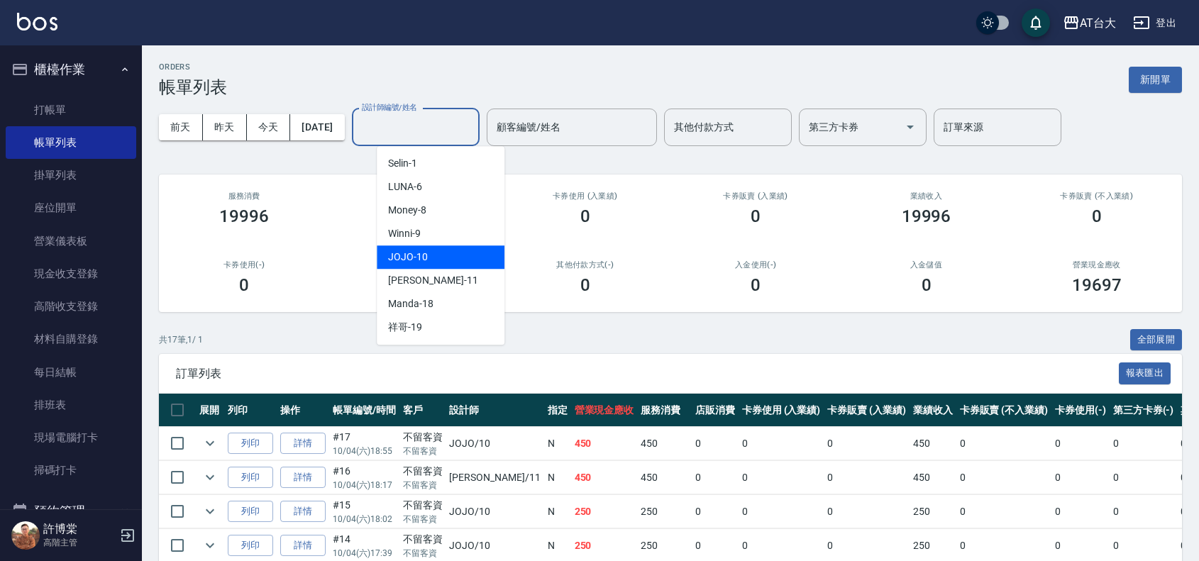
click at [449, 250] on div "JOJO -10" at bounding box center [441, 256] width 128 height 23
type input "JOJO-10"
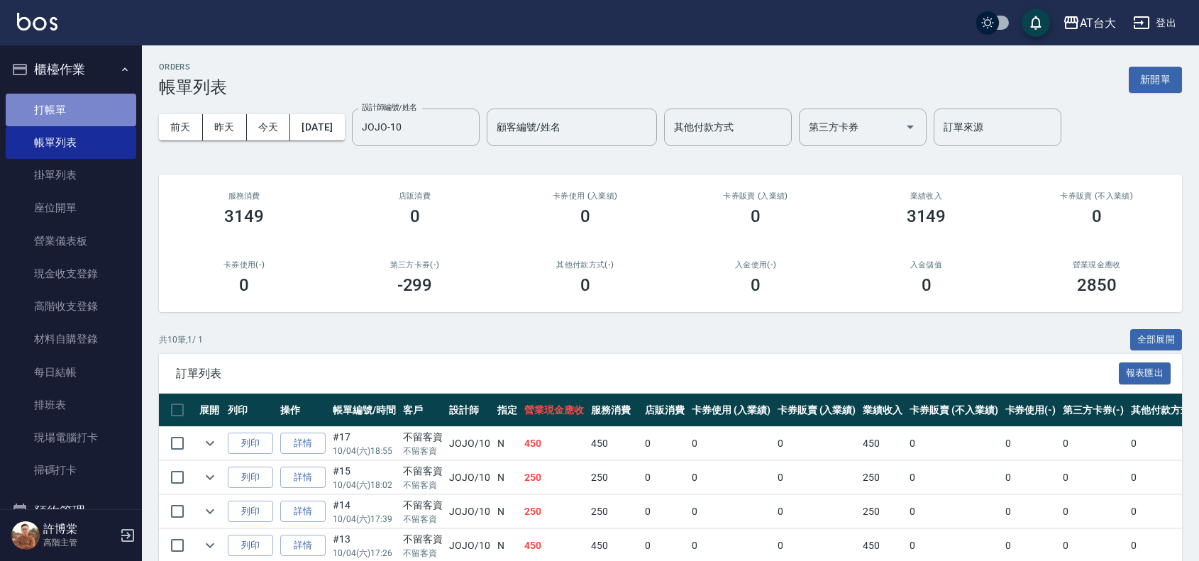
click at [73, 101] on link "打帳單" at bounding box center [71, 110] width 130 height 33
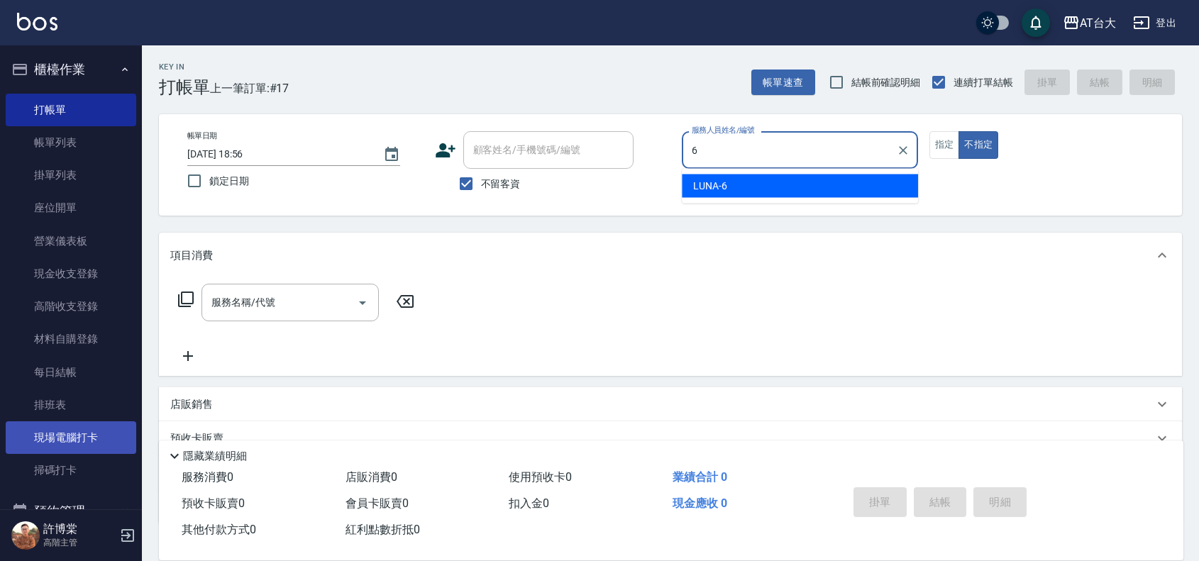
type input "LUNA-6"
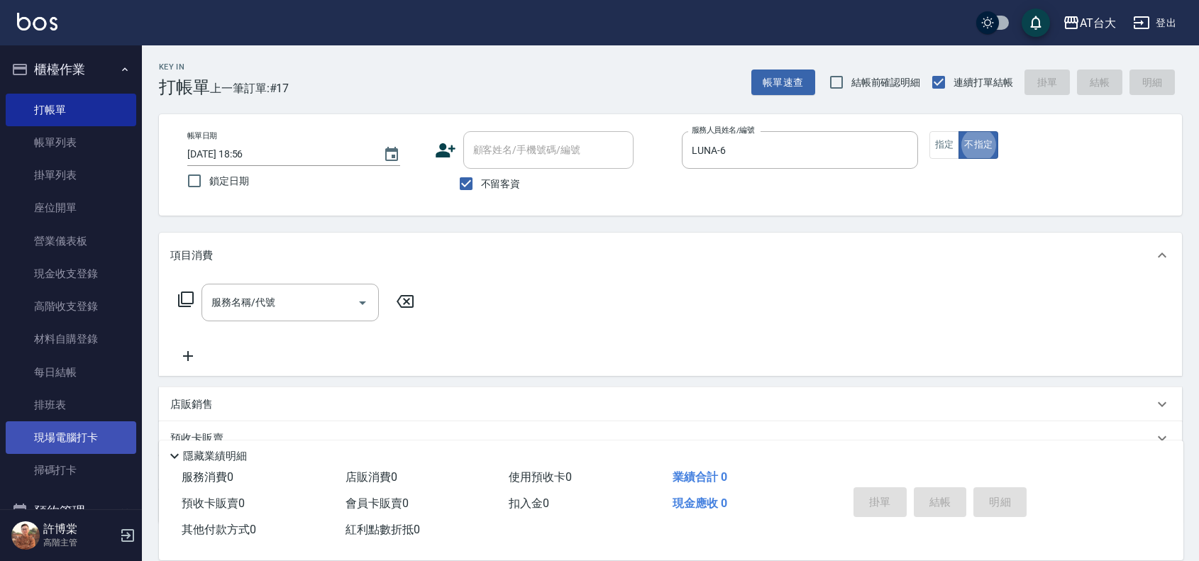
type button "false"
click at [936, 160] on div "帳單日期 [DATE] 18:56 鎖定日期 顧客姓名/手機號碼/編號 顧客姓名/手機號碼/編號 不留客資 服務人員姓名/編號 [PERSON_NAME]-6…" at bounding box center [670, 164] width 989 height 67
click at [938, 156] on button "指定" at bounding box center [944, 145] width 30 height 28
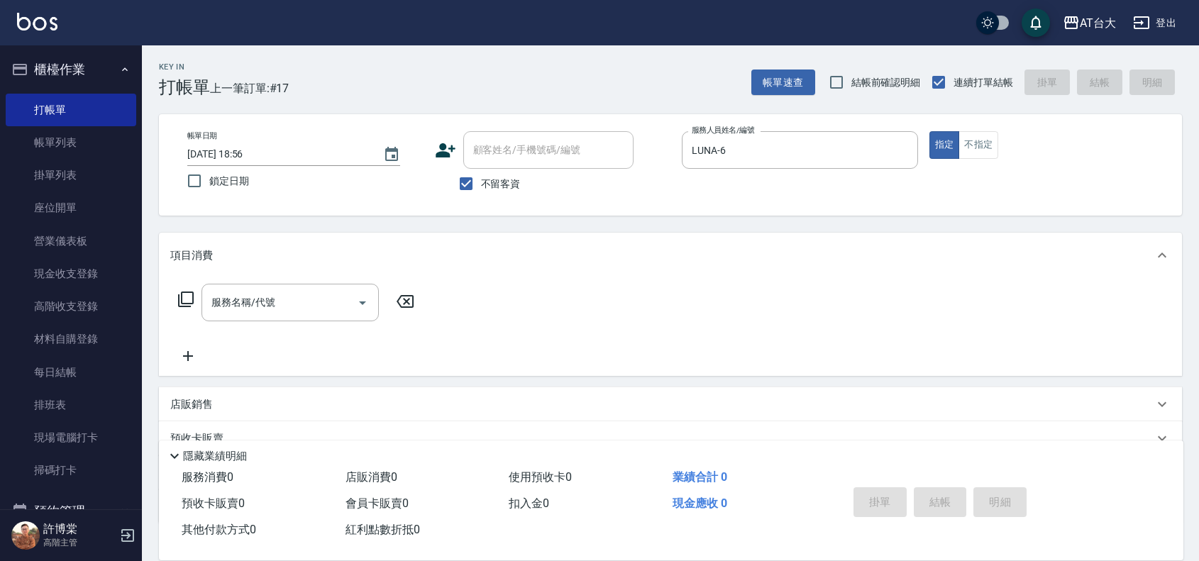
type button "true"
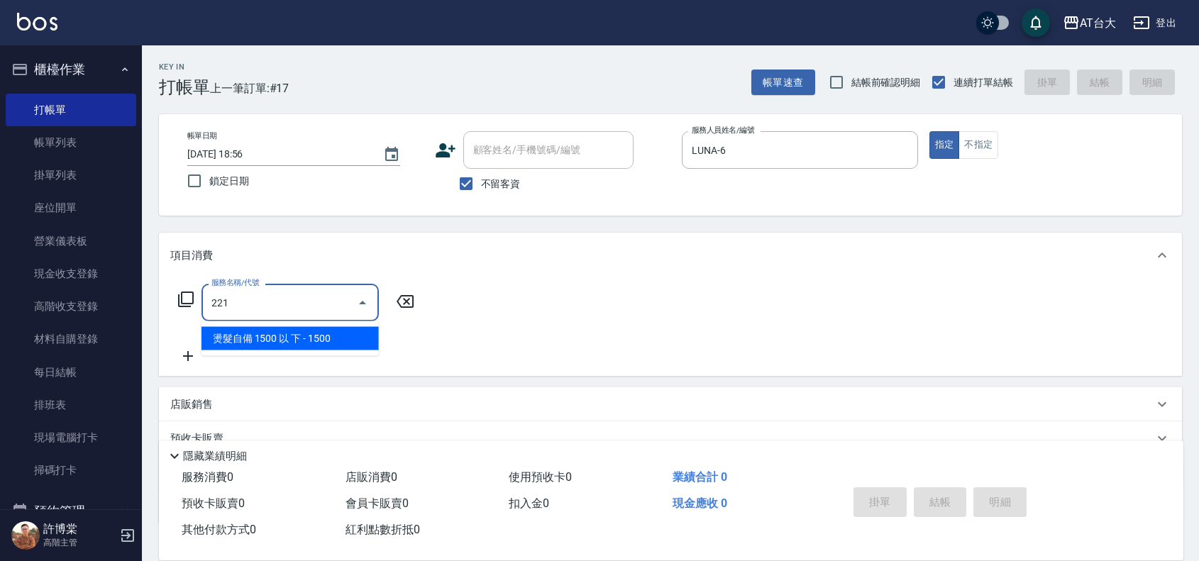
type input "燙髮自備 1500 以 下(221)"
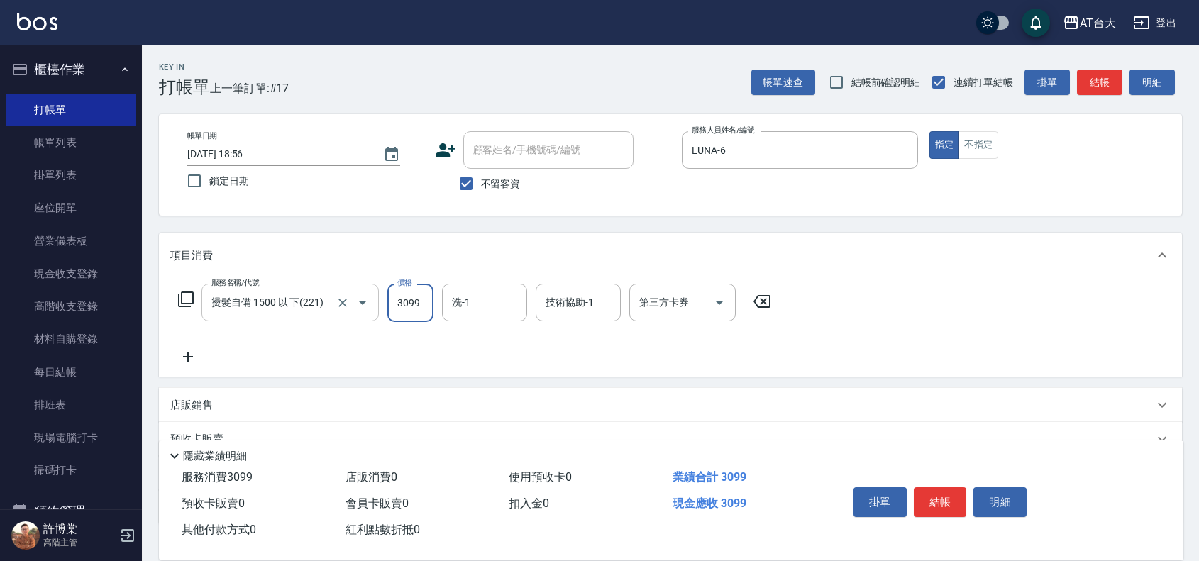
type input "3099"
click at [200, 356] on icon at bounding box center [187, 356] width 35 height 17
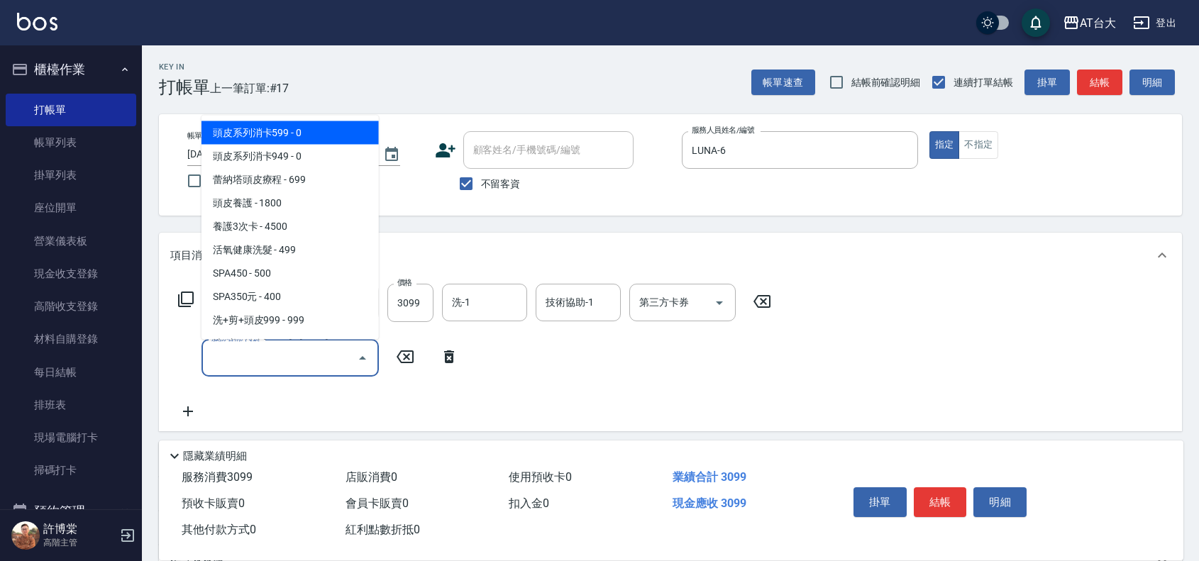
click at [229, 358] on input "服務名稱/代號" at bounding box center [279, 357] width 143 height 25
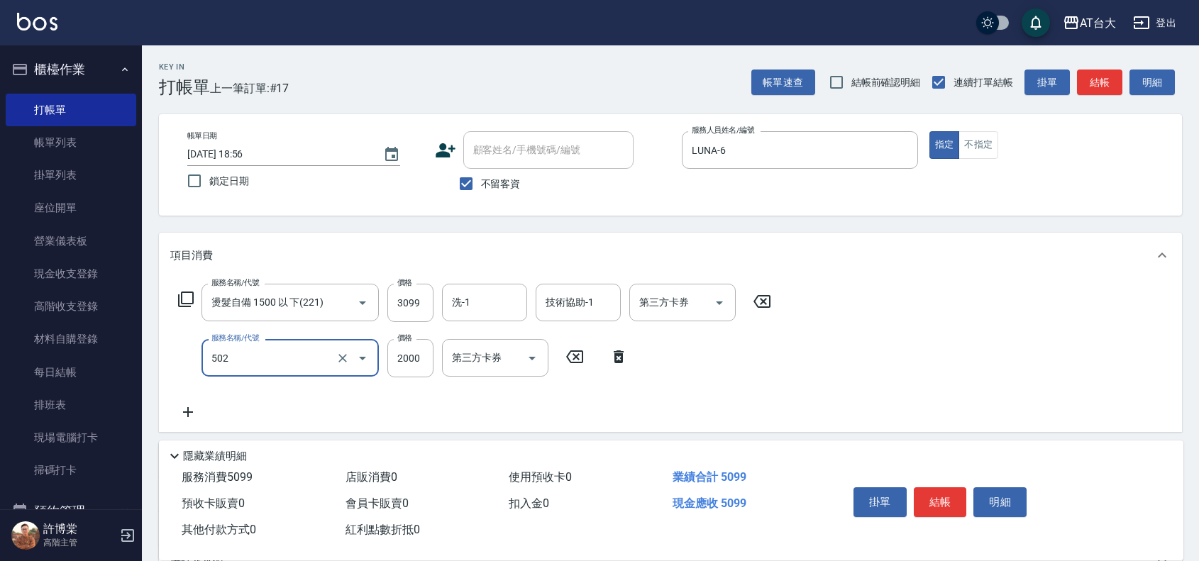
type input "染髮2000以上(502)"
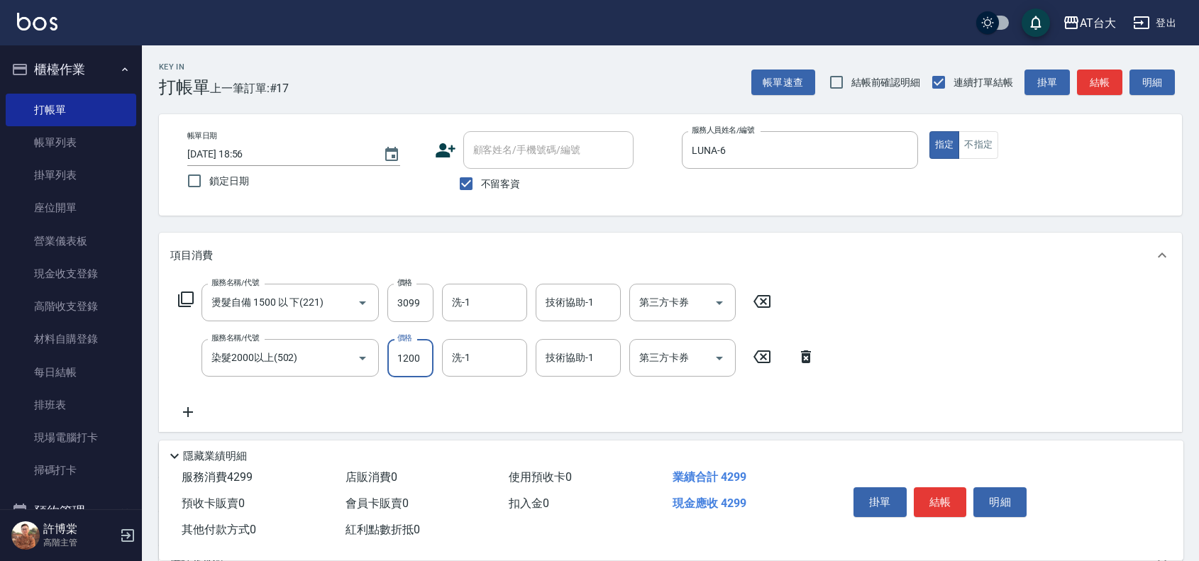
type input "1200"
click at [948, 491] on button "結帳" at bounding box center [939, 502] width 53 height 30
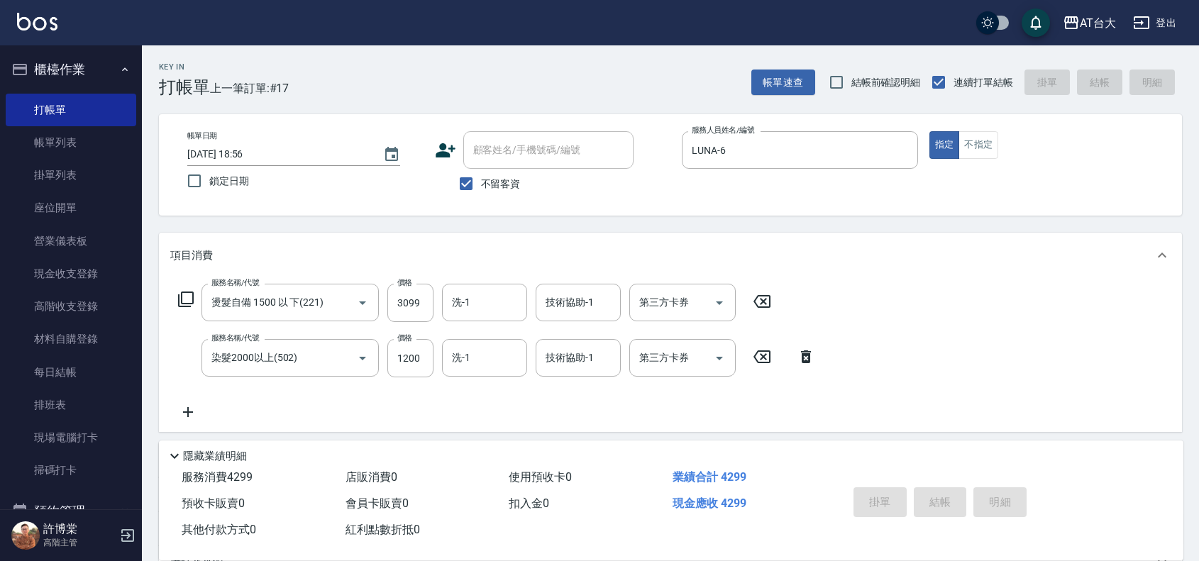
type input "[DATE] 18:57"
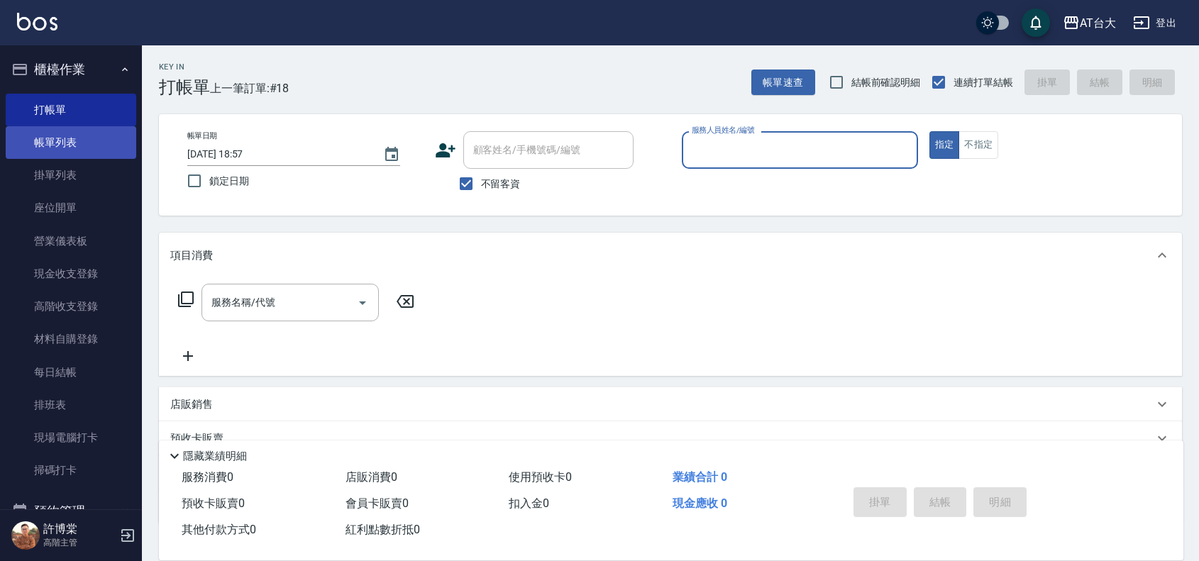
click at [43, 139] on link "帳單列表" at bounding box center [71, 142] width 130 height 33
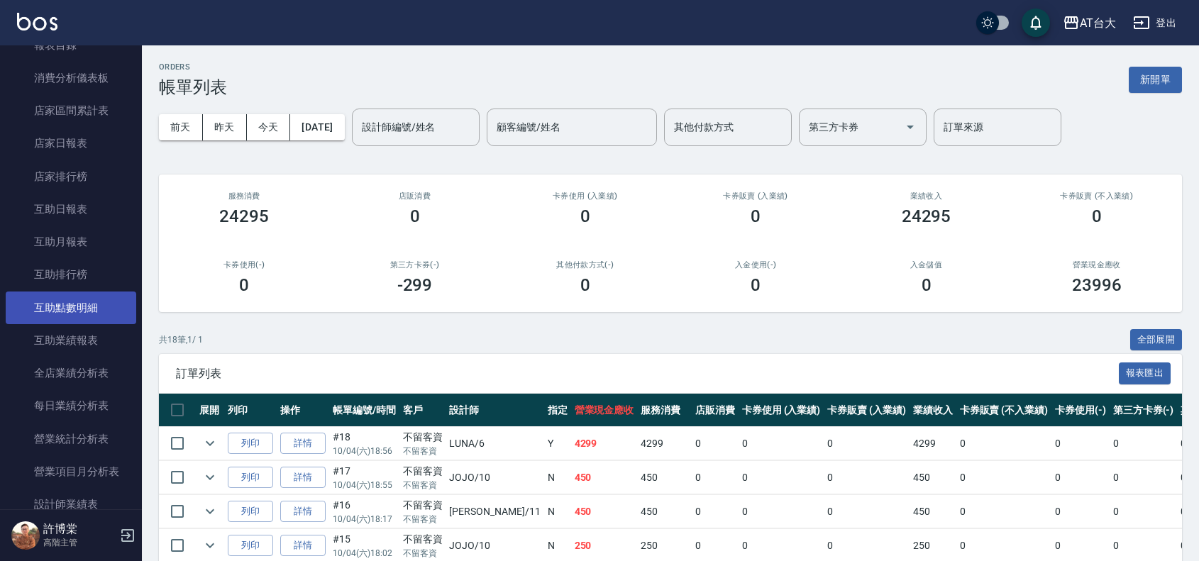
scroll to position [443, 0]
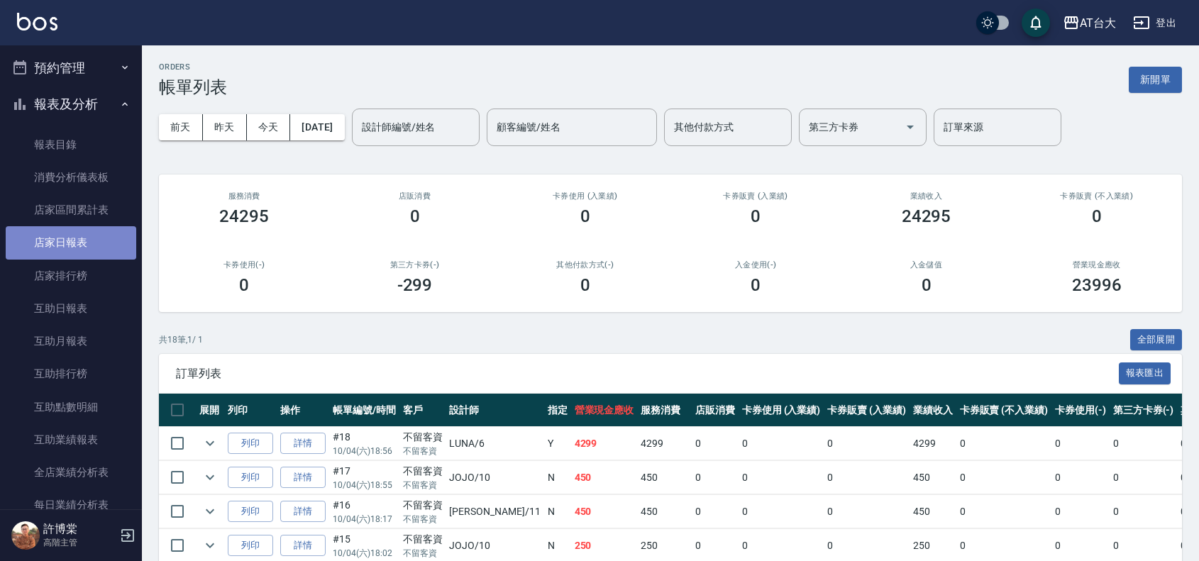
click at [83, 257] on link "店家日報表" at bounding box center [71, 242] width 130 height 33
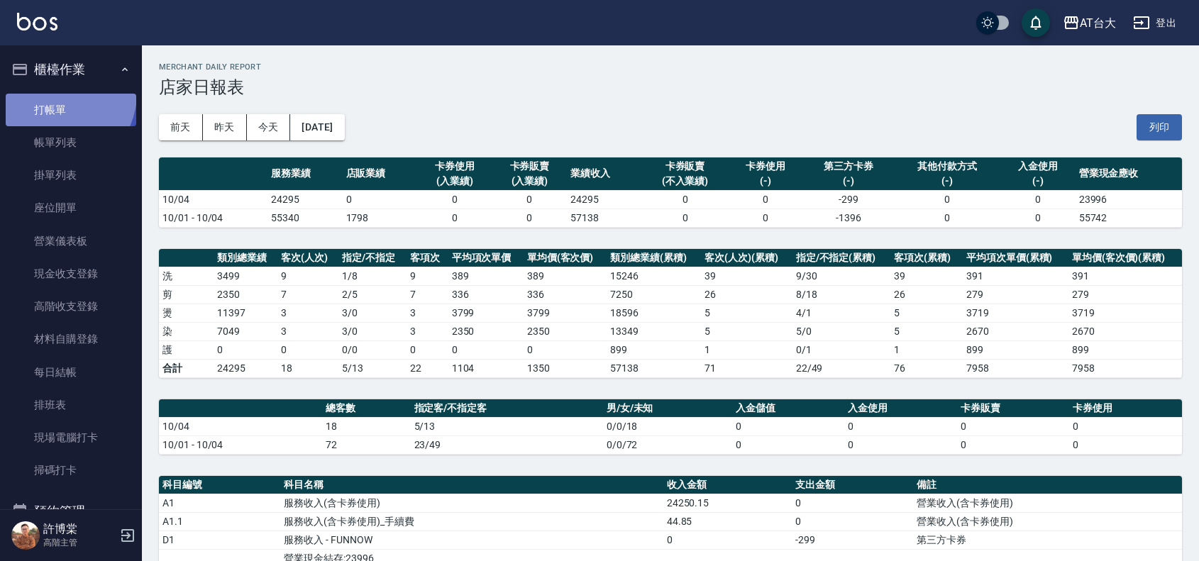
click at [55, 94] on link "打帳單" at bounding box center [71, 110] width 130 height 33
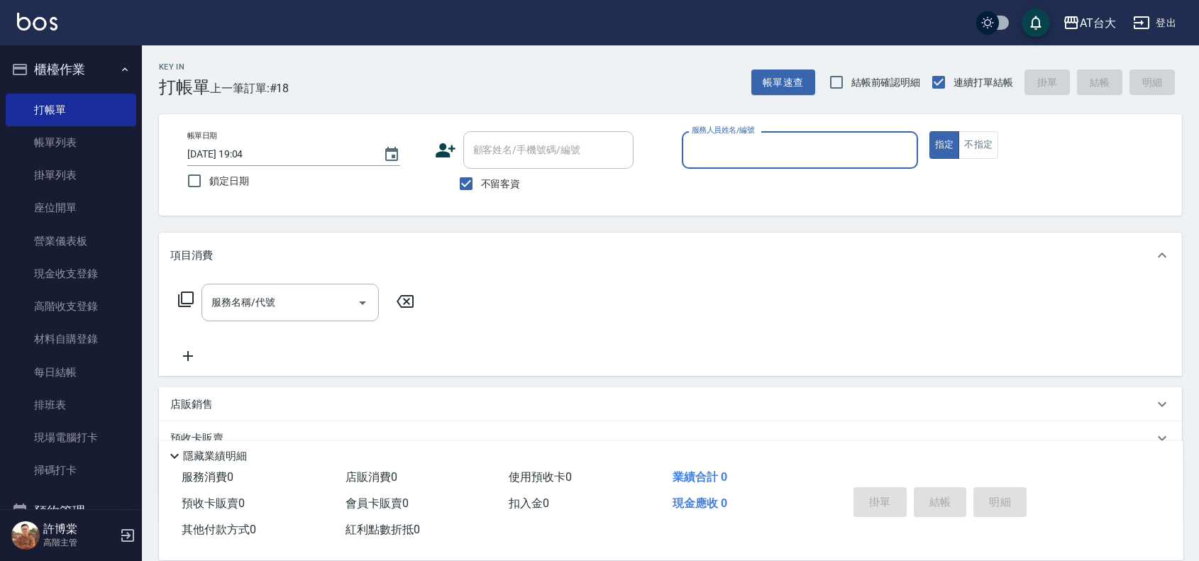
click at [159, 79] on h3 "打帳單" at bounding box center [184, 87] width 51 height 20
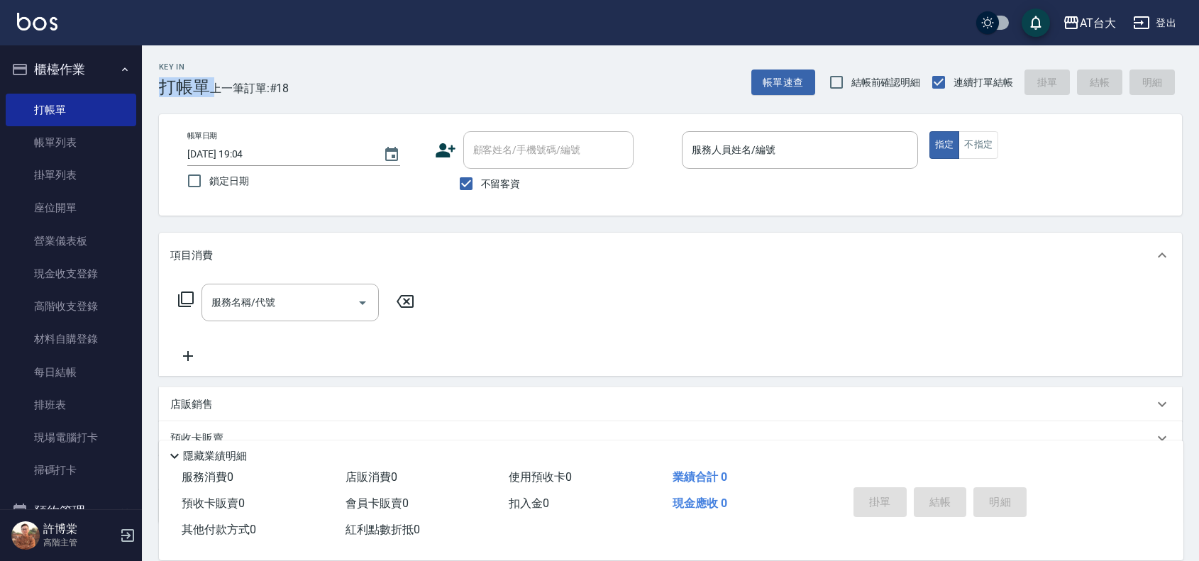
click at [159, 79] on h3 "打帳單" at bounding box center [184, 87] width 51 height 20
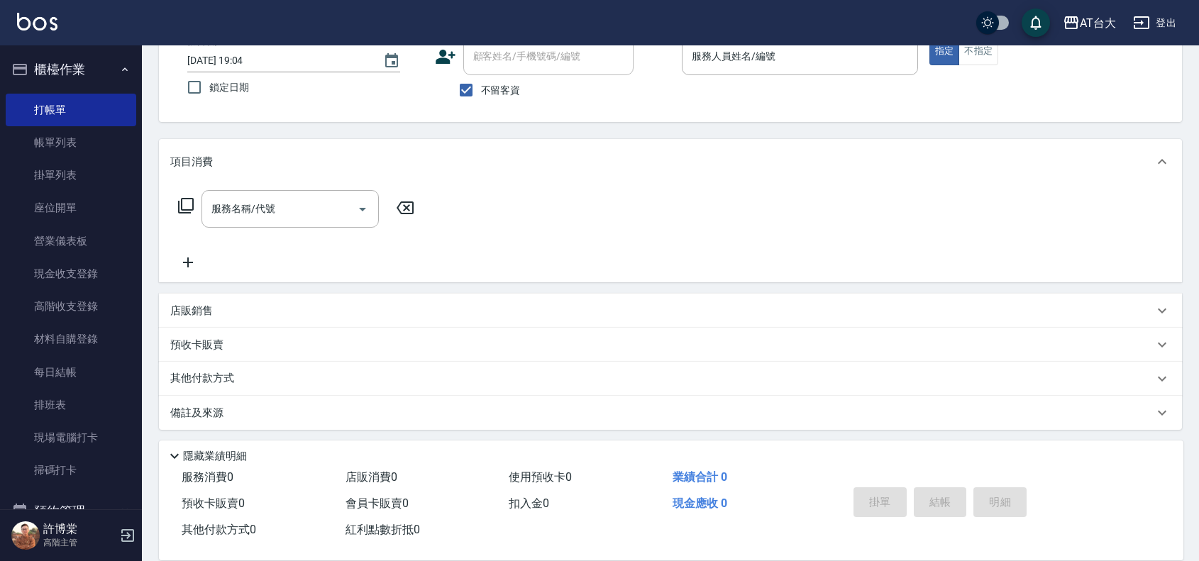
scroll to position [97, 0]
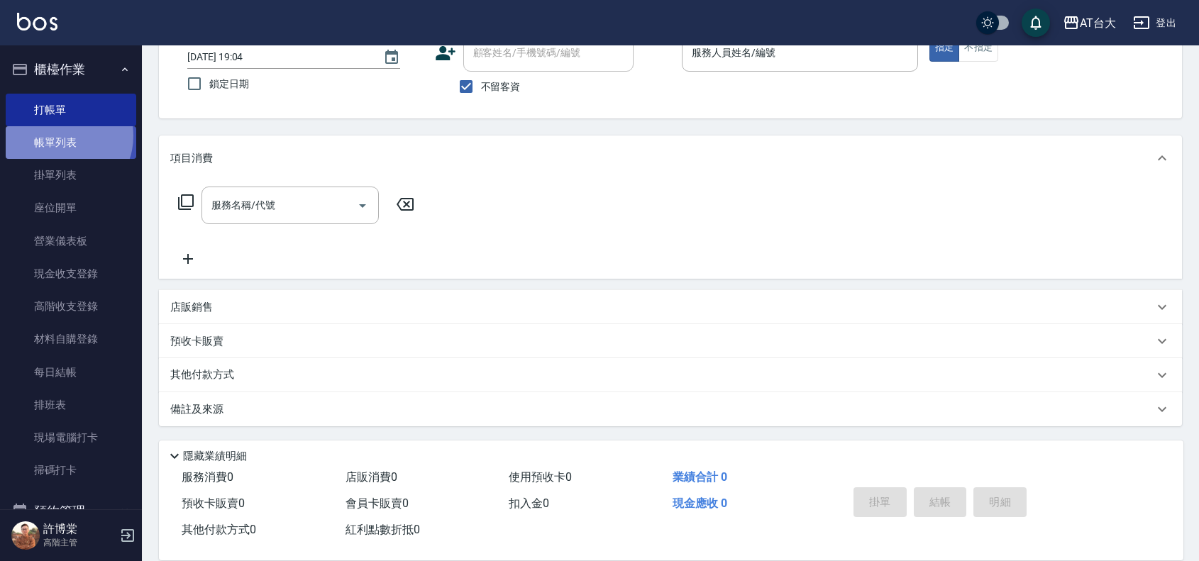
click at [61, 136] on link "帳單列表" at bounding box center [71, 142] width 130 height 33
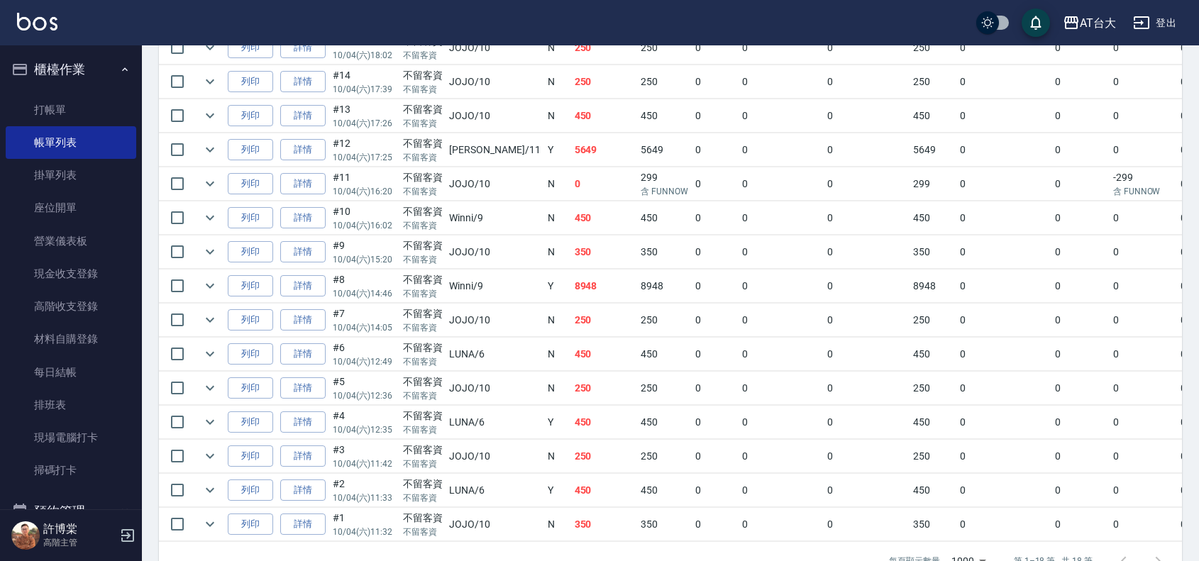
scroll to position [553, 0]
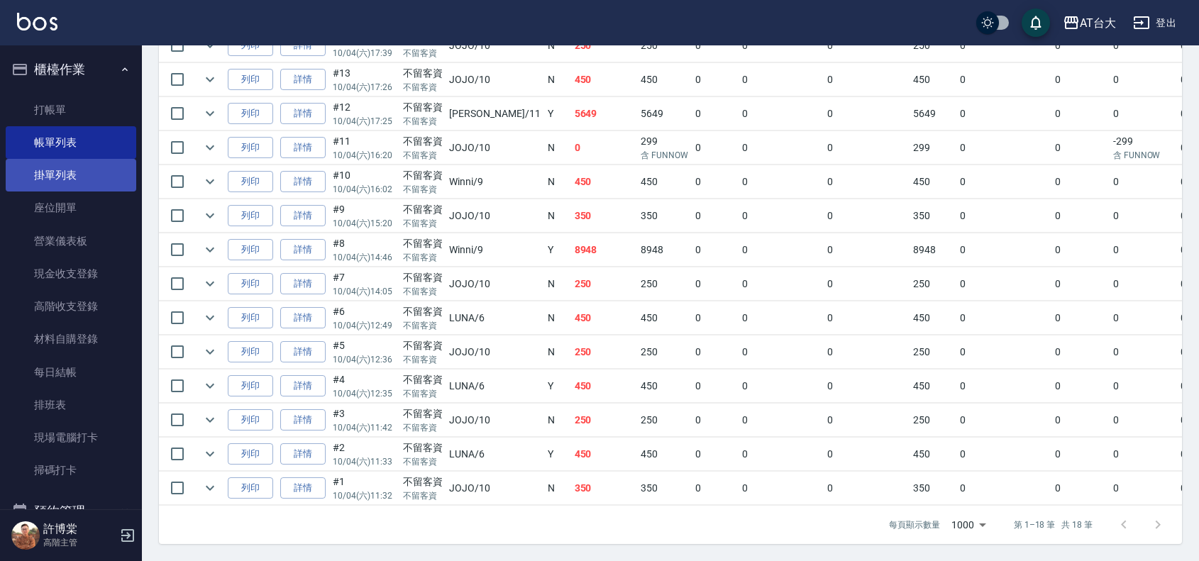
drag, startPoint x: 133, startPoint y: 111, endPoint x: 124, endPoint y: 167, distance: 57.5
click at [124, 167] on nav "櫃檯作業 打帳單 帳單列表 掛單列表 座位開單 營業儀表板 現金收支登錄 高階收支登錄 材料自購登錄 每日結帳 排班表 現場電腦打卡 掃碼打卡 預約管理 預約…" at bounding box center [71, 277] width 142 height 464
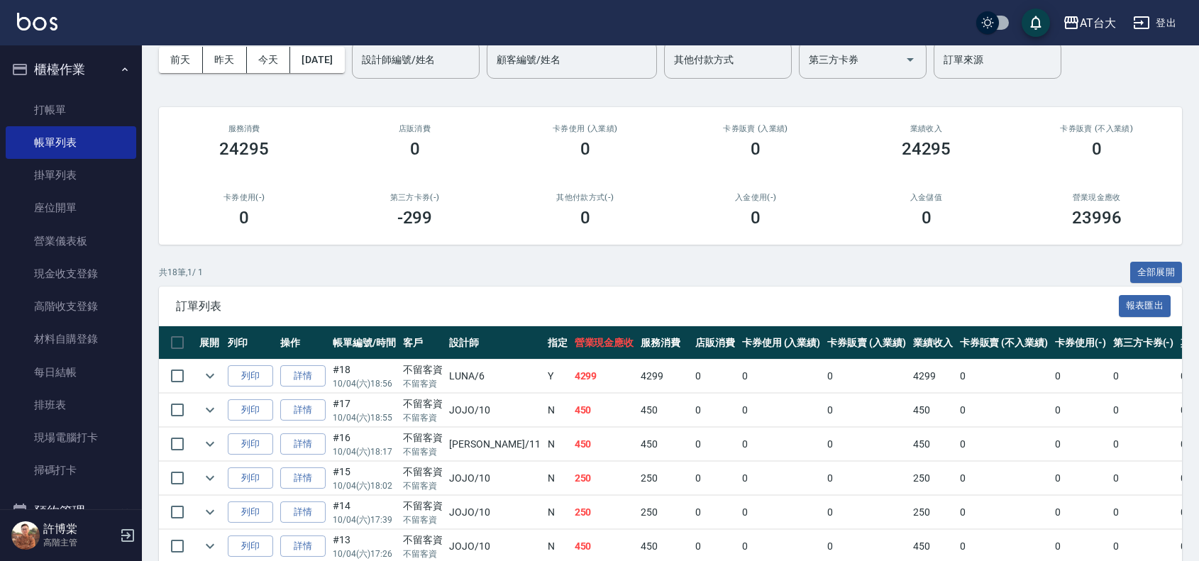
scroll to position [0, 0]
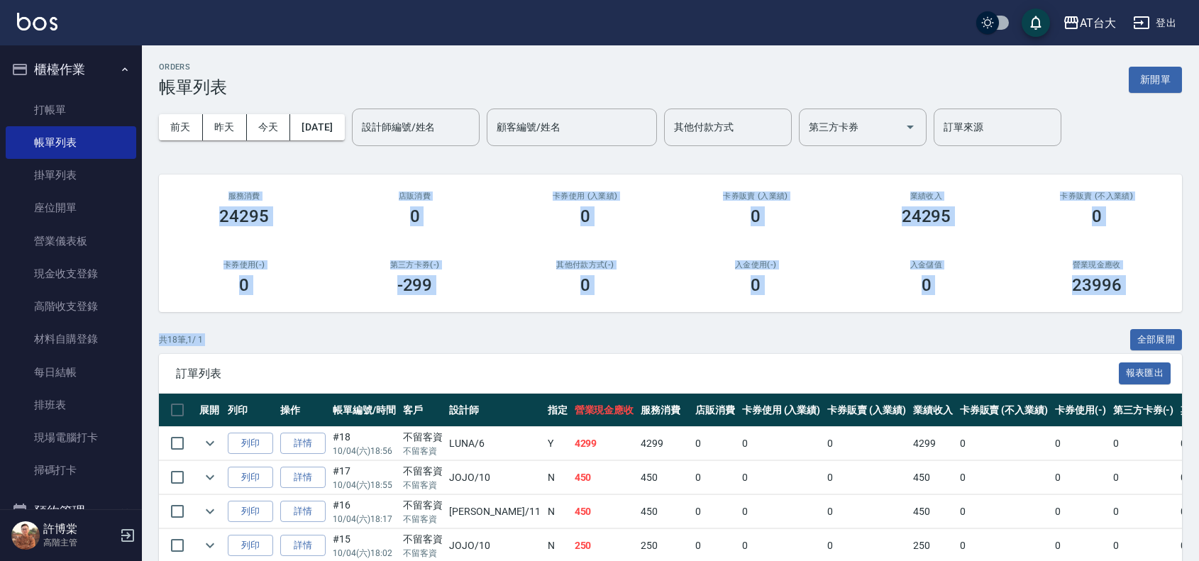
drag, startPoint x: 218, startPoint y: 199, endPoint x: 1193, endPoint y: 318, distance: 982.4
click at [1193, 318] on div "ORDERS 帳單列表 新開單 前天 昨天 今天 [DATE] 設計師編號/姓名 設計師編號/姓名 顧客編號/姓名 顧客編號/姓名 其他付款方式 其他付款方式…" at bounding box center [670, 570] width 1057 height 1050
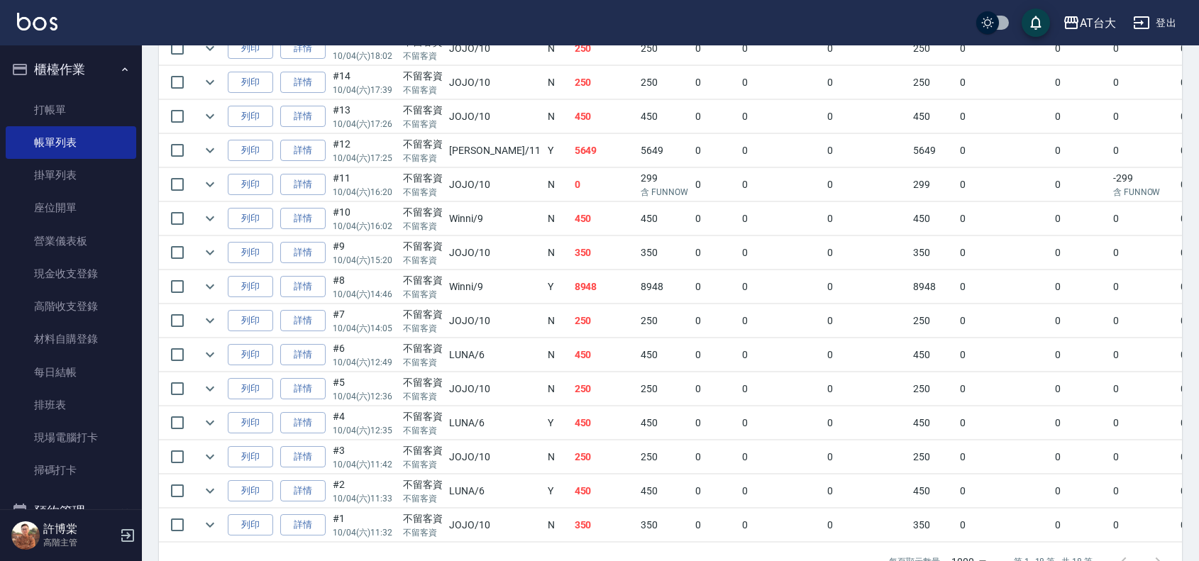
scroll to position [553, 0]
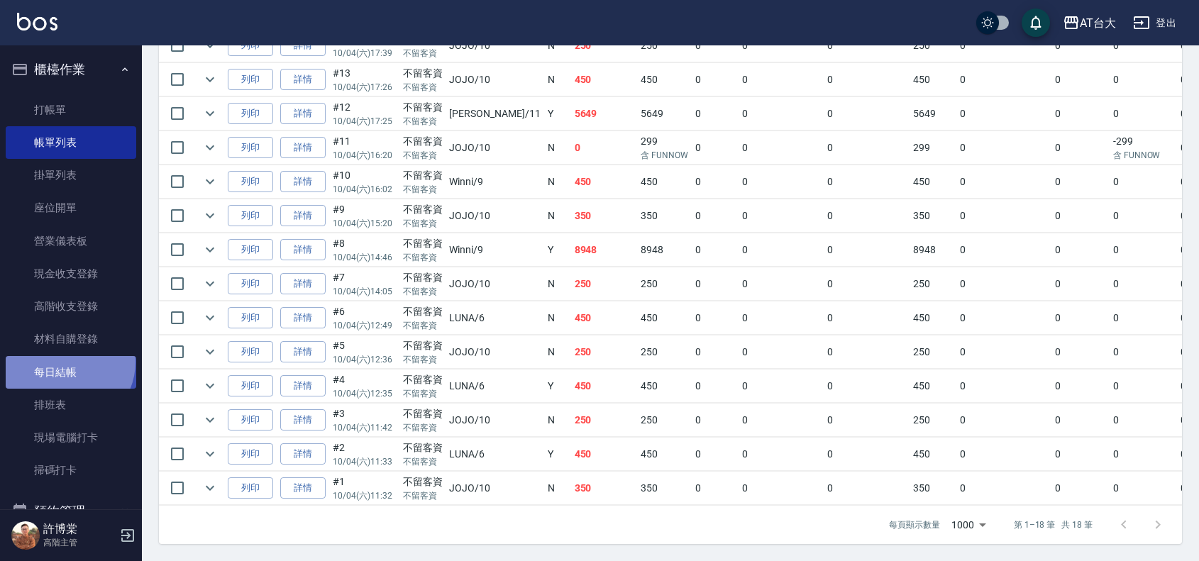
click at [65, 362] on link "每日結帳" at bounding box center [71, 372] width 130 height 33
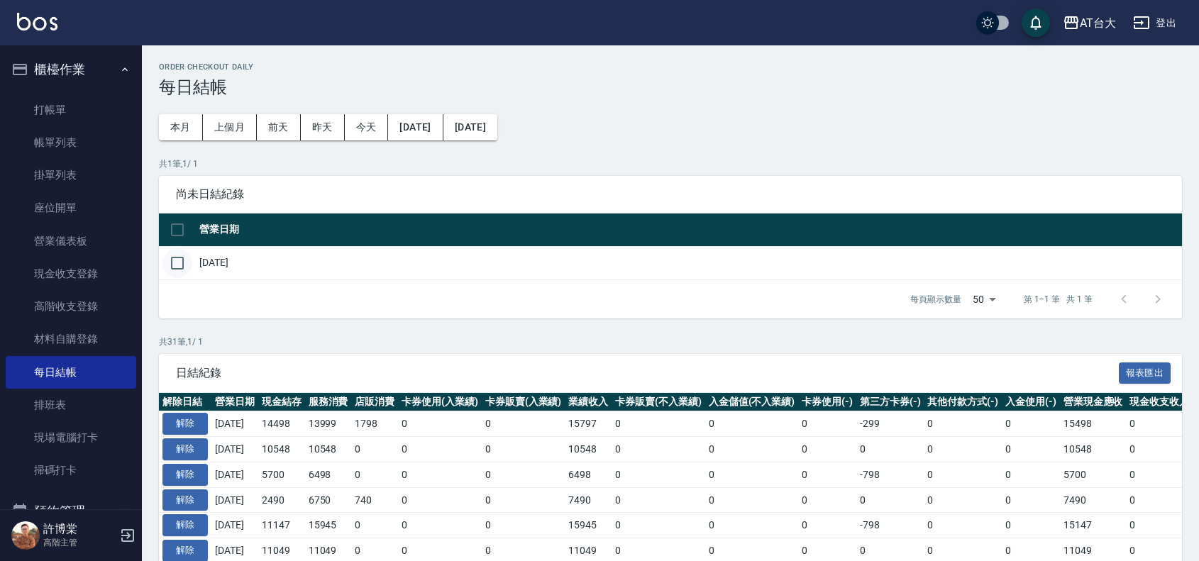
click at [179, 261] on input "checkbox" at bounding box center [177, 263] width 30 height 30
checkbox input "true"
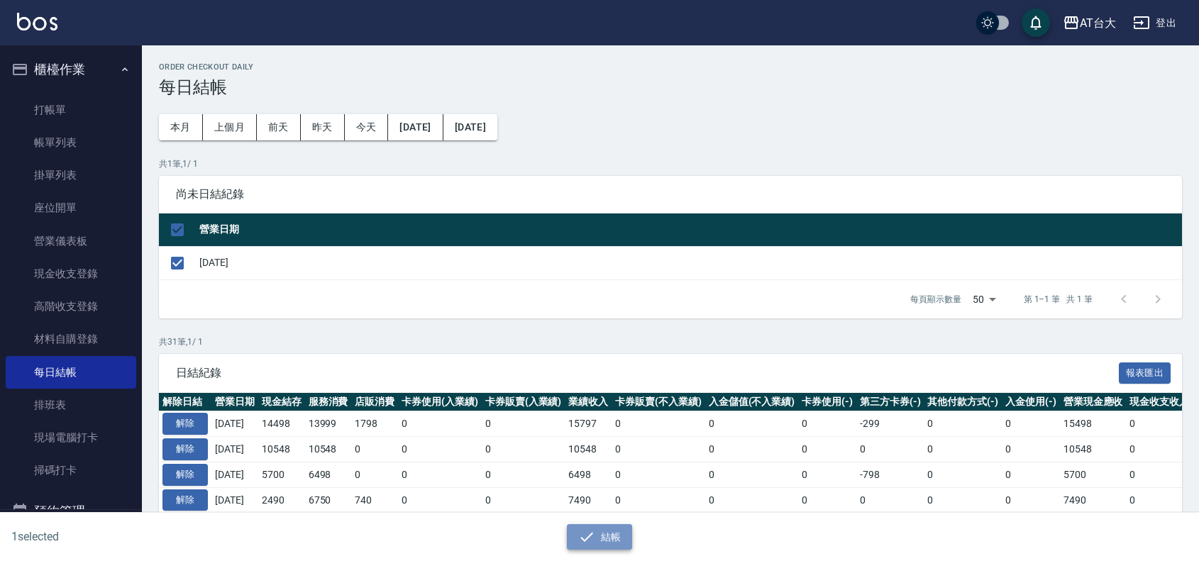
click at [604, 527] on button "結帳" at bounding box center [600, 537] width 66 height 26
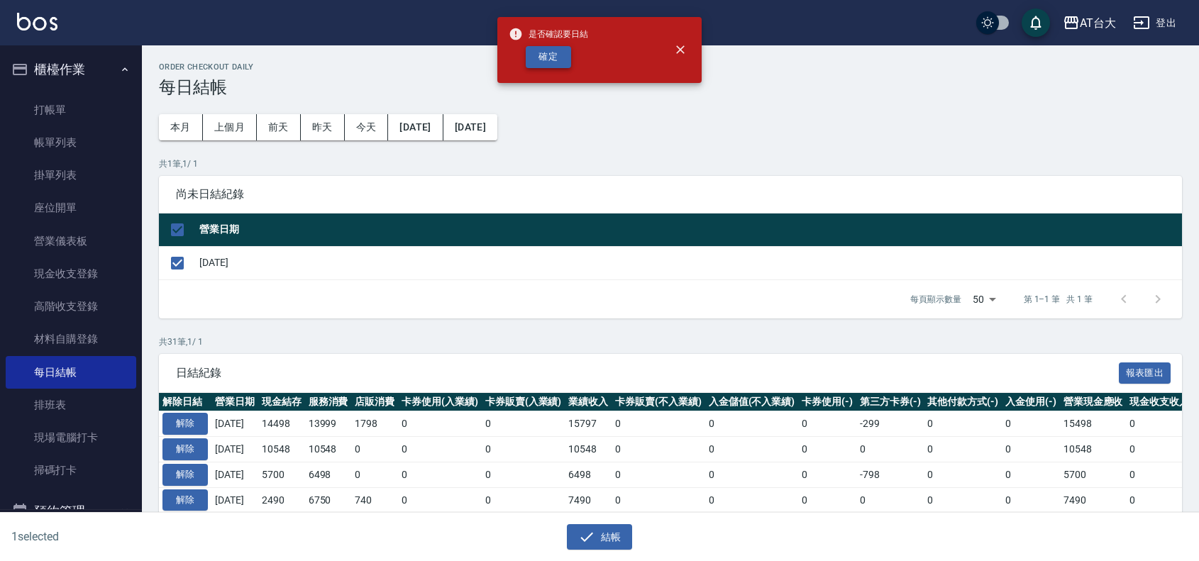
click at [552, 61] on button "確定" at bounding box center [548, 57] width 45 height 22
checkbox input "false"
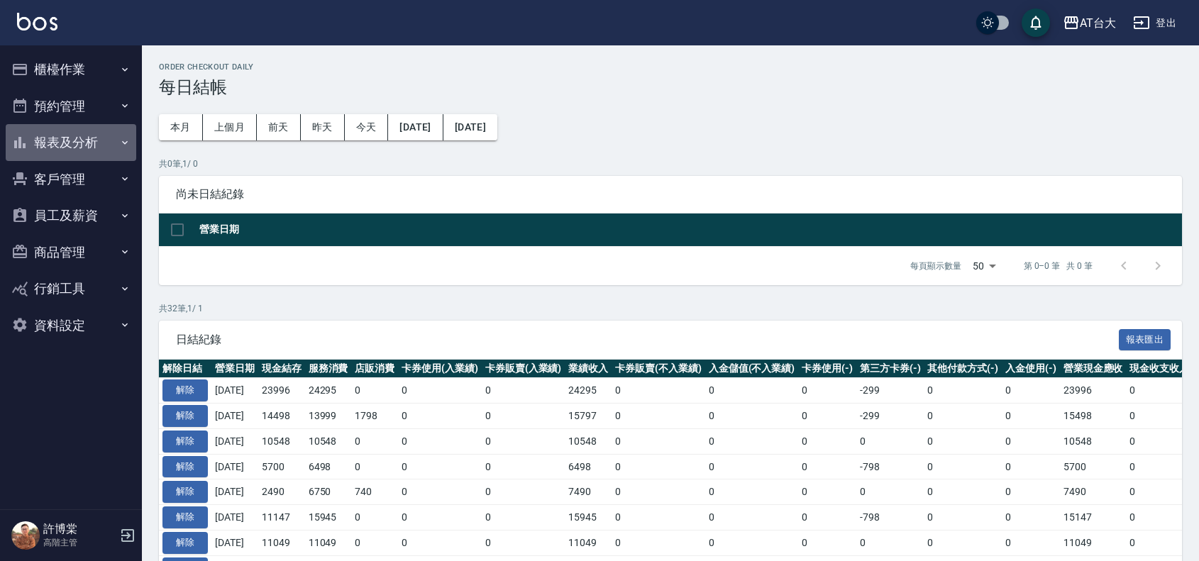
click at [74, 142] on button "報表及分析" at bounding box center [71, 142] width 130 height 37
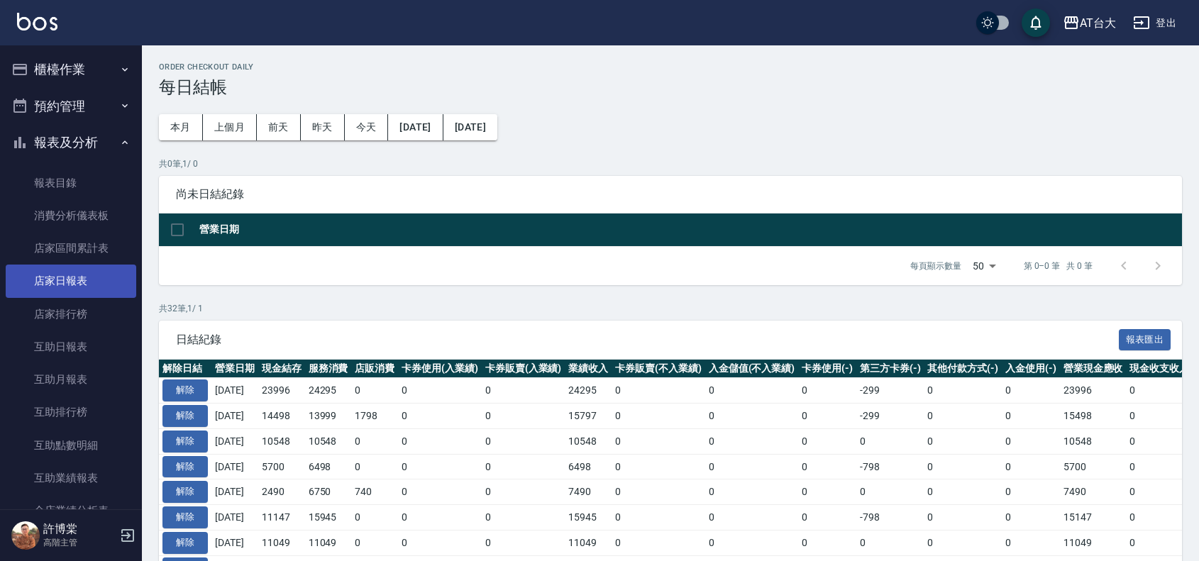
click at [67, 280] on link "店家日報表" at bounding box center [71, 281] width 130 height 33
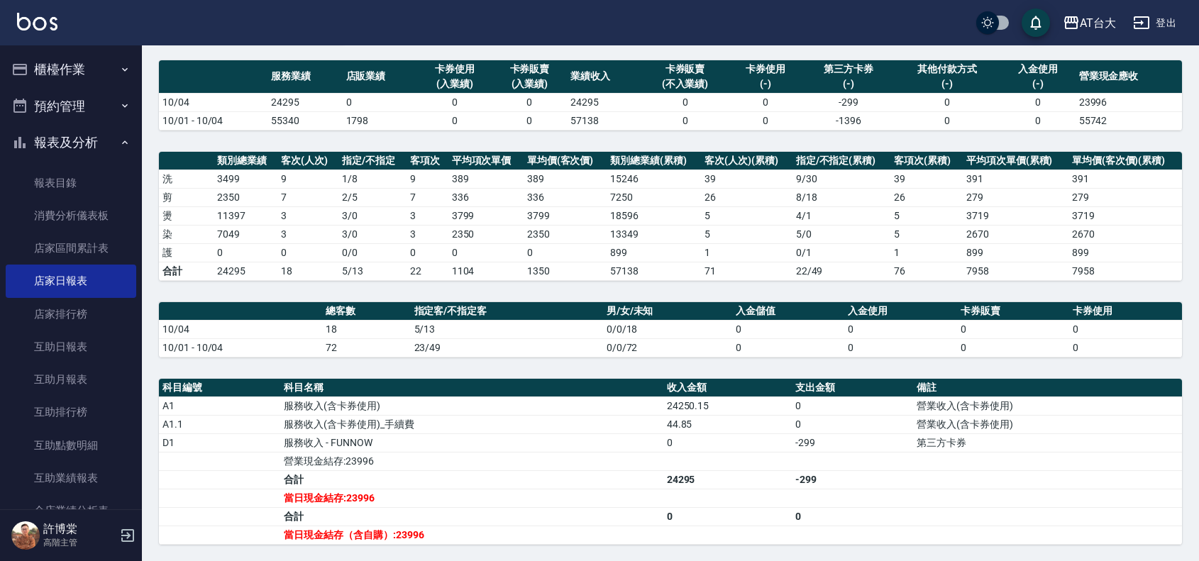
scroll to position [252, 0]
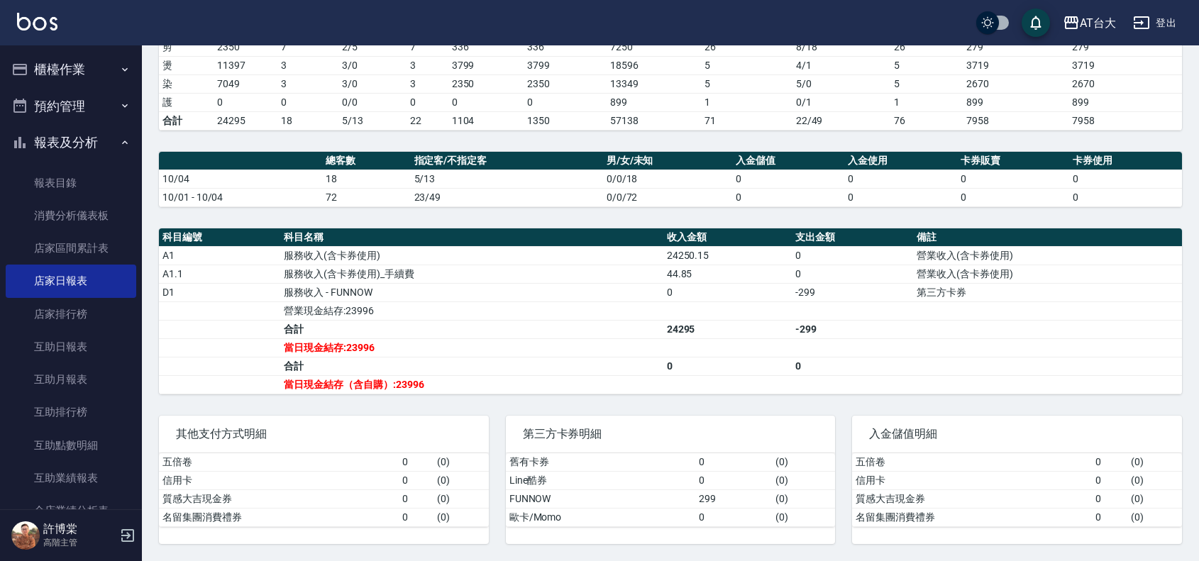
click at [873, 182] on td "0" at bounding box center [900, 179] width 112 height 18
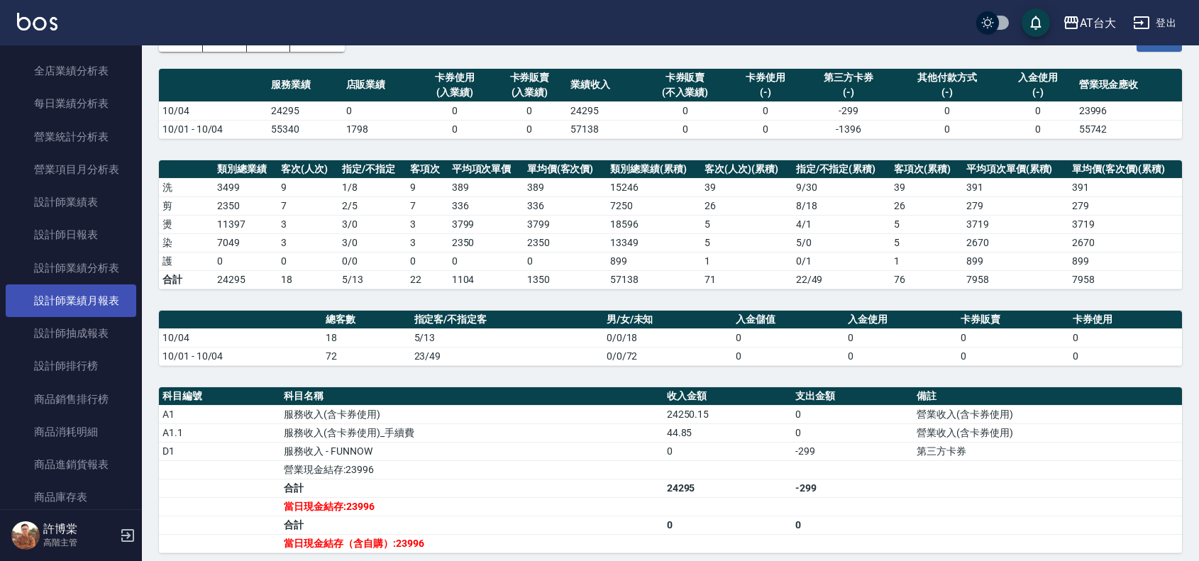
scroll to position [443, 0]
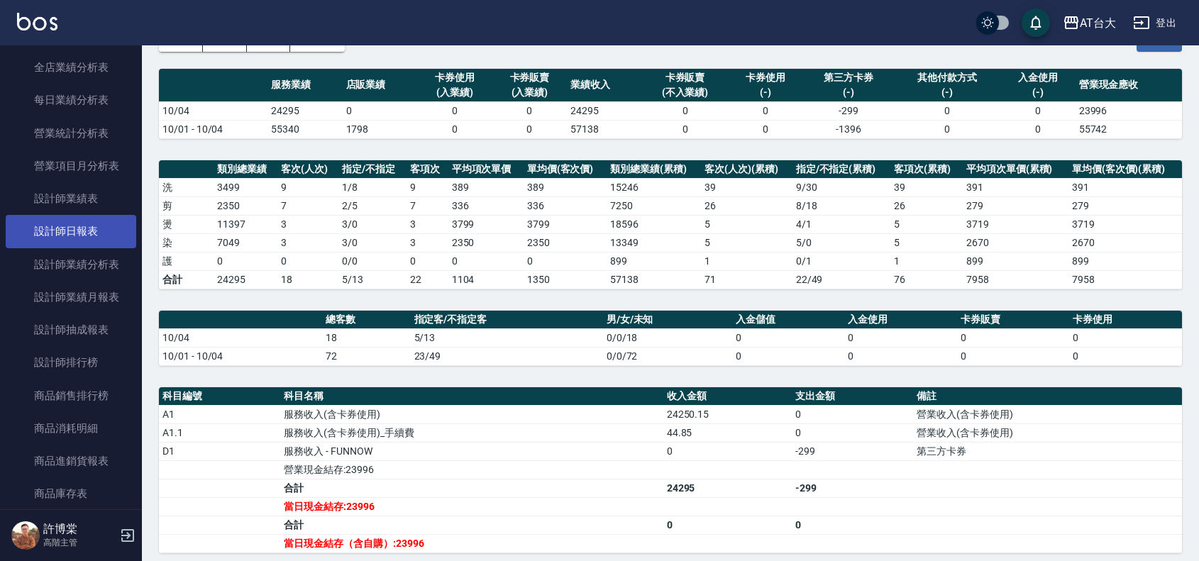
click at [90, 220] on link "設計師日報表" at bounding box center [71, 231] width 130 height 33
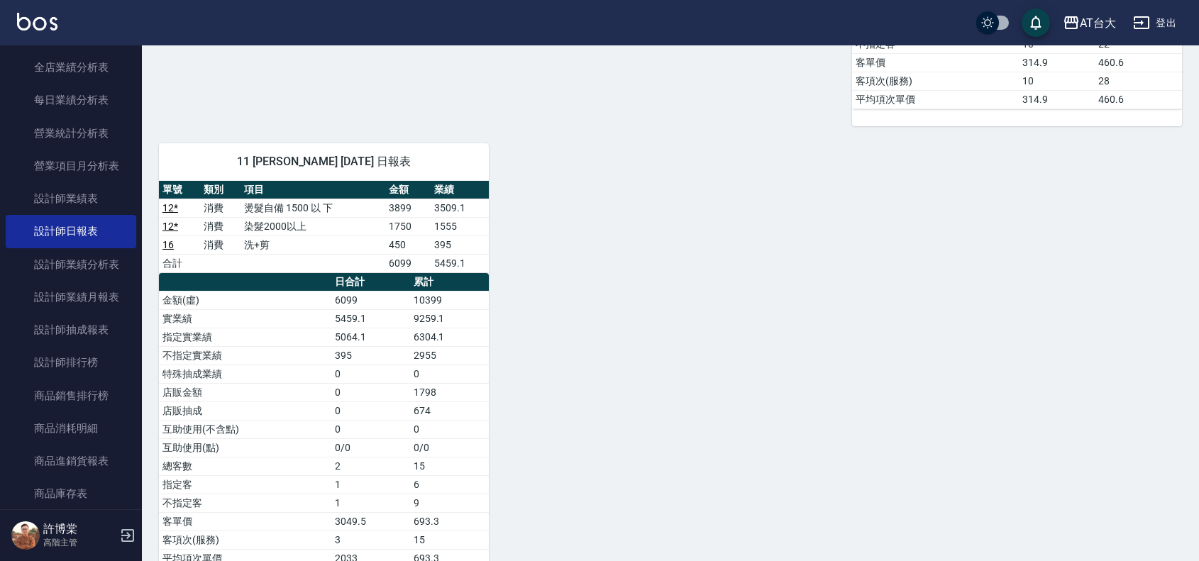
scroll to position [669, 0]
